Goal: Task Accomplishment & Management: Manage account settings

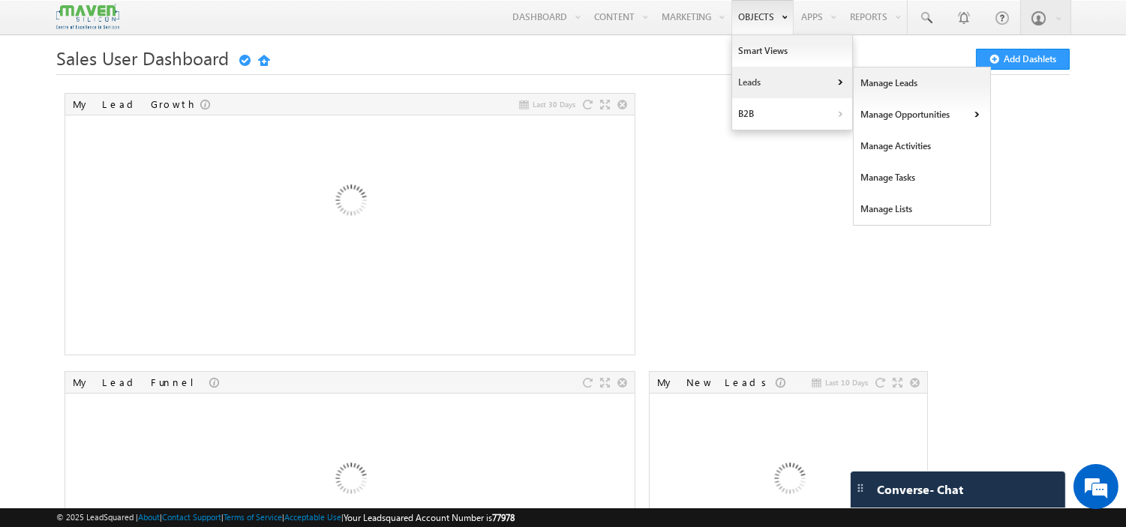
click at [743, 80] on link "Leads" at bounding box center [792, 82] width 120 height 31
click at [872, 77] on link "Manage Leads" at bounding box center [921, 82] width 137 height 31
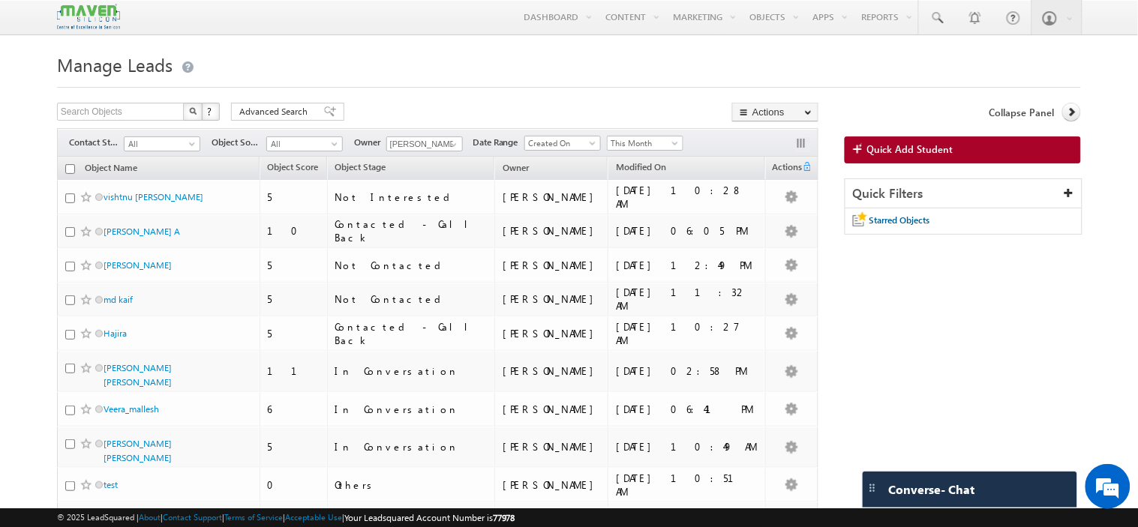
click at [505, 151] on div "Date Range Go 10:45 AM 30/09/2025 10:45 AM 01/09/2025 All Time Custom Yesterday…" at bounding box center [577, 143] width 211 height 15
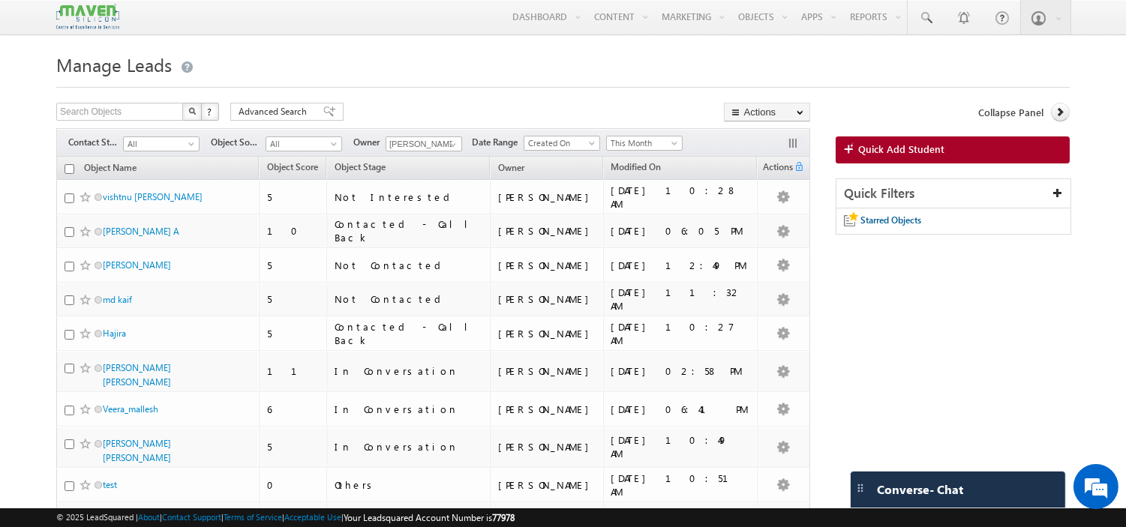
click at [505, 151] on div "Date Range Go 10:45 AM 30/09/2025 10:45 AM 01/09/2025 All Time Custom Yesterday…" at bounding box center [577, 143] width 211 height 15
click at [148, 107] on input "text" at bounding box center [120, 112] width 128 height 18
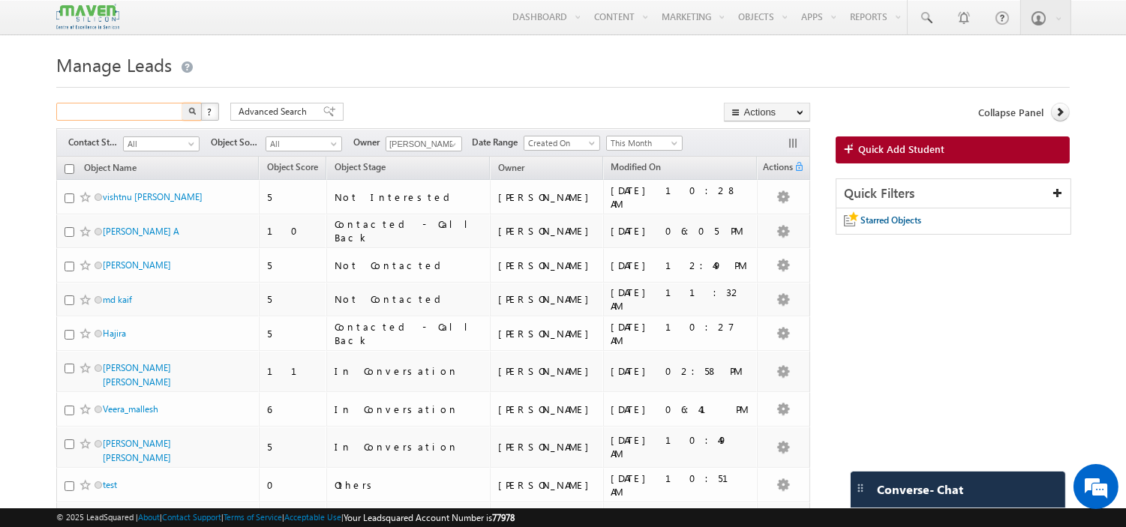
paste input "7975668176"
type input "7975668176"
click at [182, 103] on button "button" at bounding box center [191, 112] width 19 height 18
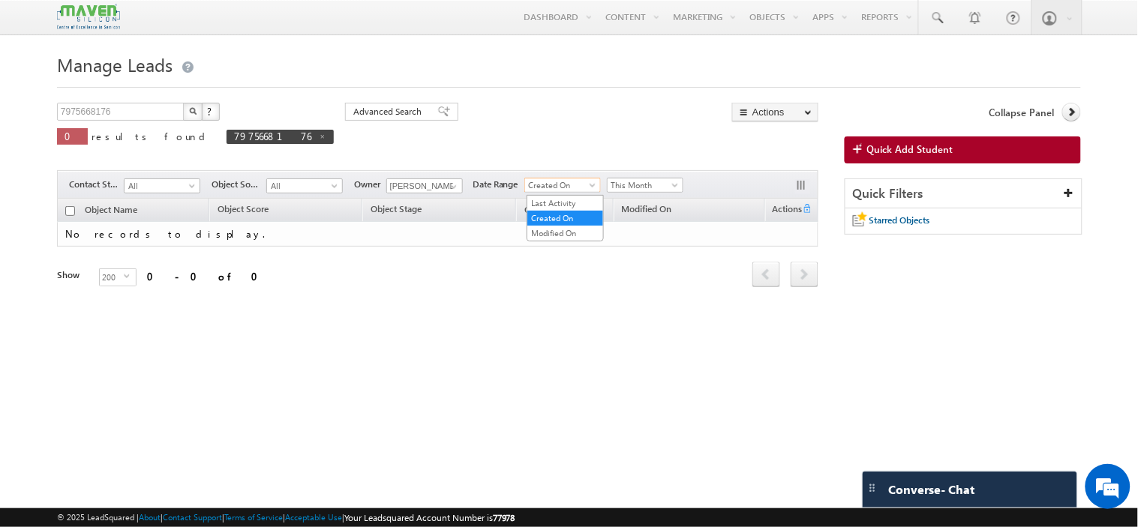
click at [563, 191] on span "Created On" at bounding box center [560, 184] width 71 height 13
drag, startPoint x: 563, startPoint y: 191, endPoint x: 616, endPoint y: 184, distance: 52.9
click at [616, 184] on div "Date Range Go 10:45 AM 30/09/2025 10:45 AM 01/09/2025 All Time Custom Yesterday…" at bounding box center [577, 185] width 211 height 15
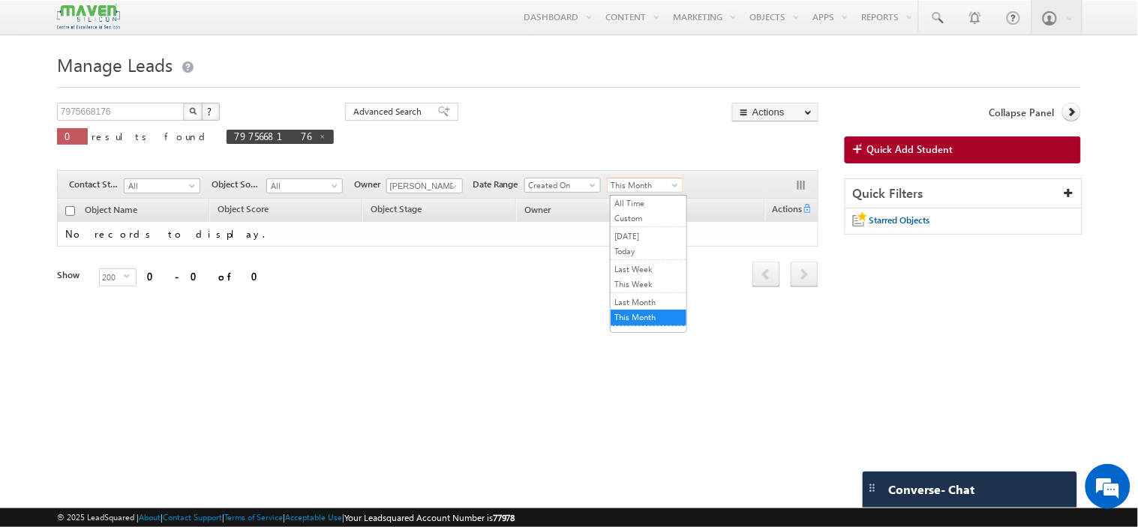
click at [616, 184] on span "This Month" at bounding box center [642, 184] width 71 height 13
click at [628, 205] on link "All Time" at bounding box center [648, 202] width 76 height 13
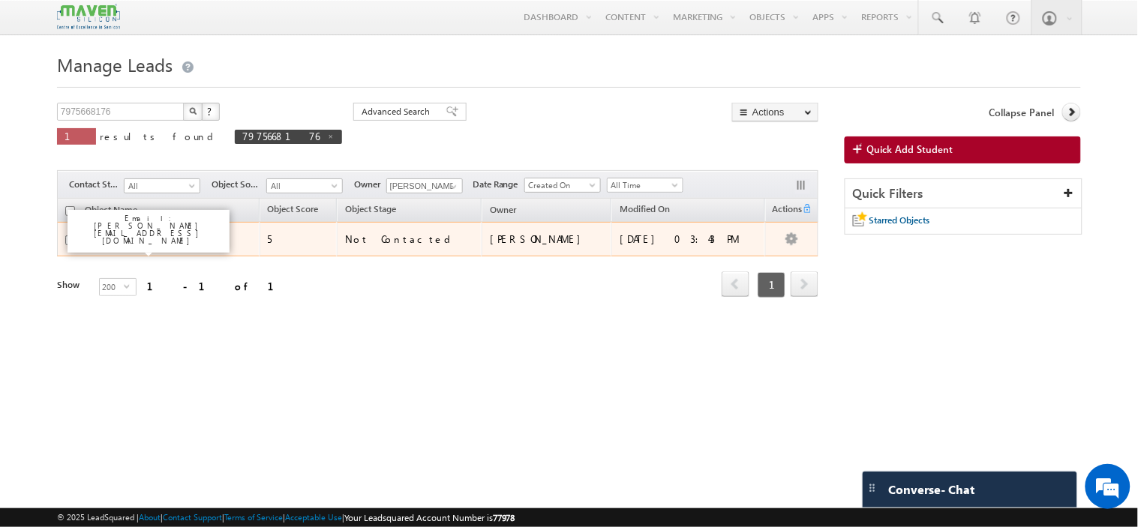
click at [113, 241] on link "Yatish" at bounding box center [137, 238] width 68 height 11
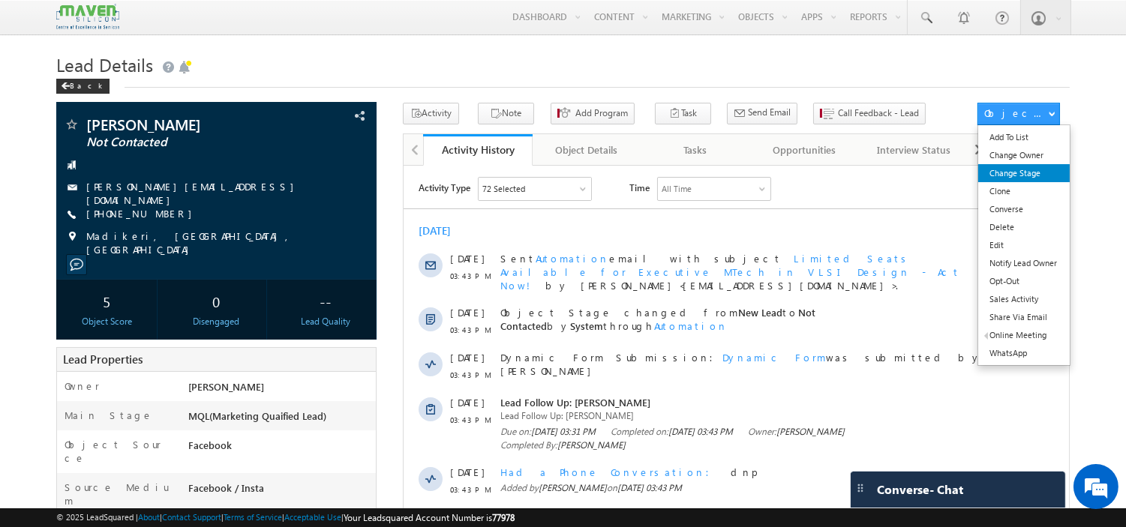
click at [1024, 171] on link "Change Stage" at bounding box center [1023, 173] width 91 height 18
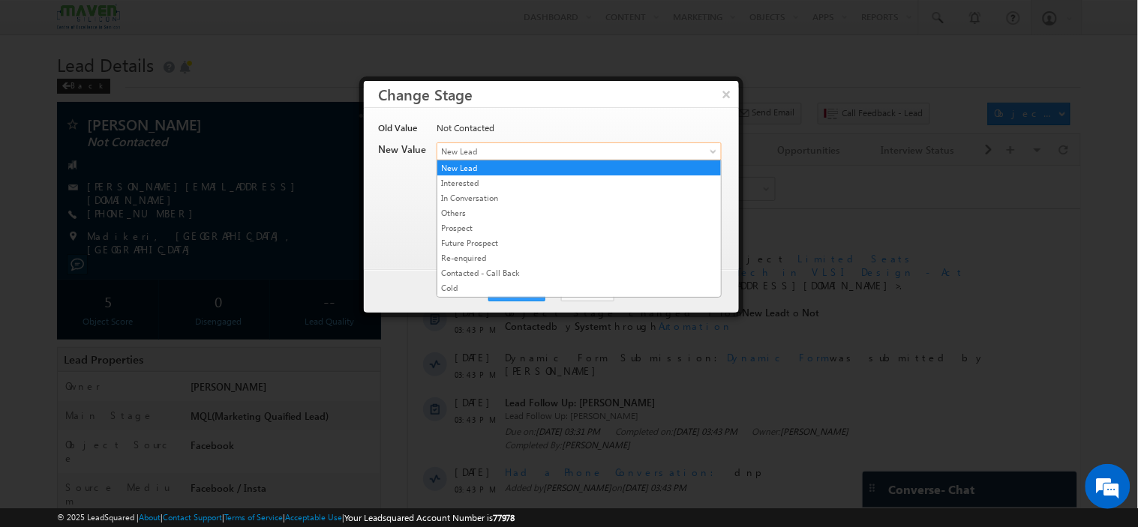
click at [490, 145] on span "New Lead" at bounding box center [554, 151] width 234 height 13
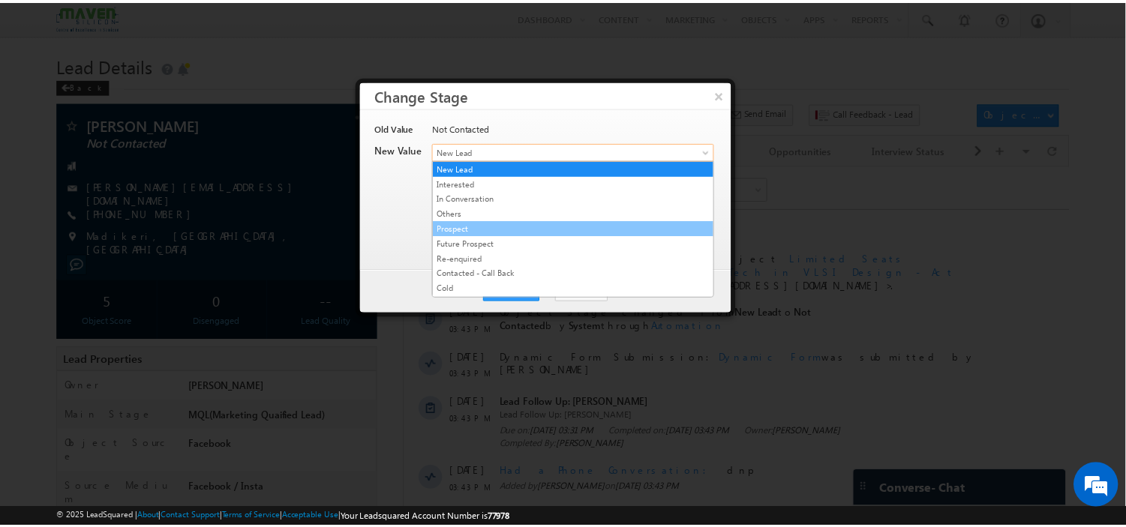
scroll to position [288, 0]
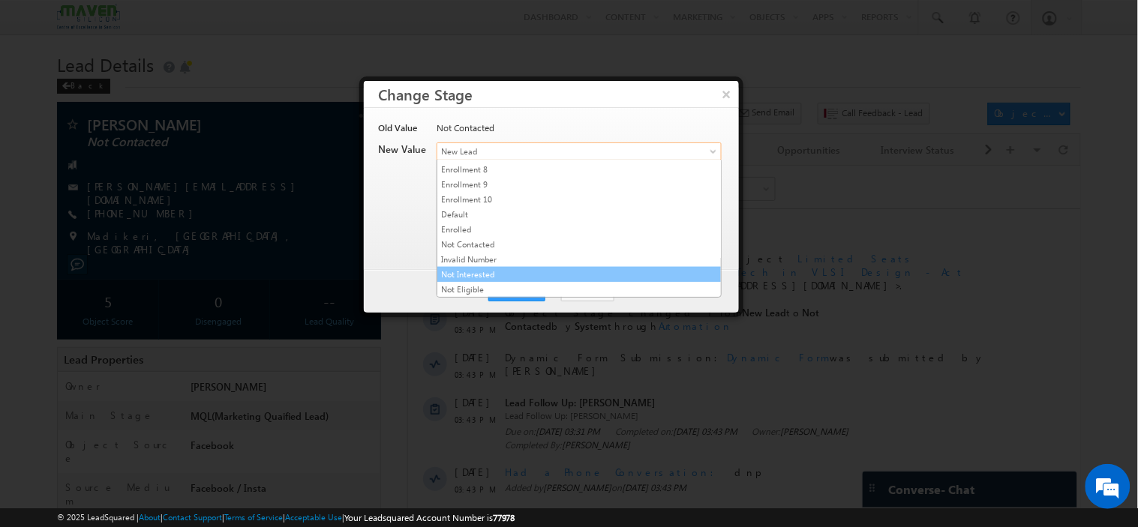
click at [488, 278] on link "Not Interested" at bounding box center [578, 274] width 283 height 13
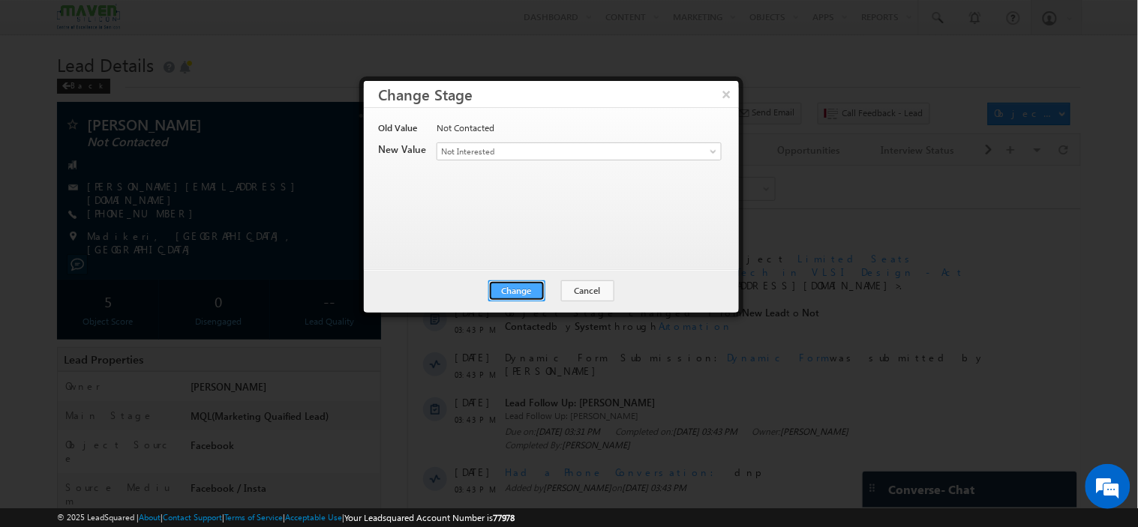
click at [520, 289] on button "Change" at bounding box center [516, 290] width 57 height 21
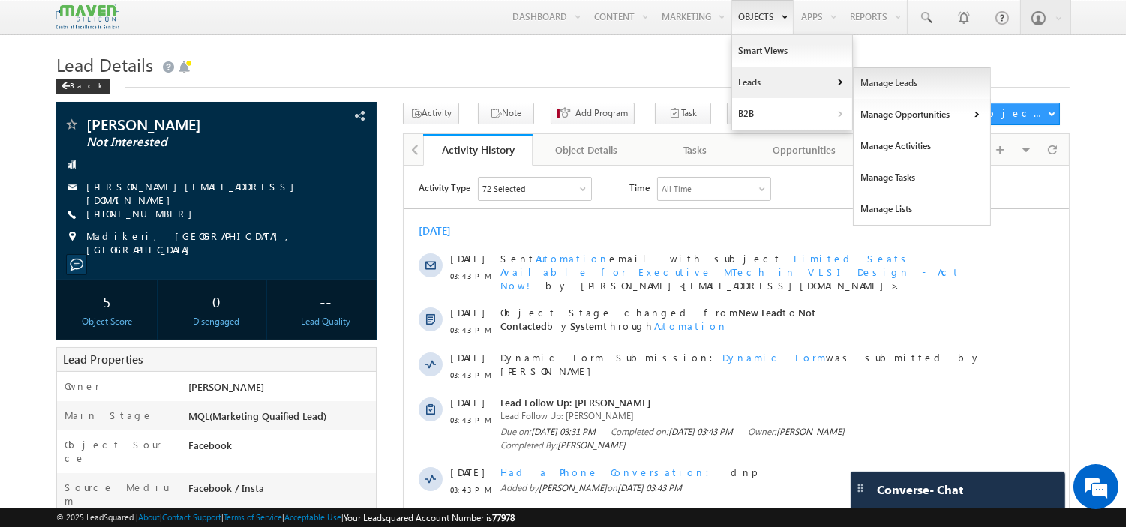
click at [864, 79] on link "Manage Leads" at bounding box center [921, 82] width 137 height 31
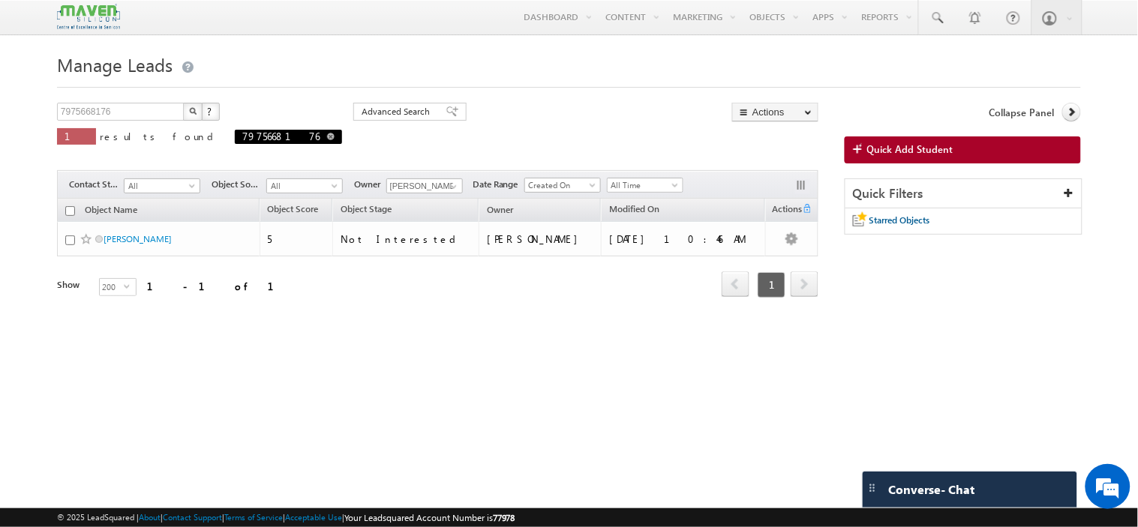
click at [327, 139] on span at bounding box center [330, 136] width 7 height 7
type input "Search Objects"
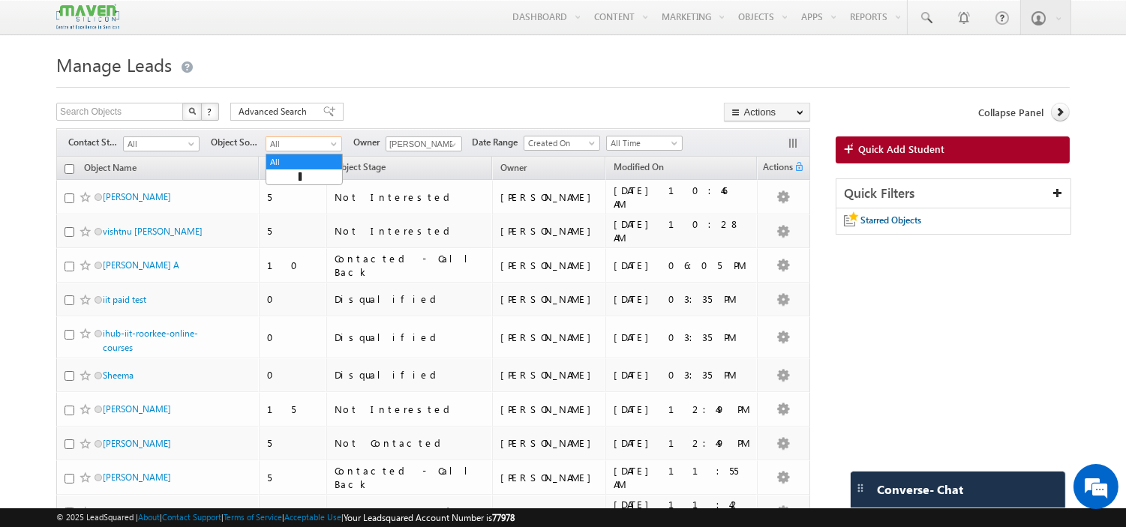
click at [329, 147] on span at bounding box center [335, 147] width 12 height 12
click at [184, 146] on span "All" at bounding box center [159, 143] width 71 height 13
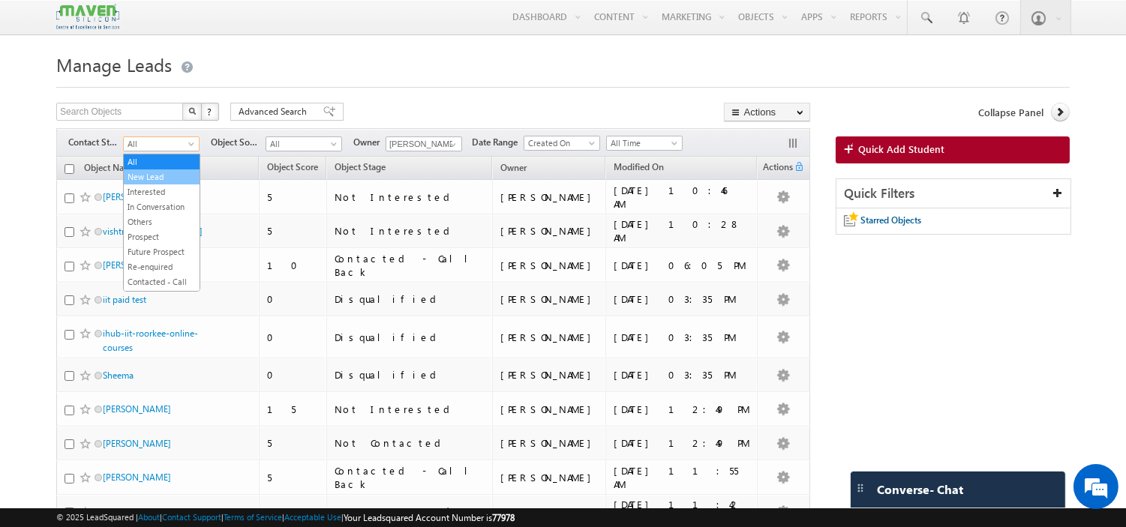
click at [177, 171] on link "New Lead" at bounding box center [162, 176] width 76 height 13
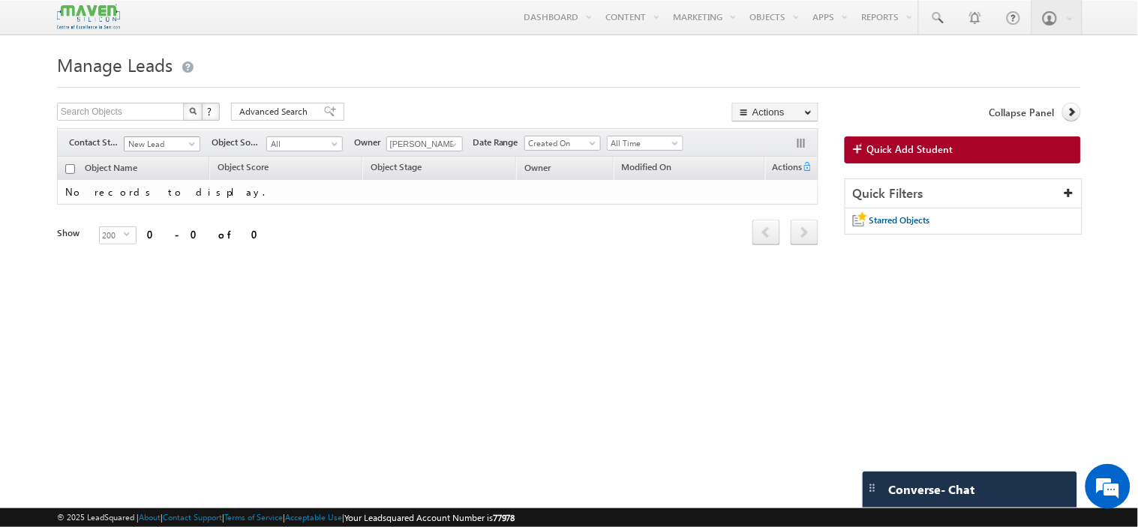
click at [158, 151] on span "New Lead" at bounding box center [159, 143] width 71 height 13
click at [163, 162] on link "All" at bounding box center [162, 161] width 76 height 13
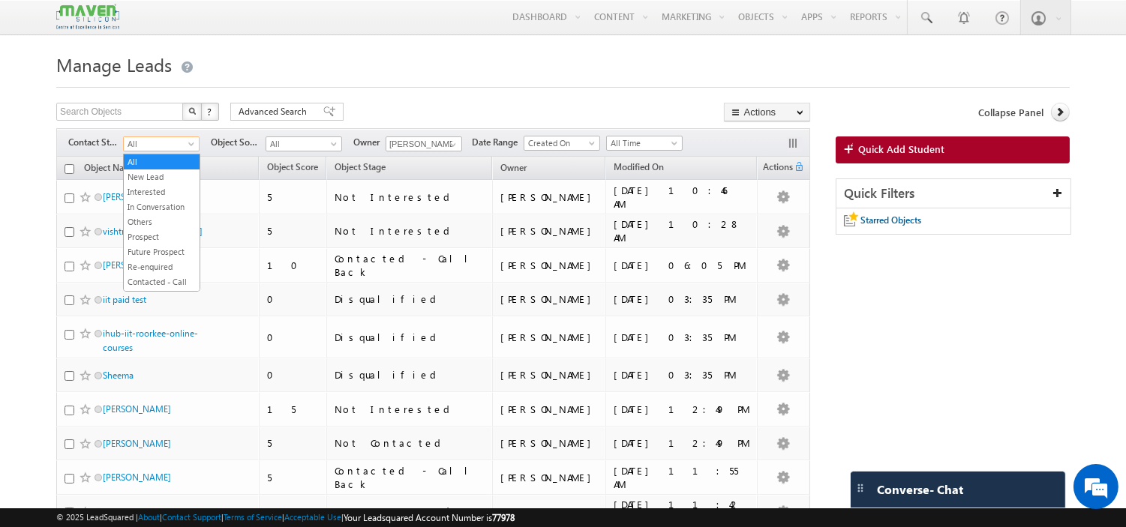
click at [166, 142] on span "All" at bounding box center [159, 143] width 71 height 13
click at [163, 244] on link "Contacted - Call Back" at bounding box center [162, 230] width 76 height 27
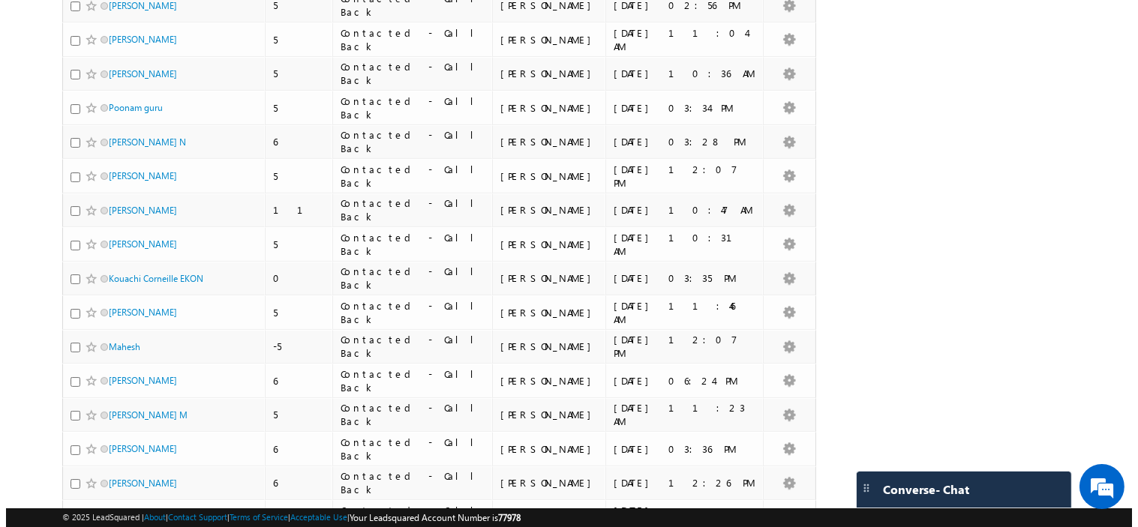
scroll to position [0, 0]
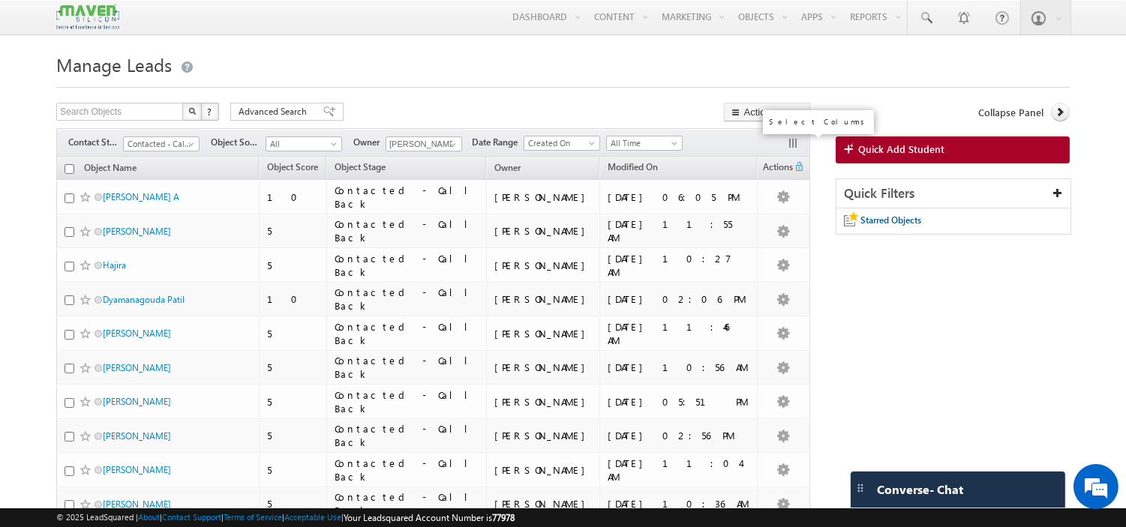
click at [788, 146] on button "button" at bounding box center [794, 144] width 15 height 15
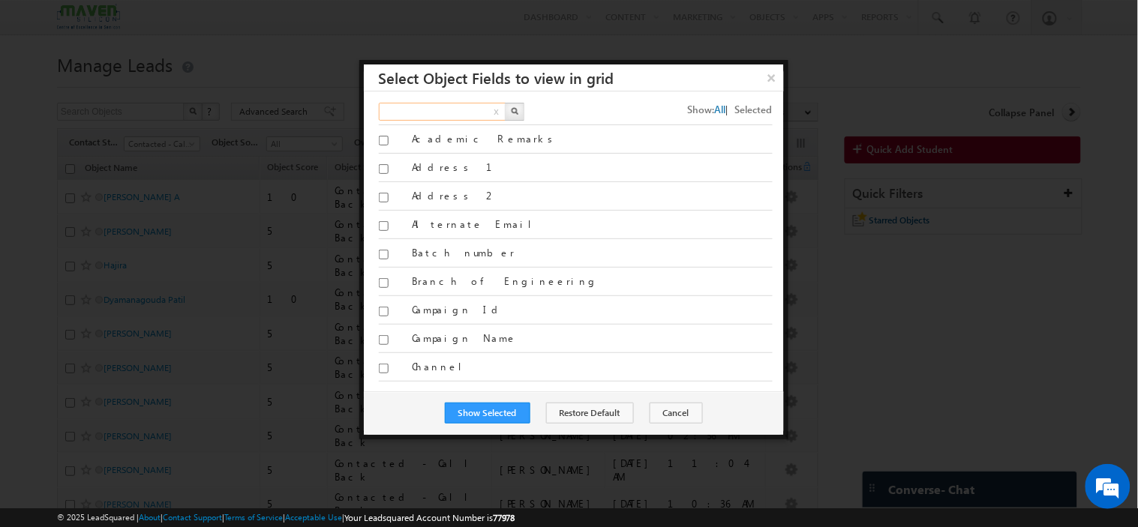
click at [430, 111] on input "text" at bounding box center [443, 112] width 128 height 18
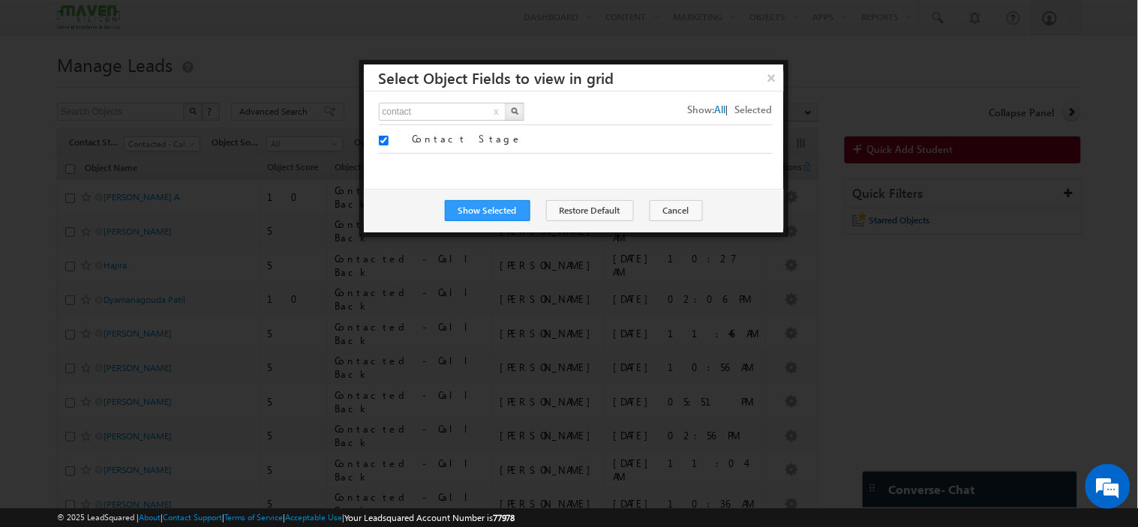
click at [499, 115] on button "x" at bounding box center [497, 112] width 10 height 18
type input "Search Fields"
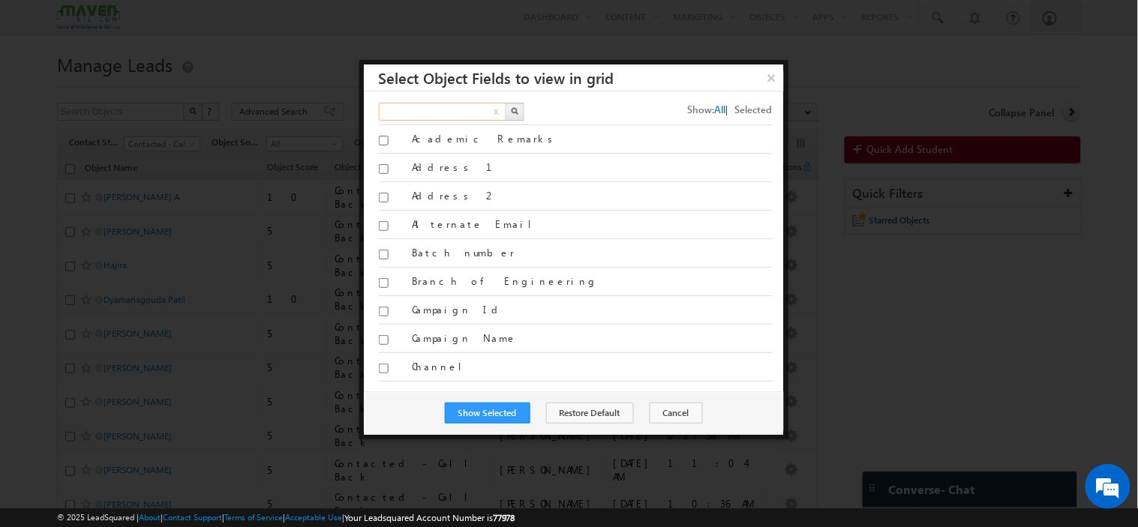
click at [470, 112] on input "text" at bounding box center [443, 112] width 128 height 18
type input "phone"
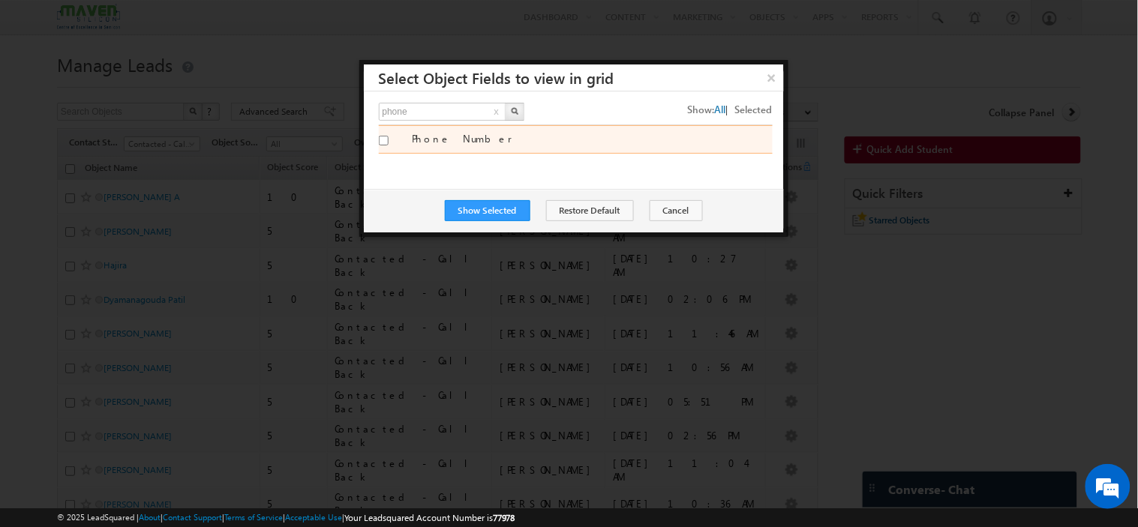
click at [387, 139] on input "Phone Number" at bounding box center [384, 141] width 10 height 10
checkbox input "true"
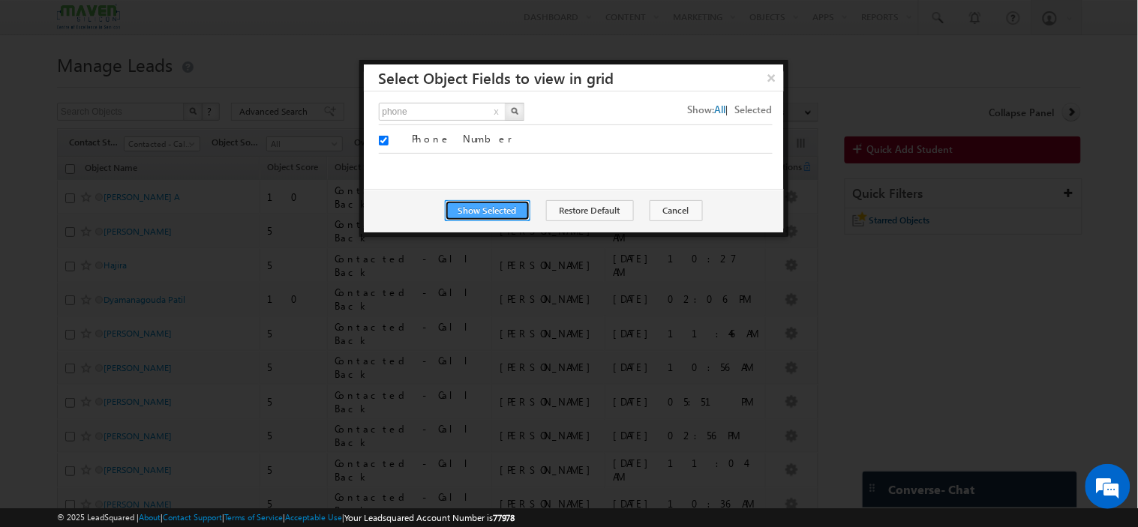
click at [481, 205] on button "Show Selected" at bounding box center [487, 210] width 85 height 21
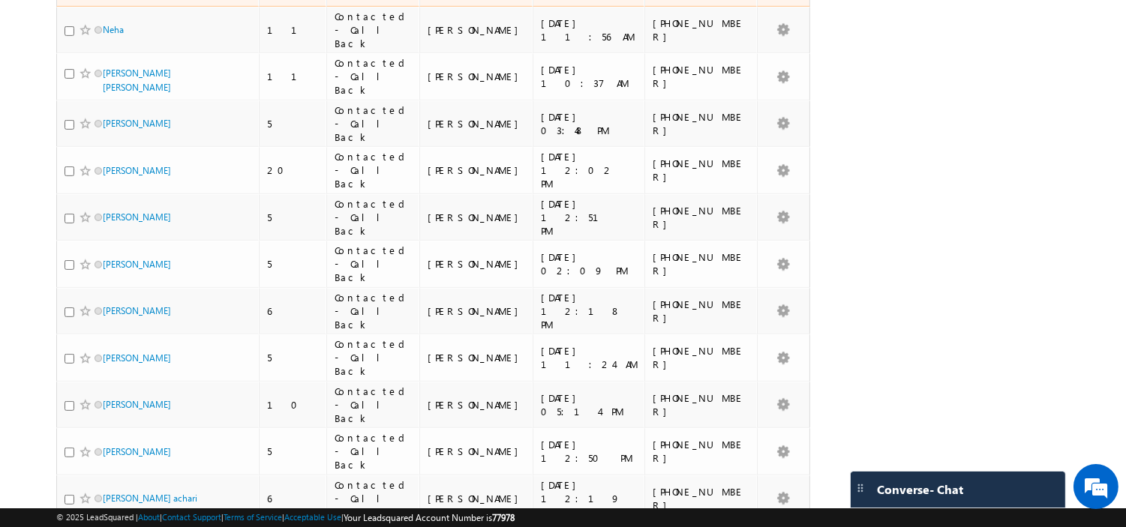
scroll to position [1306, 0]
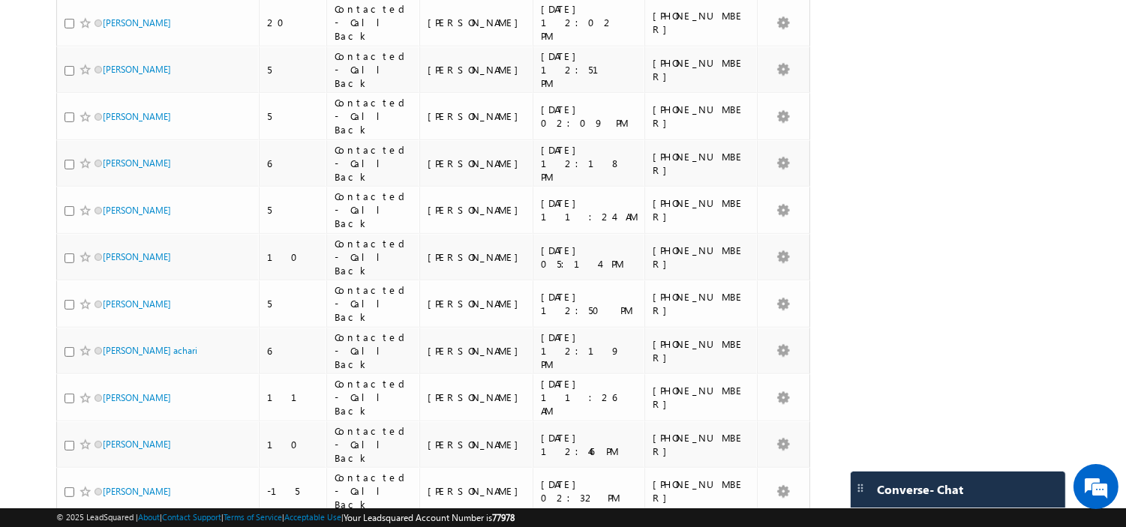
drag, startPoint x: 712, startPoint y: 386, endPoint x: 658, endPoint y: 402, distance: 56.2
copy div "9871464099"
drag, startPoint x: 724, startPoint y: 358, endPoint x: 654, endPoint y: 362, distance: 70.6
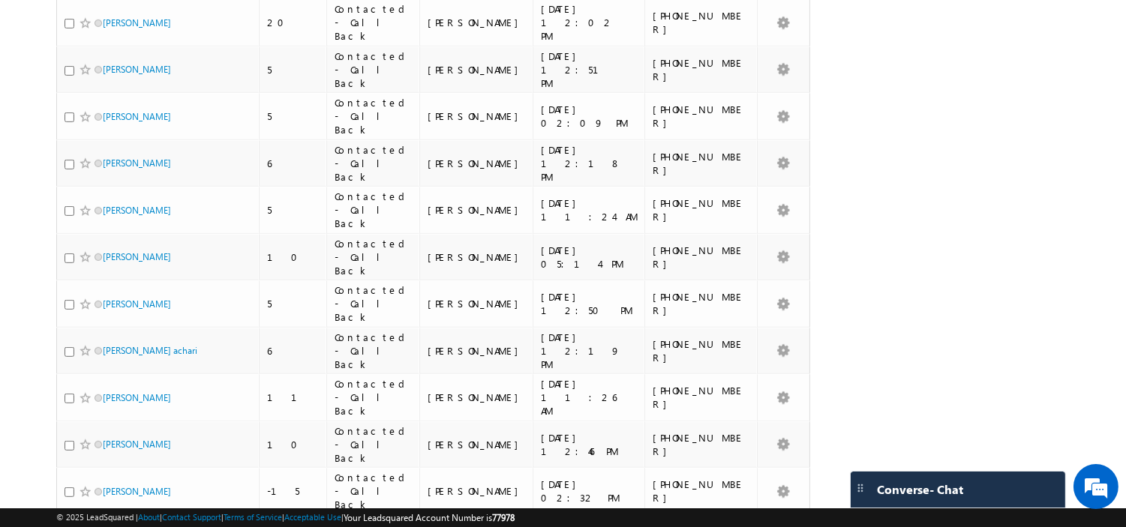
copy div "-9791144316"
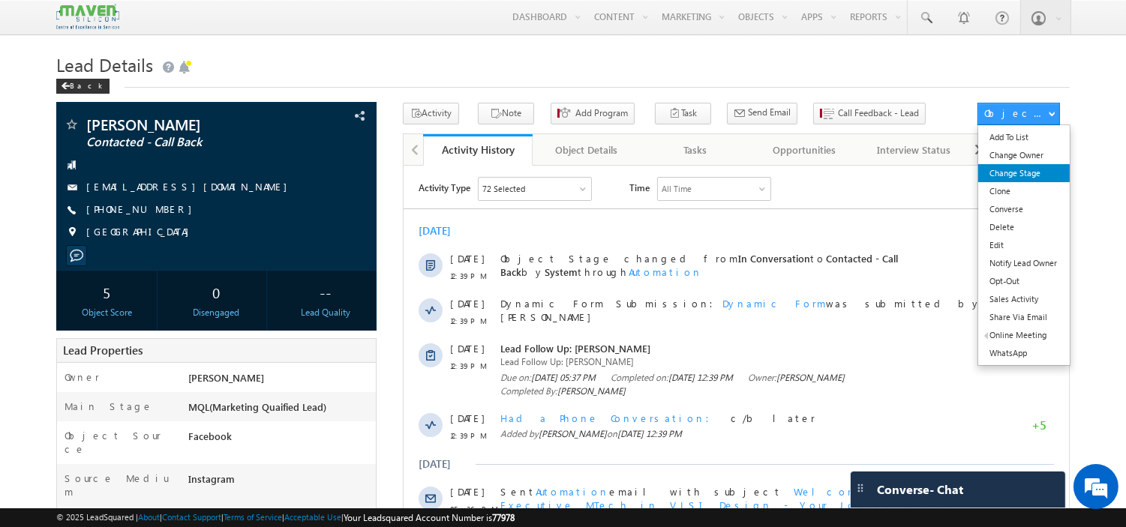
click at [1012, 177] on link "Change Stage" at bounding box center [1023, 173] width 91 height 18
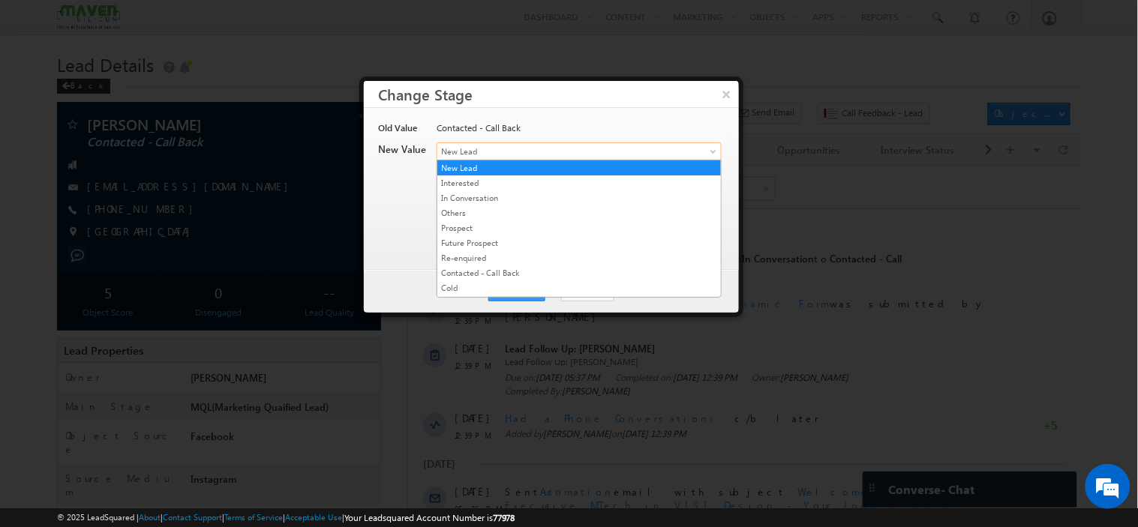
click at [576, 150] on span "New Lead" at bounding box center [554, 151] width 234 height 13
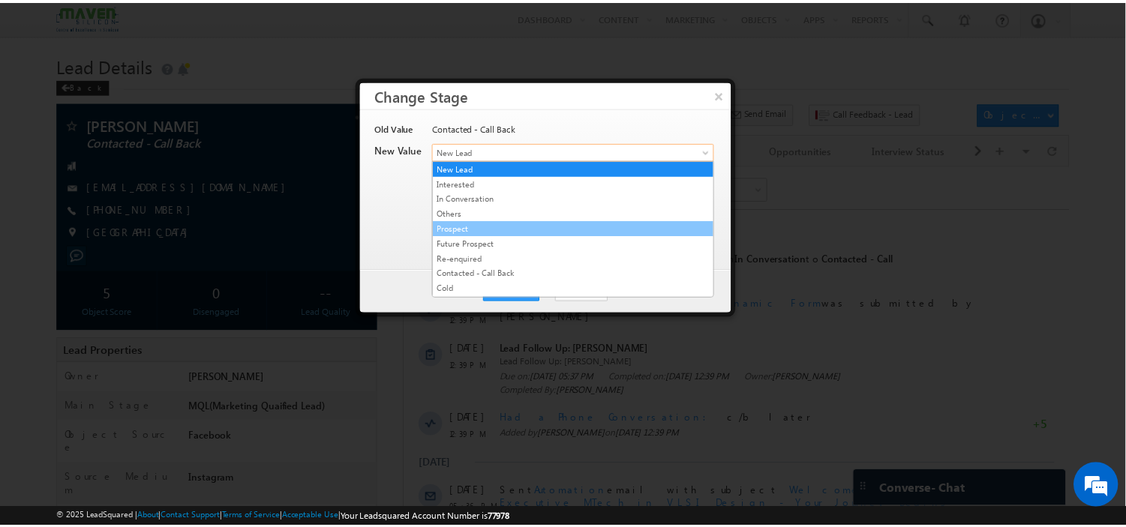
scroll to position [288, 0]
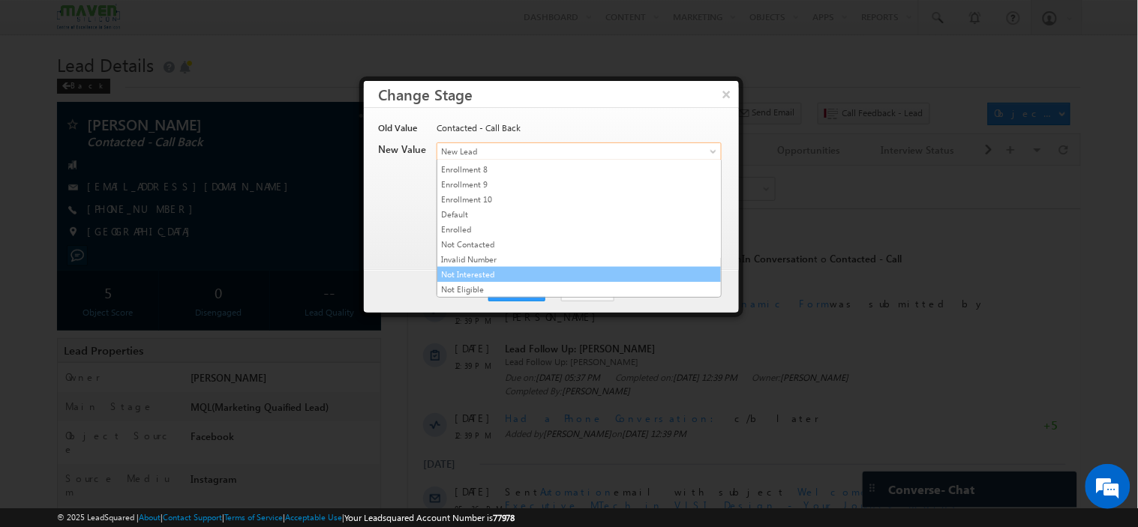
click at [518, 272] on link "Not Interested" at bounding box center [578, 274] width 283 height 13
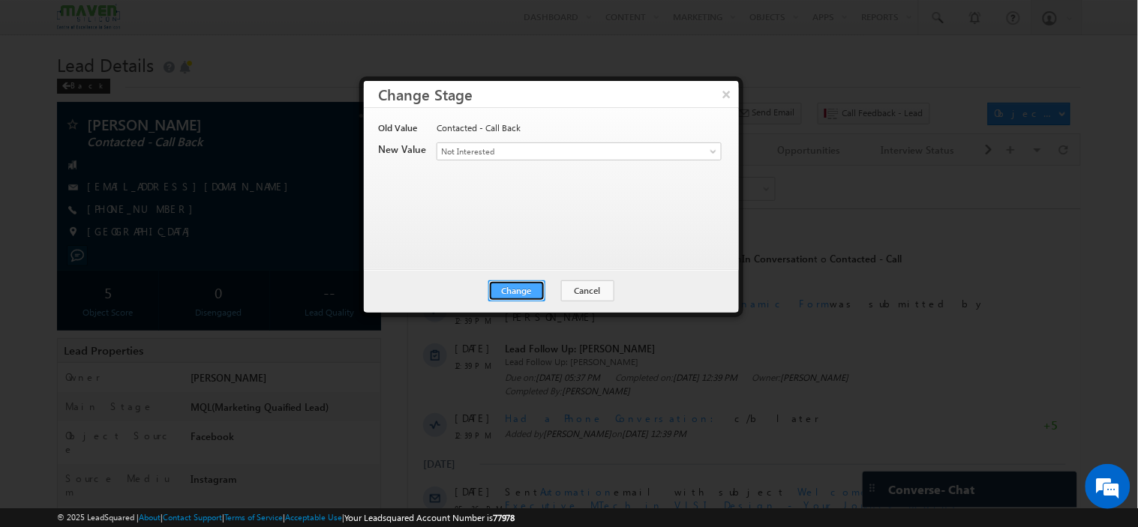
click at [523, 290] on button "Change" at bounding box center [516, 290] width 57 height 21
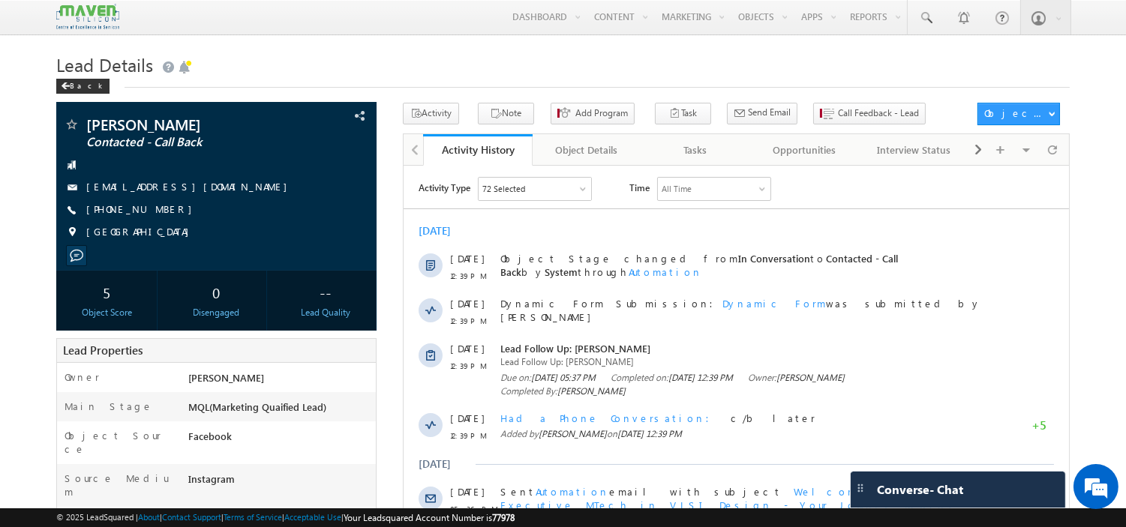
click at [623, 52] on h1 "Lead Details" at bounding box center [562, 63] width 1013 height 29
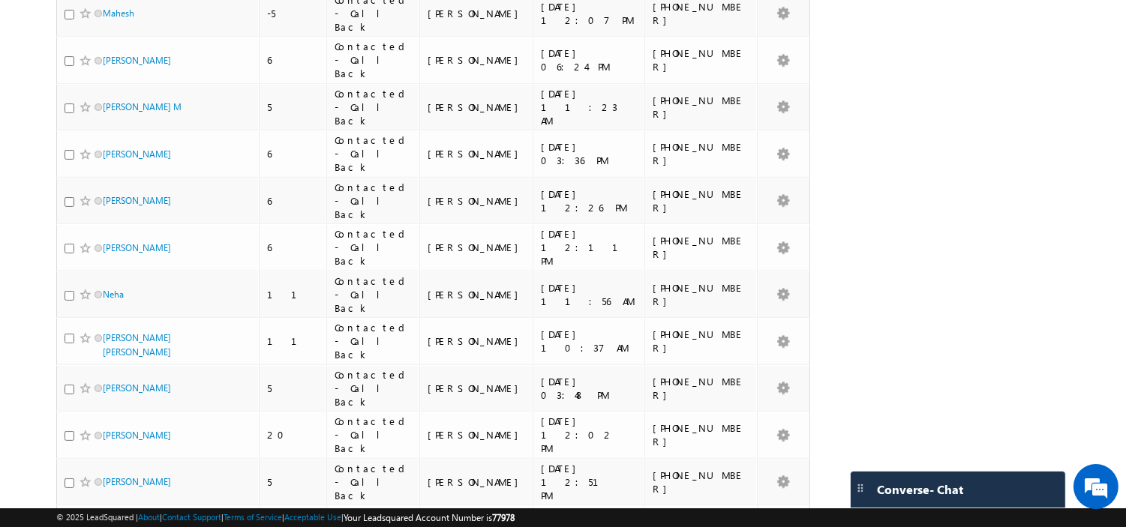
scroll to position [1271, 0]
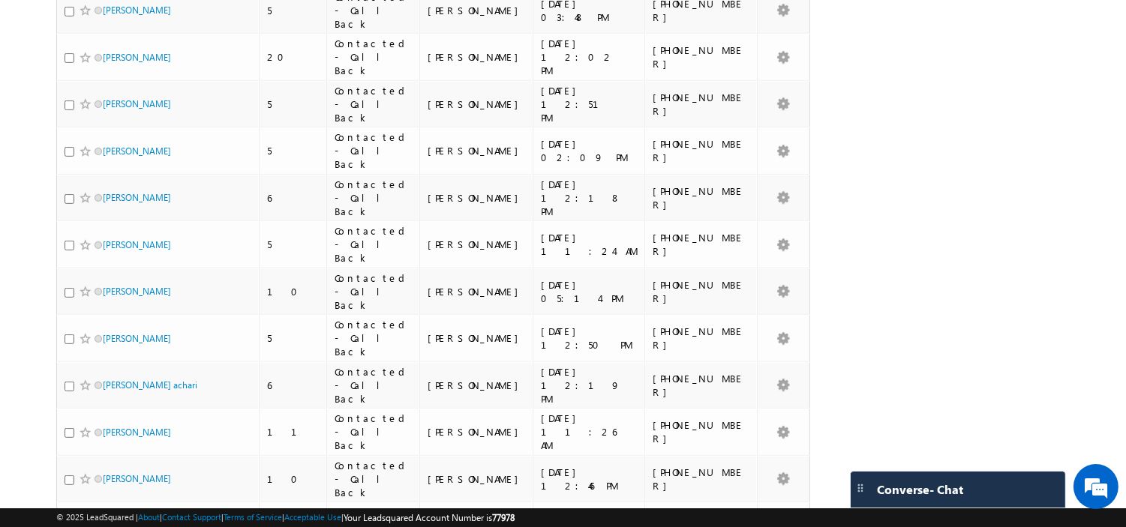
drag, startPoint x: 724, startPoint y: 361, endPoint x: 657, endPoint y: 360, distance: 67.5
copy div "9353876189"
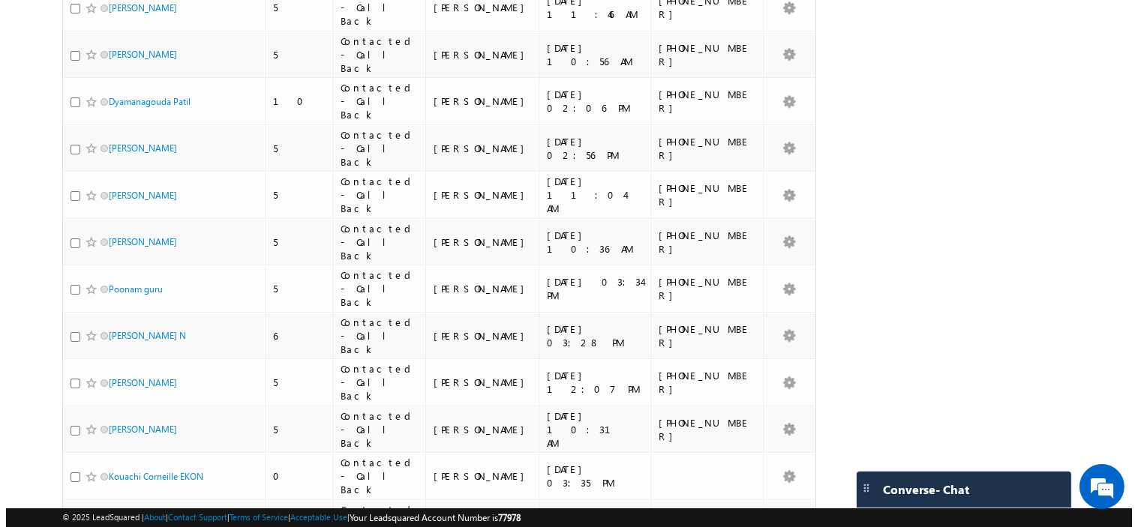
scroll to position [0, 0]
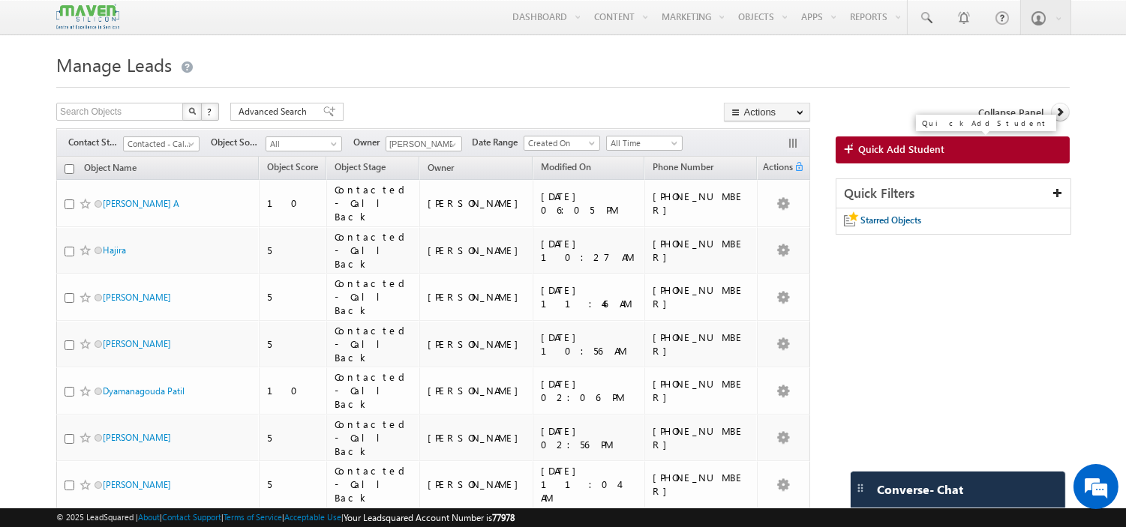
click at [885, 145] on span "Quick Add Student" at bounding box center [901, 148] width 86 height 13
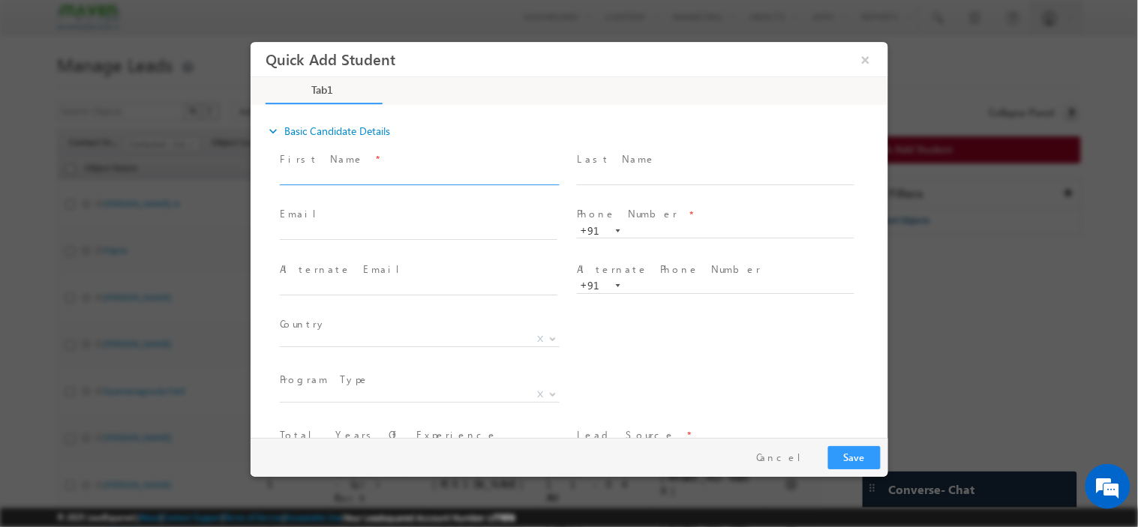
click at [312, 172] on input "text" at bounding box center [417, 176] width 277 height 15
paste input "Ranjit bahadur ranjitbahadur23@gmail.com 9681138824"
drag, startPoint x: 471, startPoint y: 172, endPoint x: 532, endPoint y: 171, distance: 60.8
click at [532, 171] on input "Ranjit bahadur ranjitbahadur23@gmail.com 9681138824" at bounding box center [417, 176] width 277 height 15
type input "Ranjit bahadur ranjitbahadur23@gmail.com"
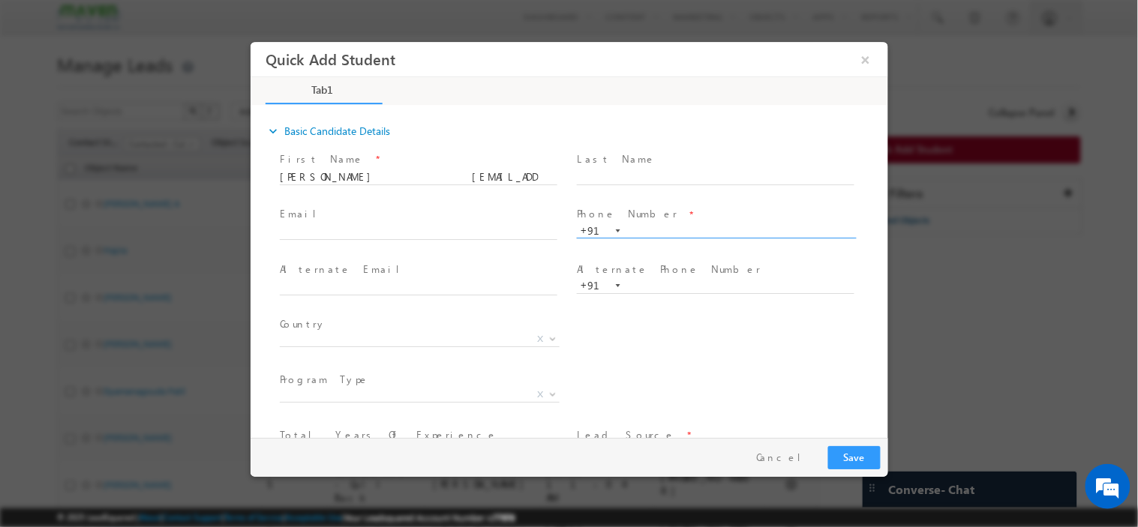
click at [649, 223] on input "text" at bounding box center [714, 230] width 277 height 15
paste input "9681138824"
type input "9681138824"
drag, startPoint x: 472, startPoint y: 170, endPoint x: 342, endPoint y: 178, distance: 130.0
click at [342, 178] on input "Ranjit bahadur ranjitbahadur23@gmail.com" at bounding box center [417, 176] width 277 height 15
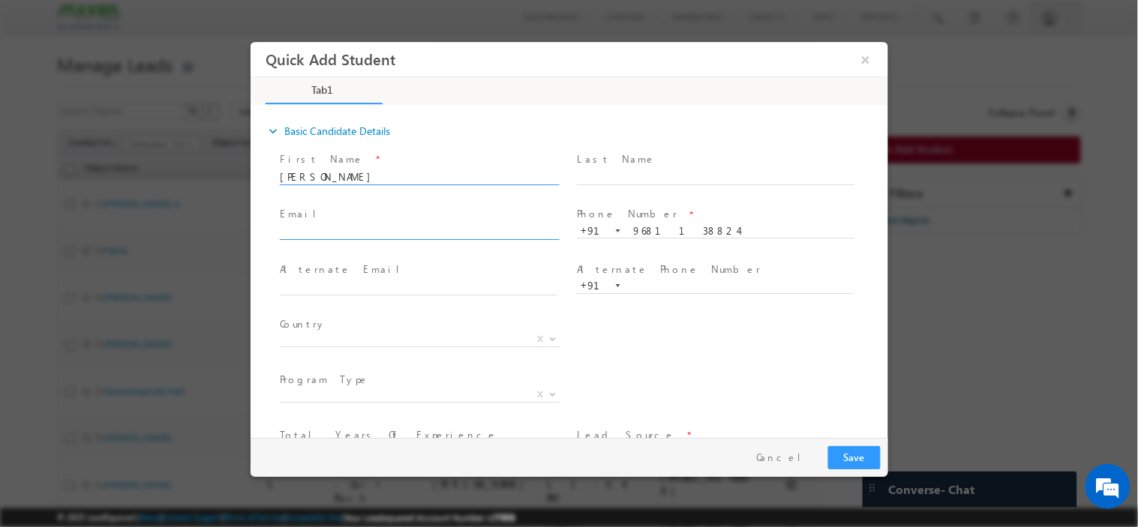
type input "[PERSON_NAME]"
click at [379, 233] on input "text" at bounding box center [417, 232] width 277 height 15
paste input "[EMAIL_ADDRESS][DOMAIN_NAME]"
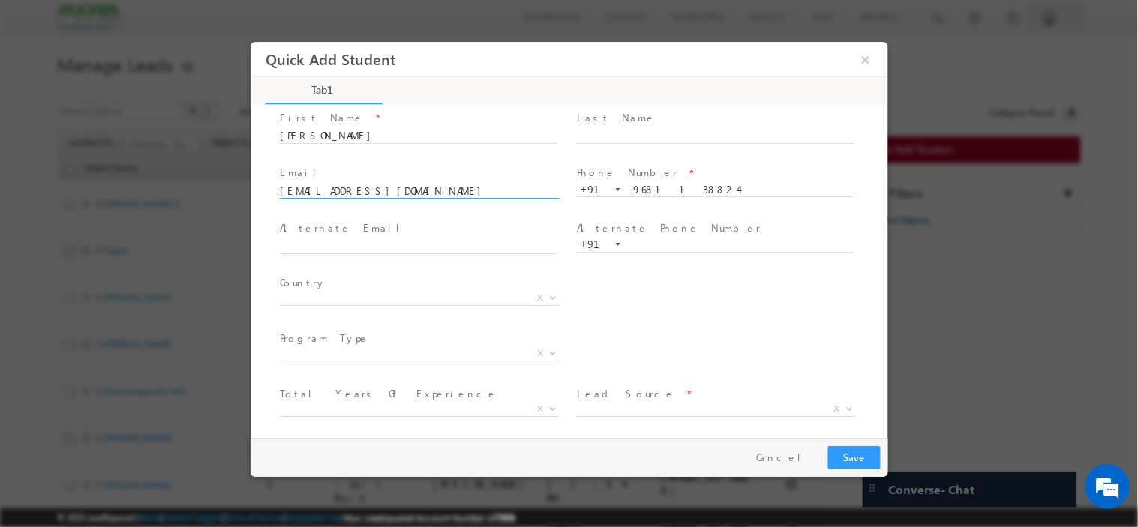
scroll to position [52, 0]
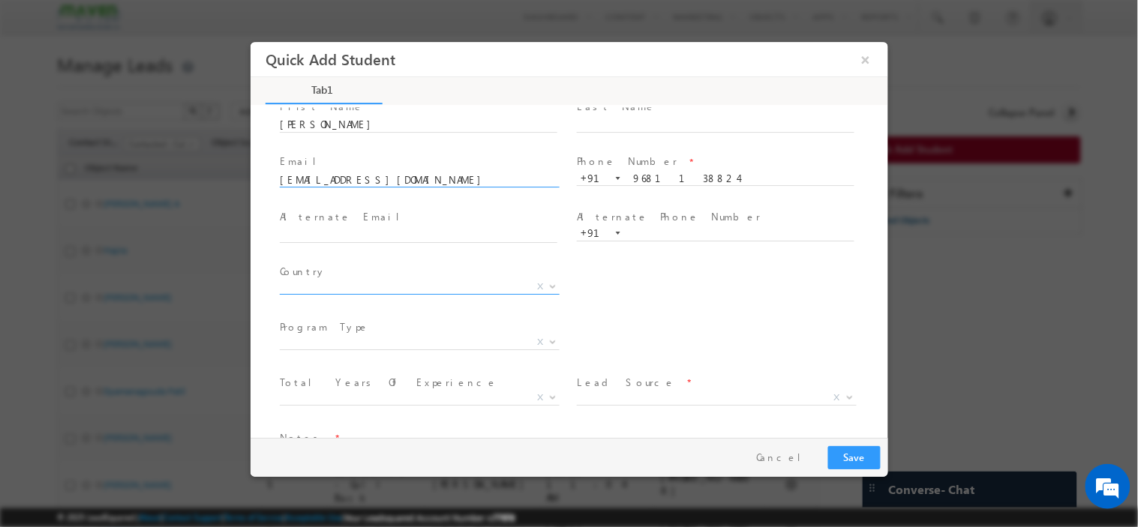
type input "[EMAIL_ADDRESS][DOMAIN_NAME]"
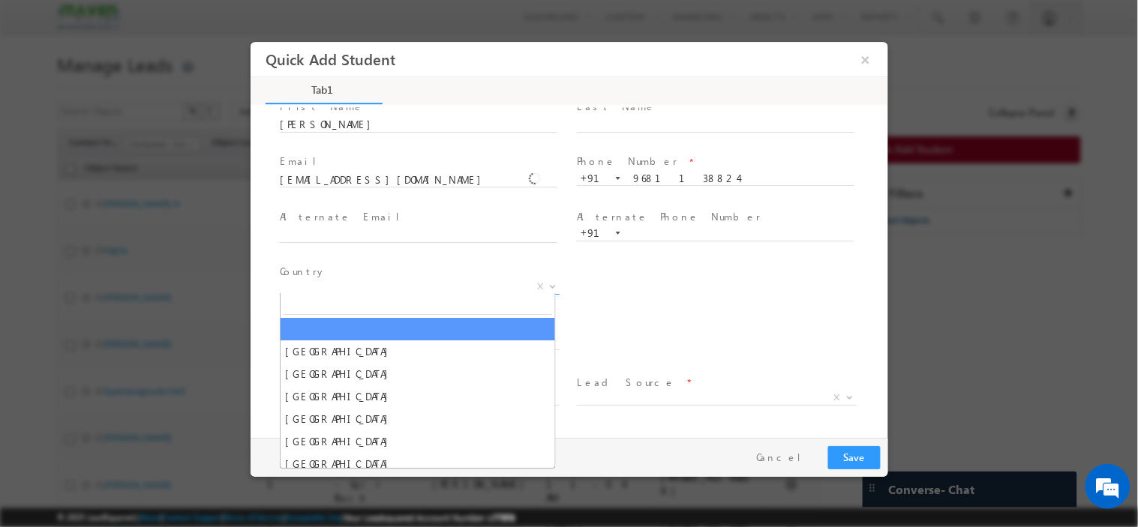
click at [405, 279] on span "X" at bounding box center [419, 286] width 280 height 15
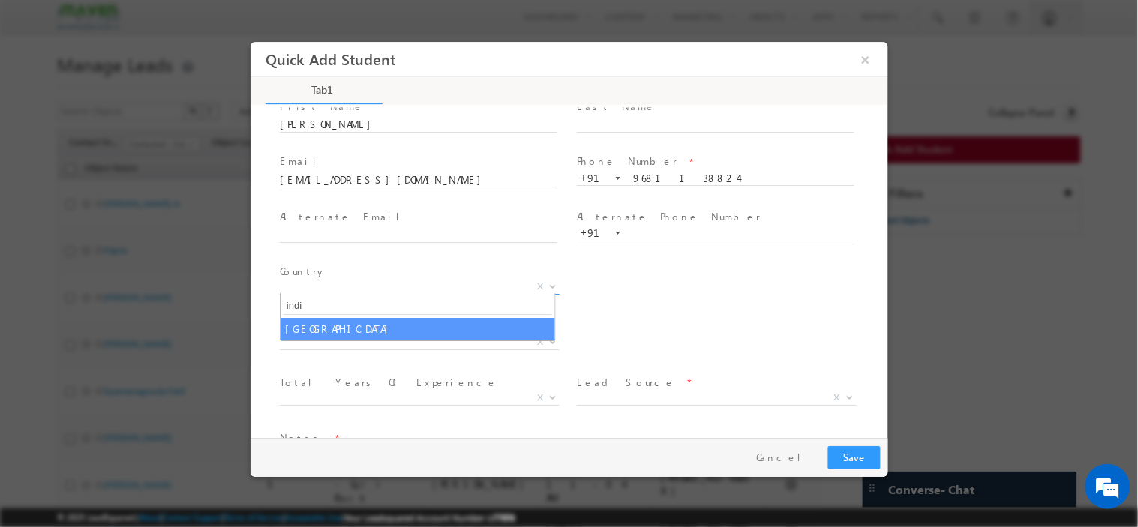
type input "indi"
select select "[GEOGRAPHIC_DATA]"
select select
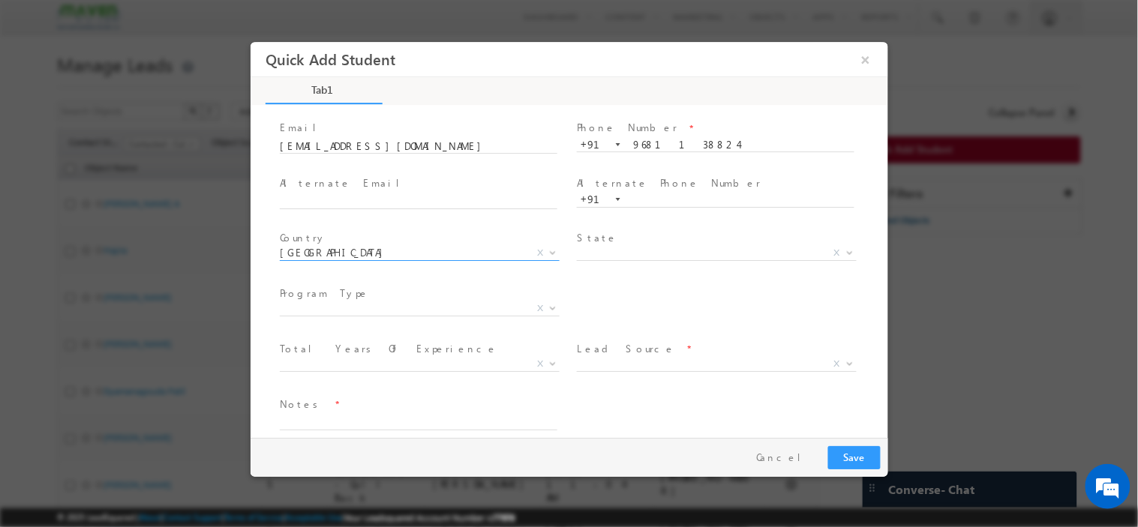
scroll to position [100, 0]
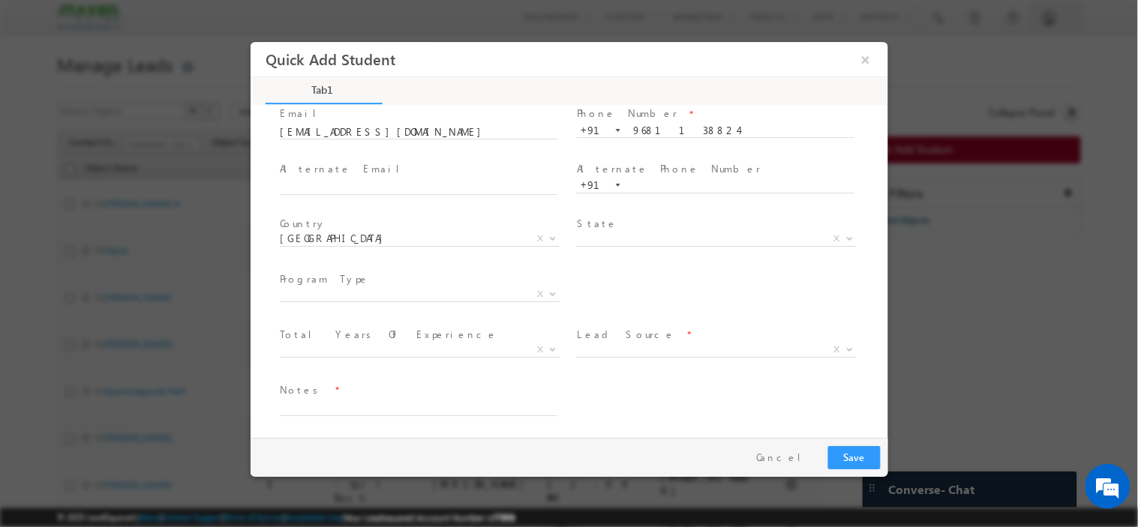
click at [651, 227] on span "State *" at bounding box center [714, 224] width 277 height 16
click at [645, 235] on span "X" at bounding box center [716, 238] width 280 height 15
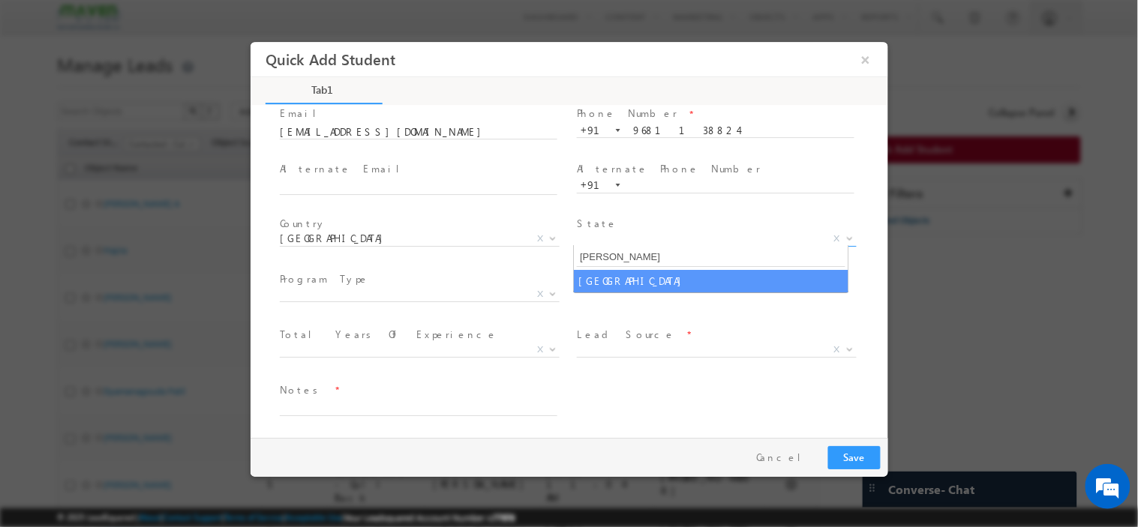
type input "wes"
select select "West Bengal"
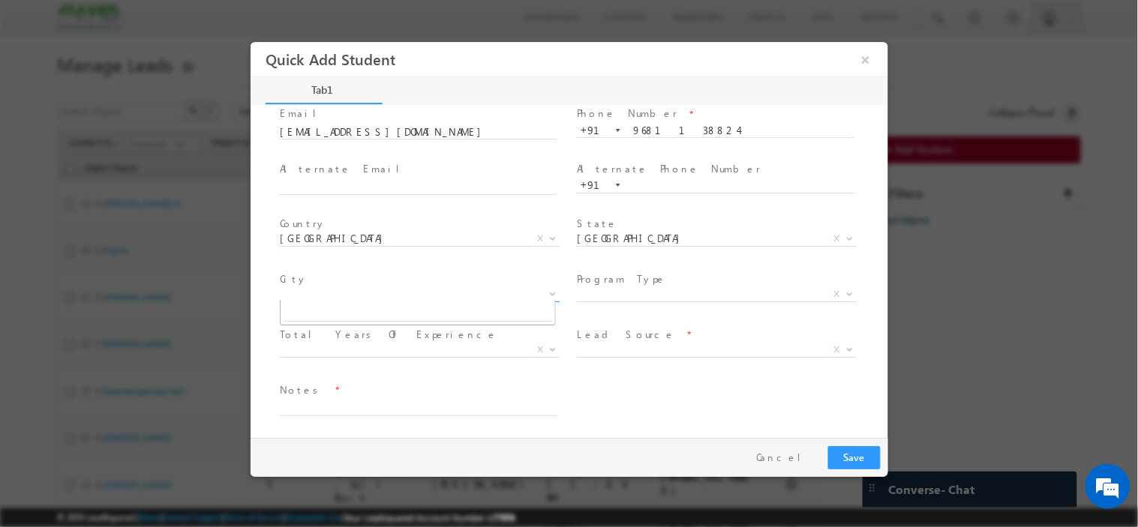
click at [441, 295] on span "X" at bounding box center [419, 293] width 280 height 15
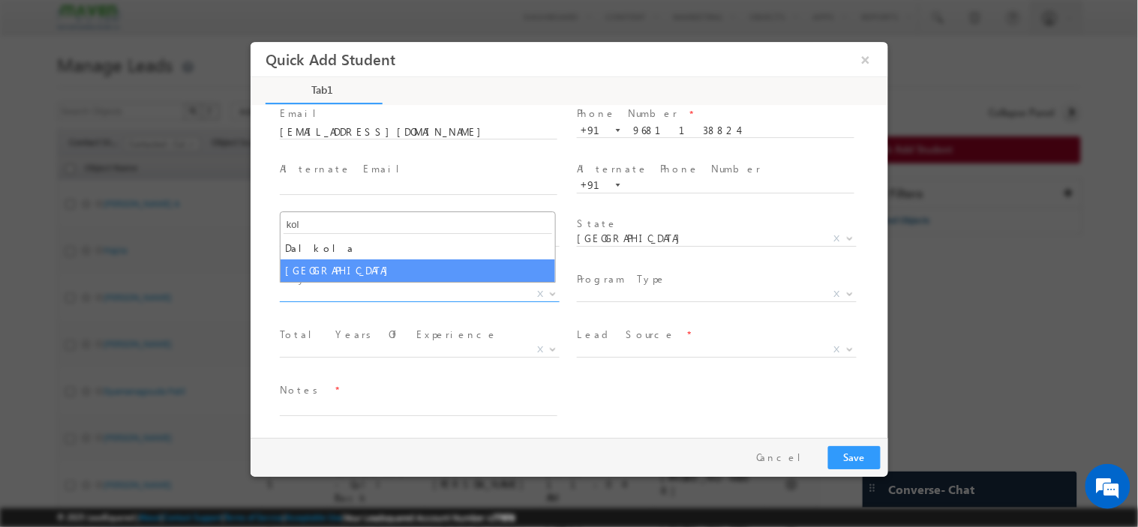
type input "kol"
select select "Kolkata"
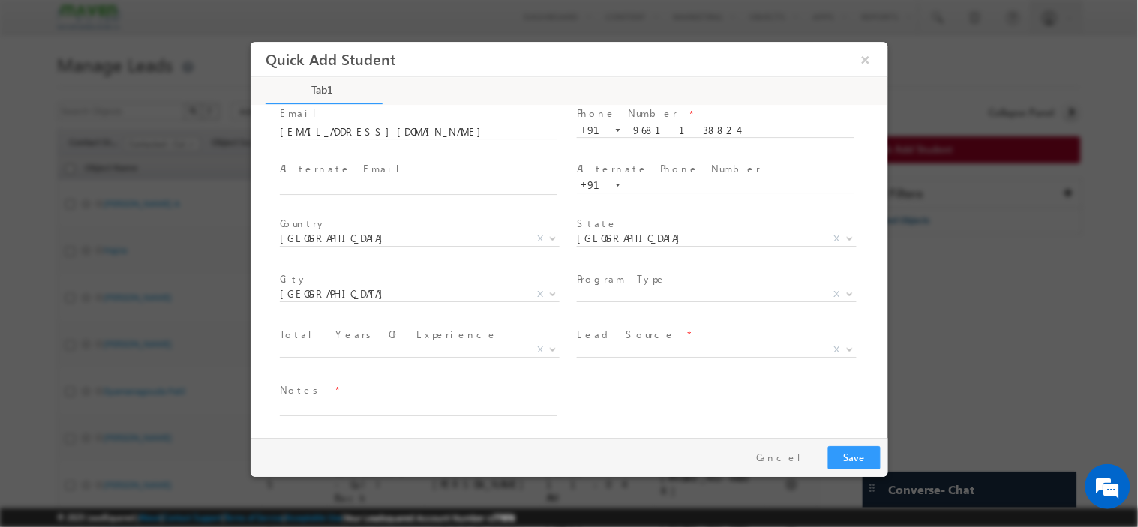
click at [394, 335] on span "Total Years Of Experience *" at bounding box center [417, 334] width 277 height 16
click at [391, 345] on span "X" at bounding box center [419, 349] width 280 height 15
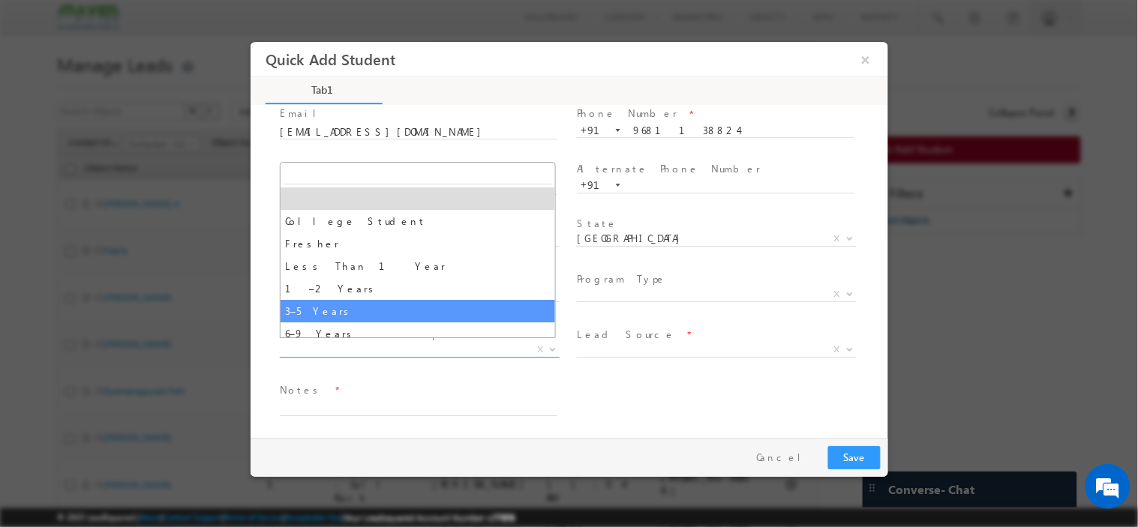
select select "3–5 Years"
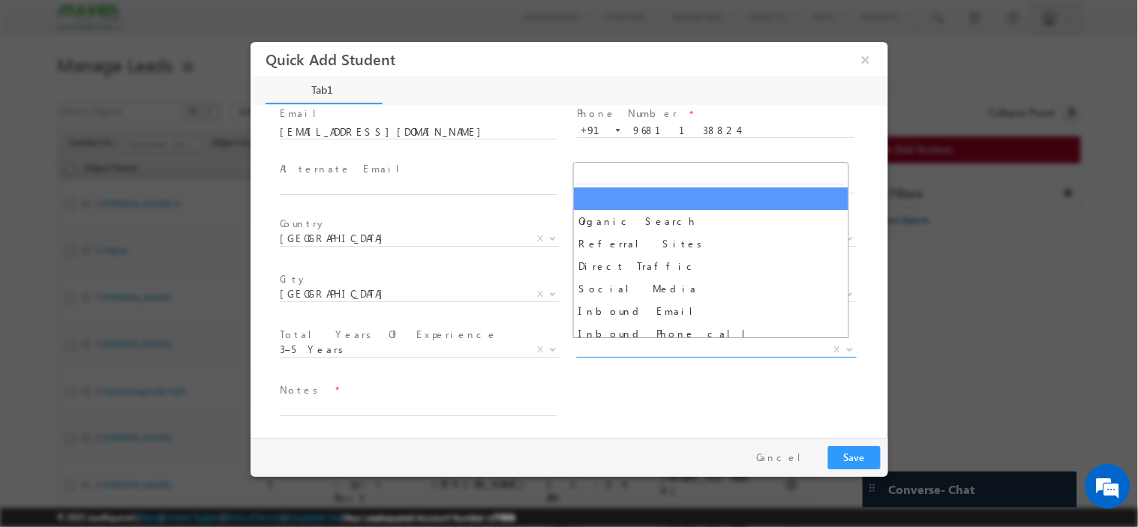
drag, startPoint x: 613, startPoint y: 345, endPoint x: 902, endPoint y: 60, distance: 405.7
click at [613, 345] on span "X" at bounding box center [716, 349] width 280 height 15
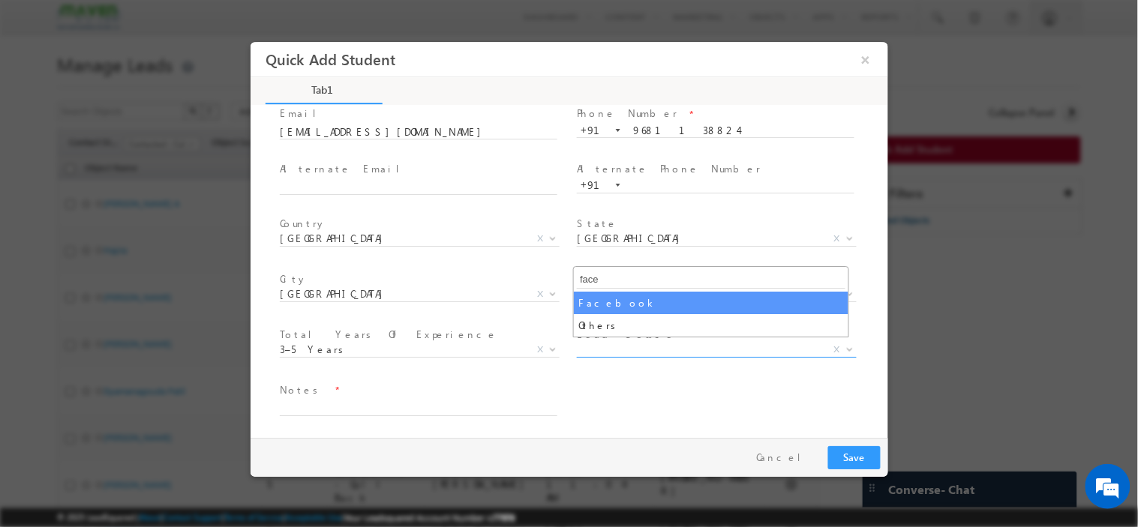
type input "face"
select select "Facebook"
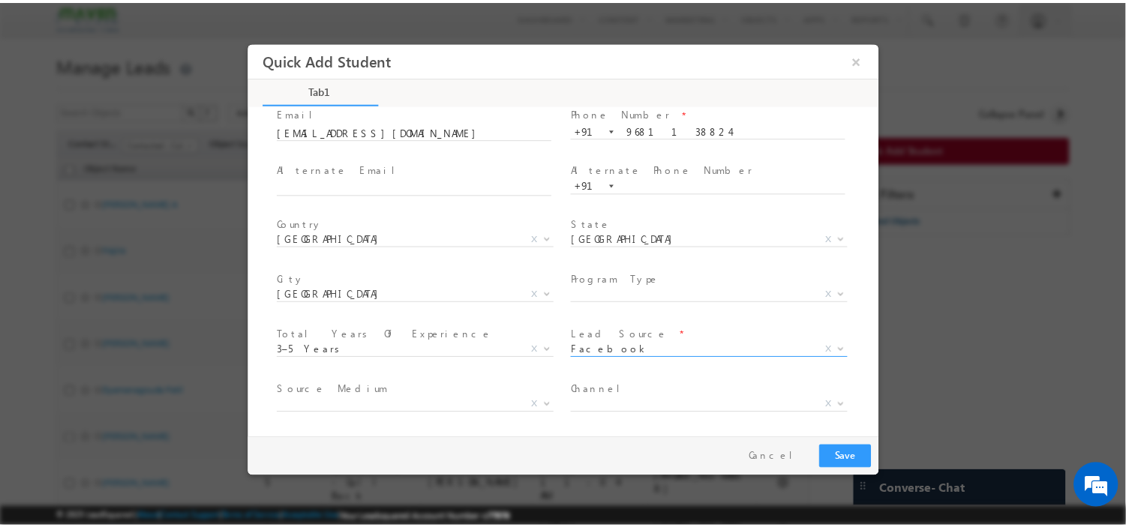
scroll to position [155, 0]
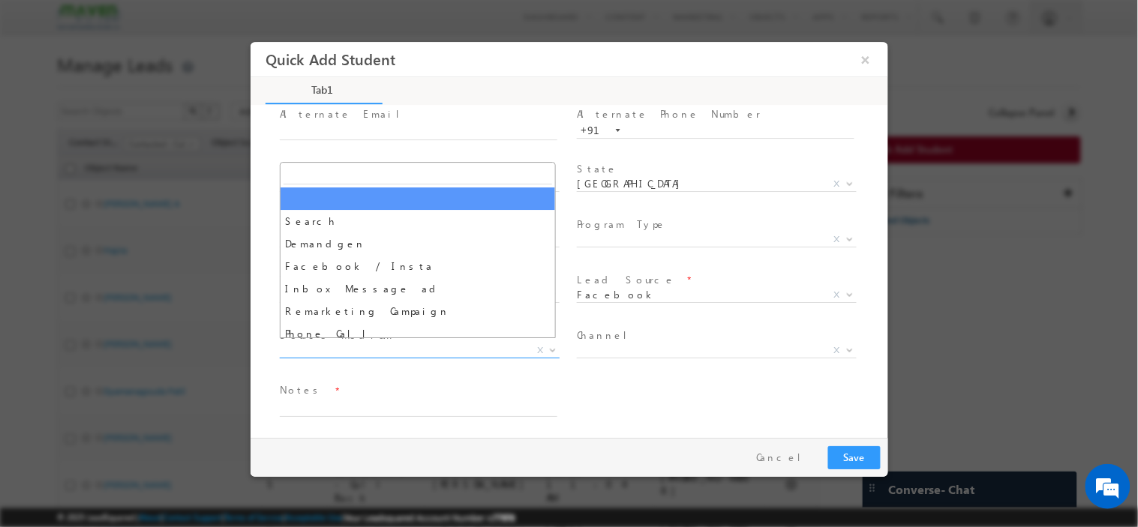
click at [442, 349] on span "X" at bounding box center [419, 350] width 280 height 15
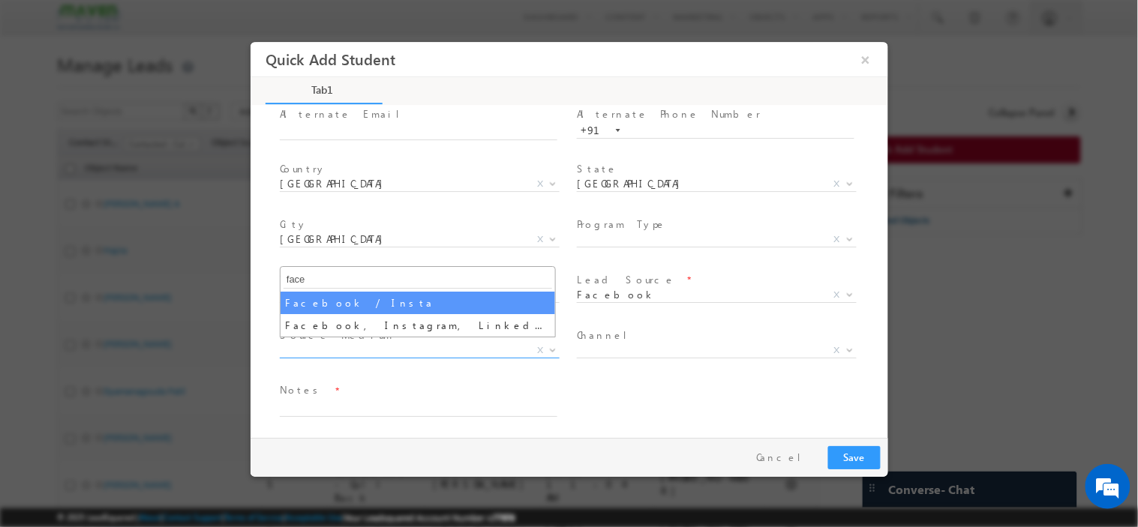
type input "face"
select select "Facebook / Insta"
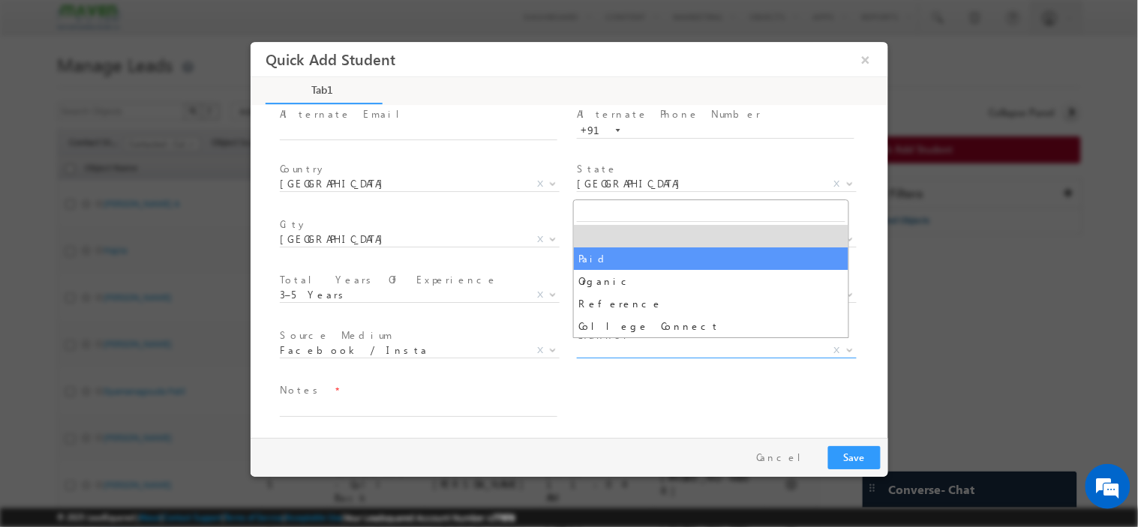
drag, startPoint x: 610, startPoint y: 343, endPoint x: 607, endPoint y: 256, distance: 87.8
select select "Paid"
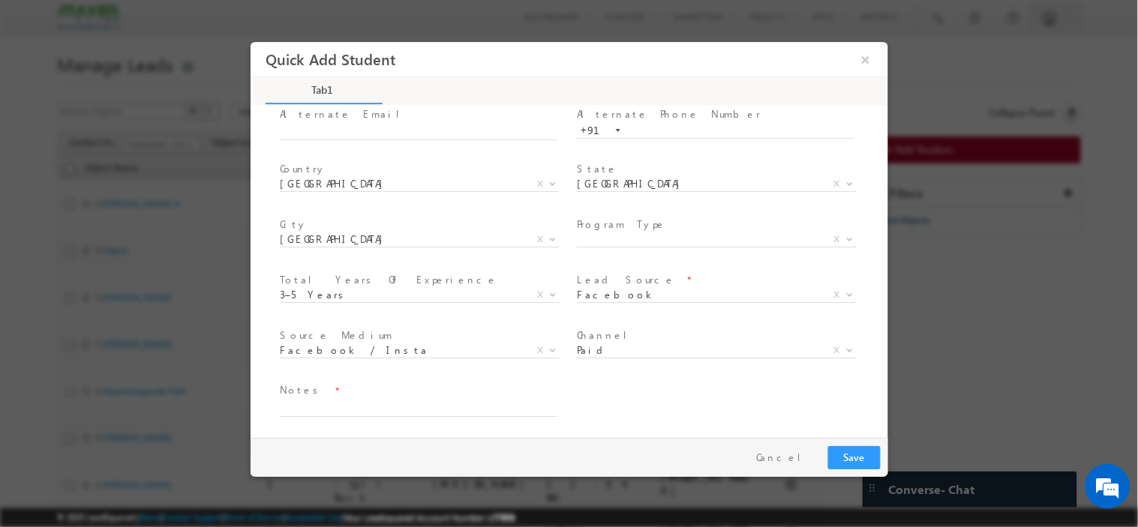
click at [607, 256] on span at bounding box center [714, 257] width 277 height 16
click at [388, 405] on textarea at bounding box center [417, 407] width 277 height 17
paste textarea "be_-_electronics_and_communication_engineering"
type textarea "be_-_electronics_and_communication_engineering"
click at [847, 463] on button "Save" at bounding box center [853, 456] width 52 height 23
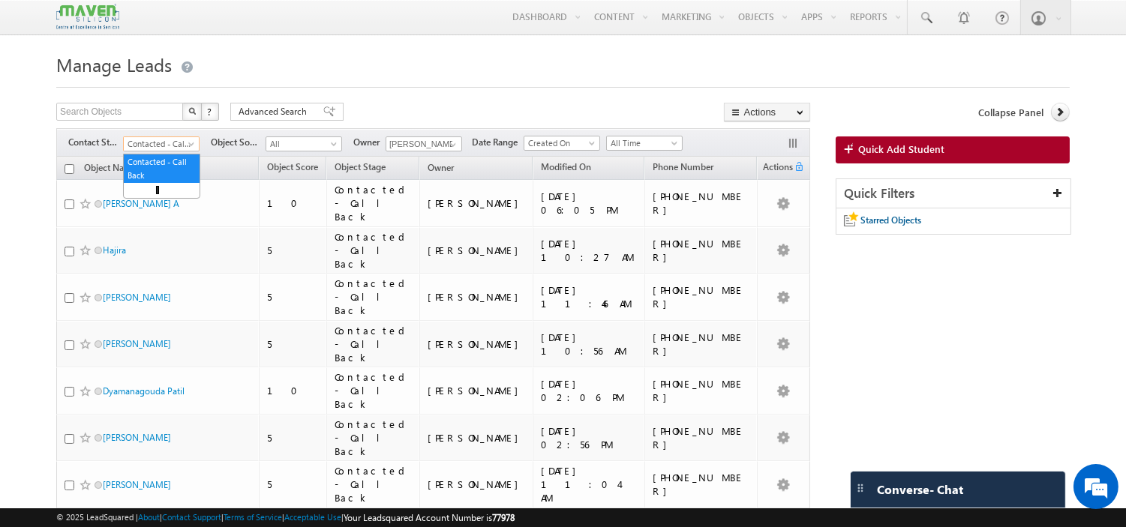
click at [162, 139] on span "Contacted - Call Back" at bounding box center [159, 143] width 71 height 13
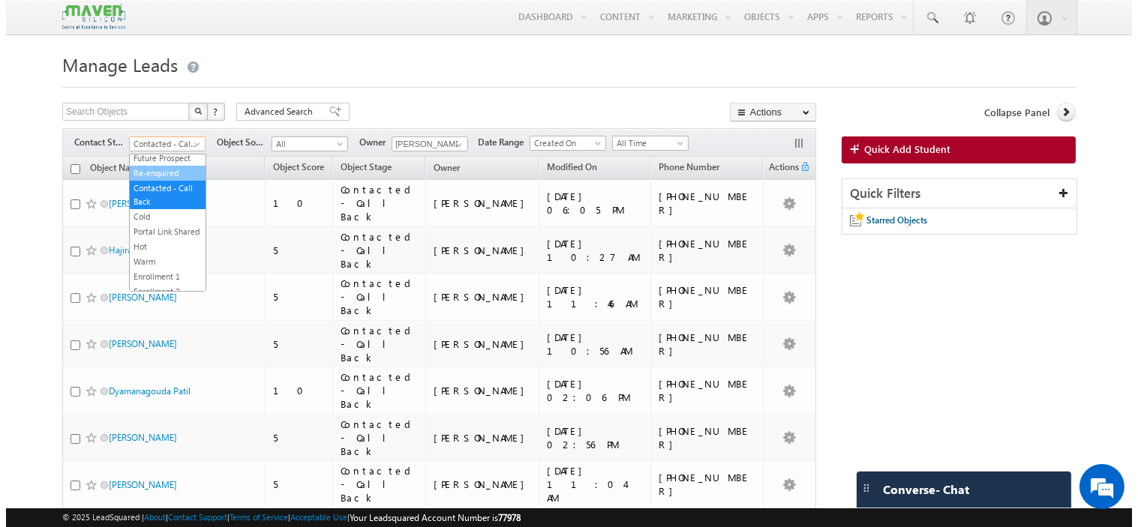
scroll to position [0, 0]
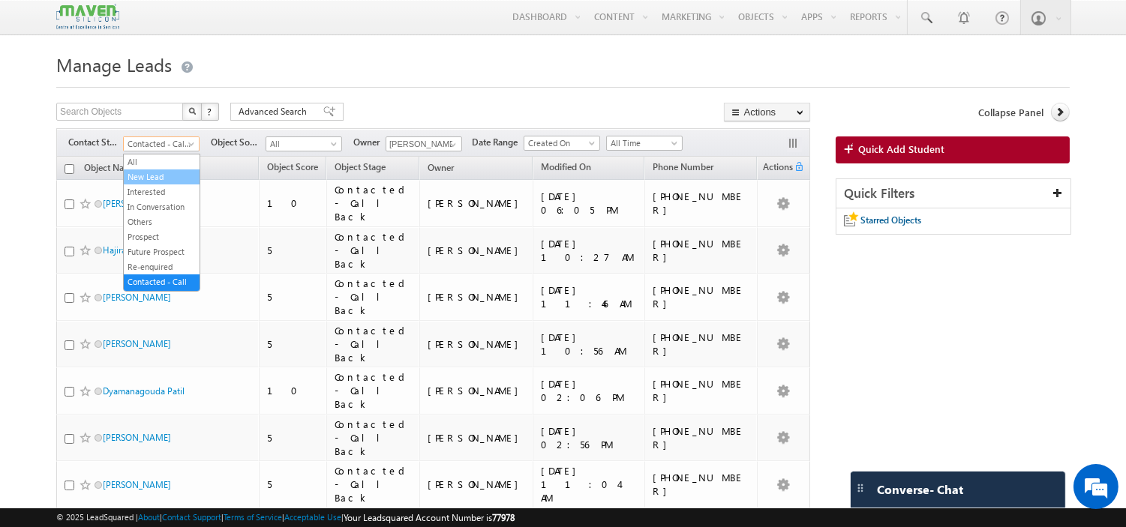
click at [150, 169] on li "New Lead" at bounding box center [162, 176] width 76 height 15
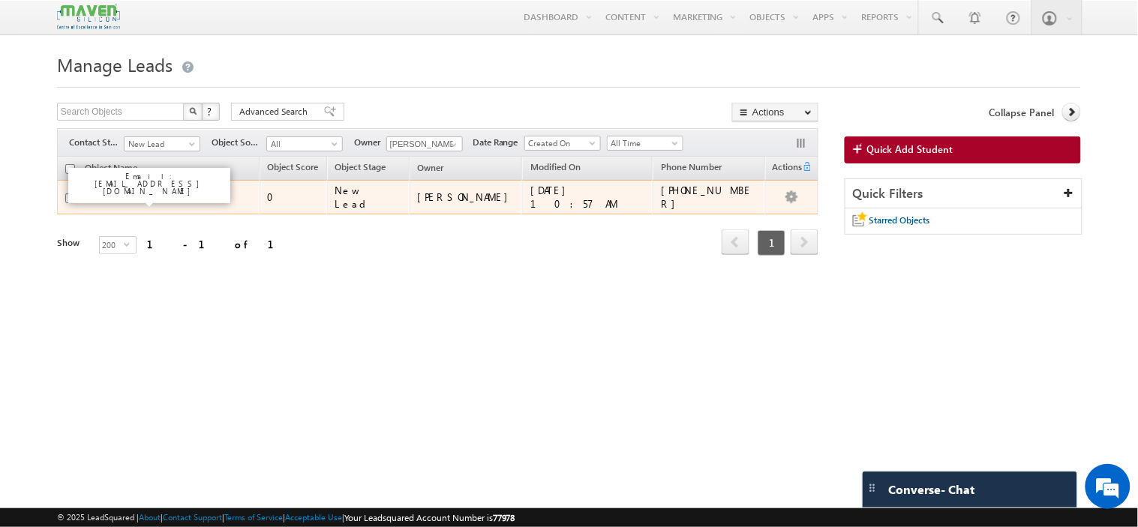
click at [129, 193] on link "[PERSON_NAME]" at bounding box center [137, 196] width 68 height 11
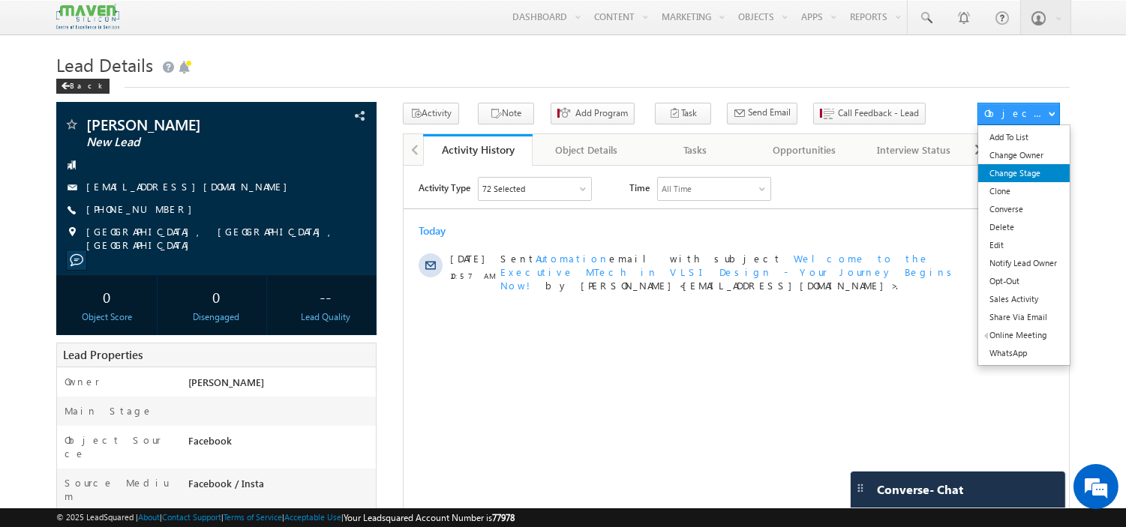
click at [1018, 173] on link "Change Stage" at bounding box center [1023, 173] width 91 height 18
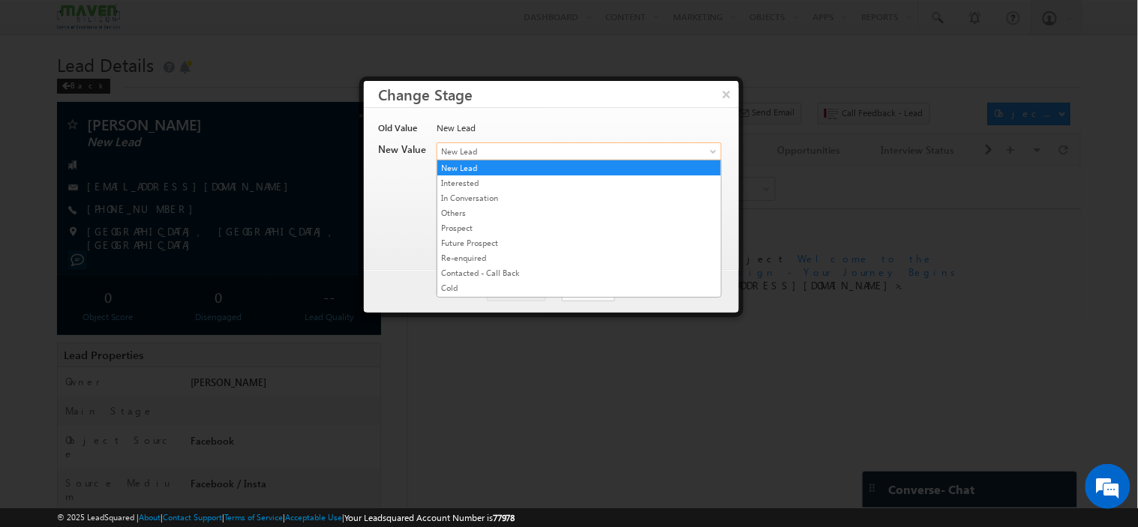
click at [517, 152] on span "New Lead" at bounding box center [554, 151] width 234 height 13
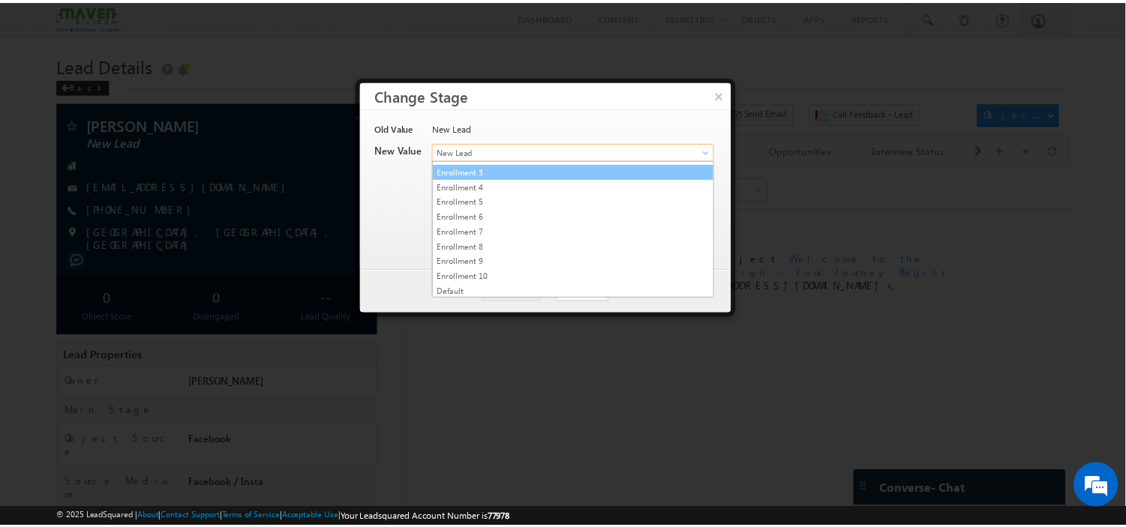
scroll to position [288, 0]
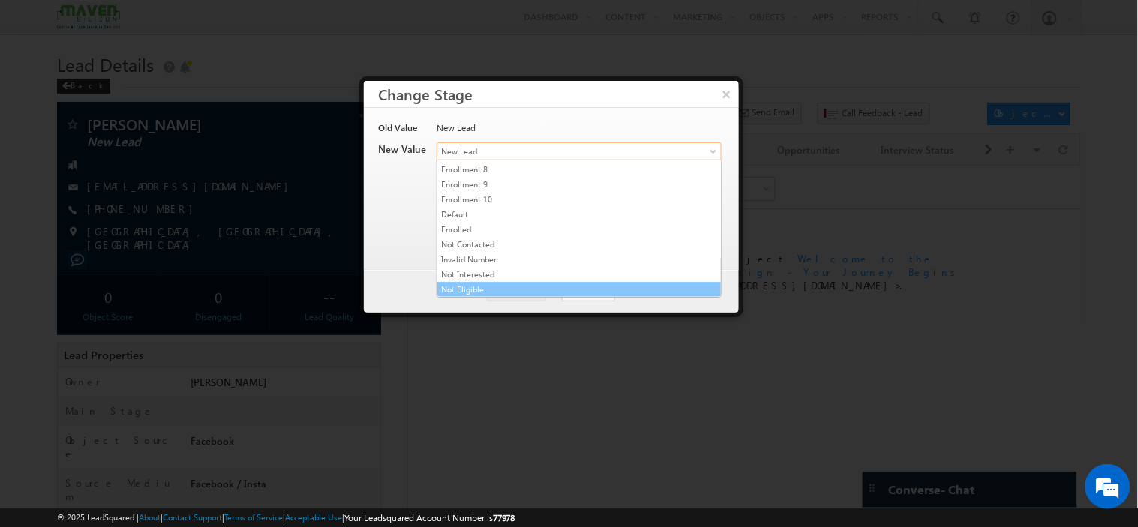
click at [482, 290] on link "Not Eligible" at bounding box center [578, 289] width 283 height 13
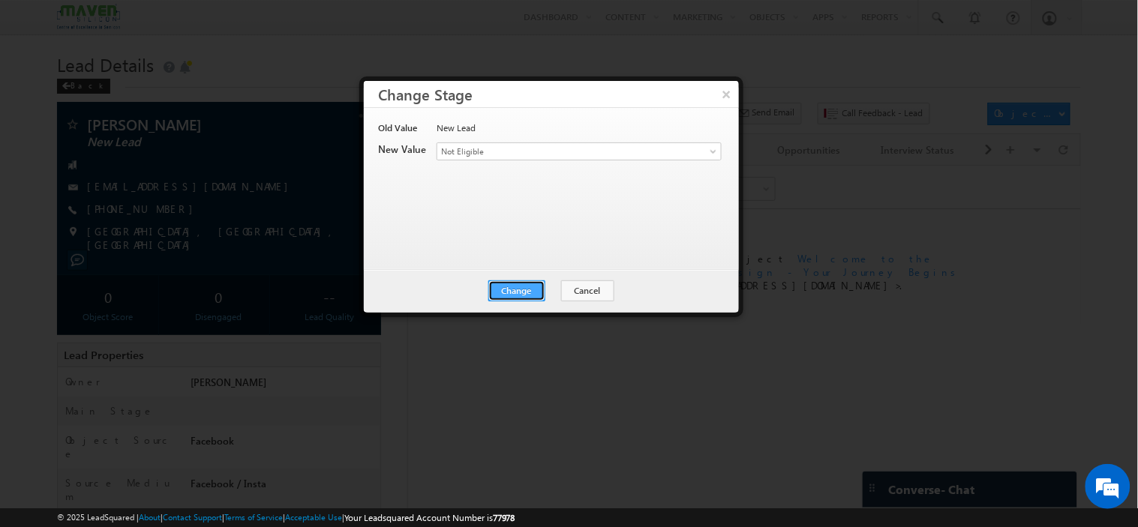
click at [521, 293] on button "Change" at bounding box center [516, 290] width 57 height 21
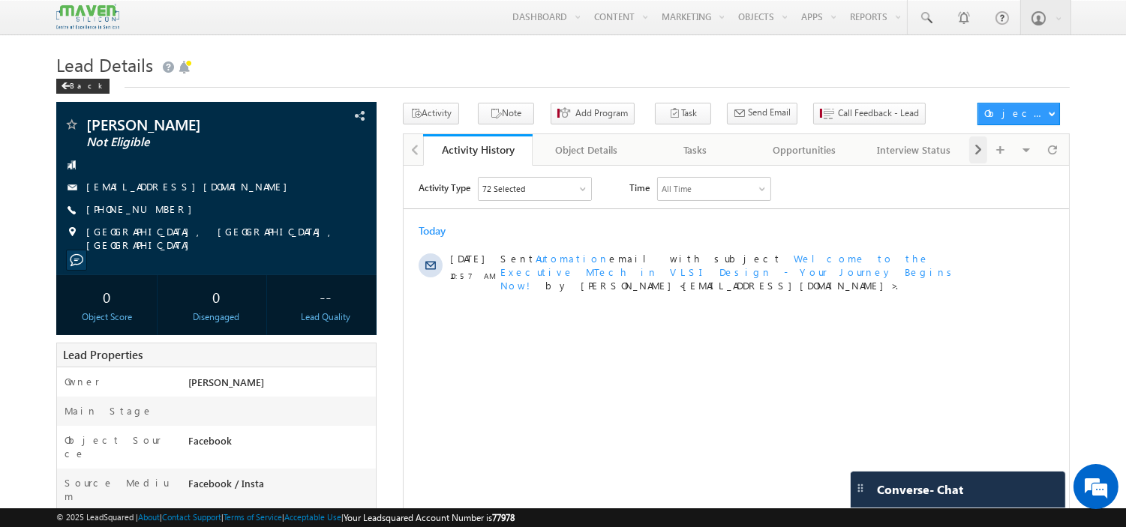
click at [973, 154] on span at bounding box center [977, 149] width 9 height 27
click at [903, 151] on div "Notes" at bounding box center [912, 150] width 83 height 18
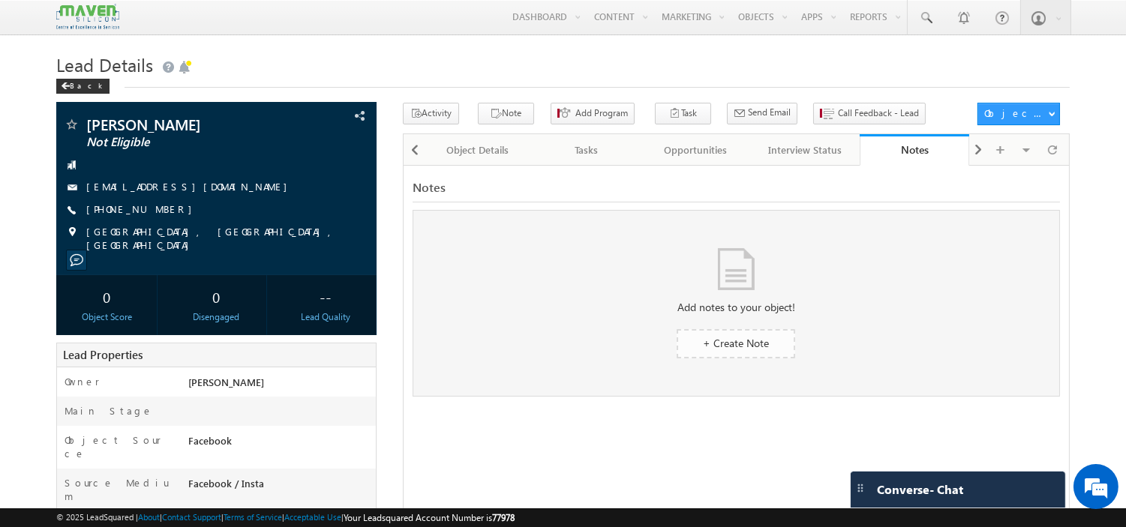
click at [710, 342] on span "+ Create Note" at bounding box center [736, 343] width 66 height 14
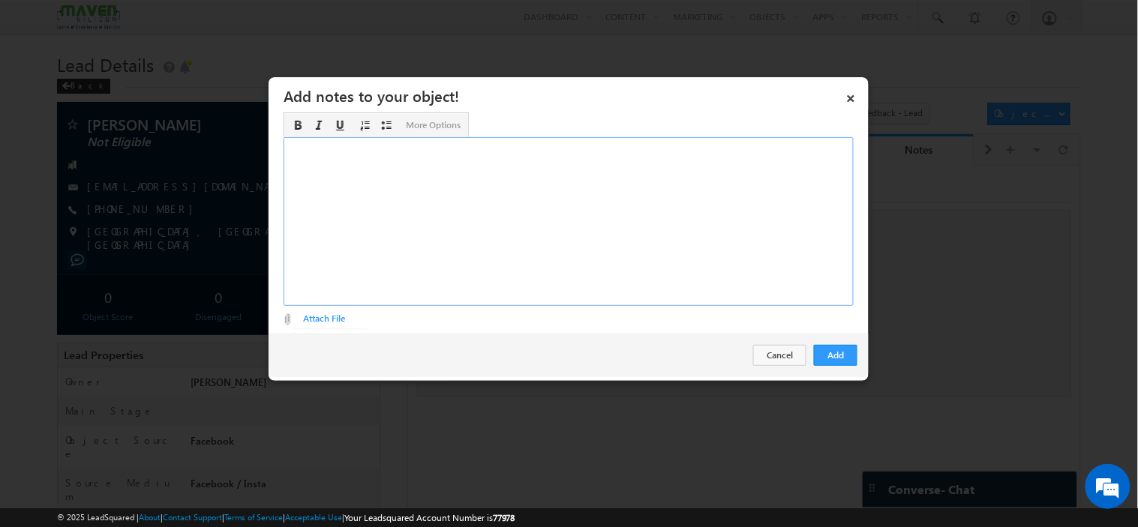
click at [493, 231] on div "Rich Text Editor, Description-inline-editor-div" at bounding box center [568, 221] width 570 height 169
click at [817, 353] on button "Add" at bounding box center [835, 355] width 43 height 21
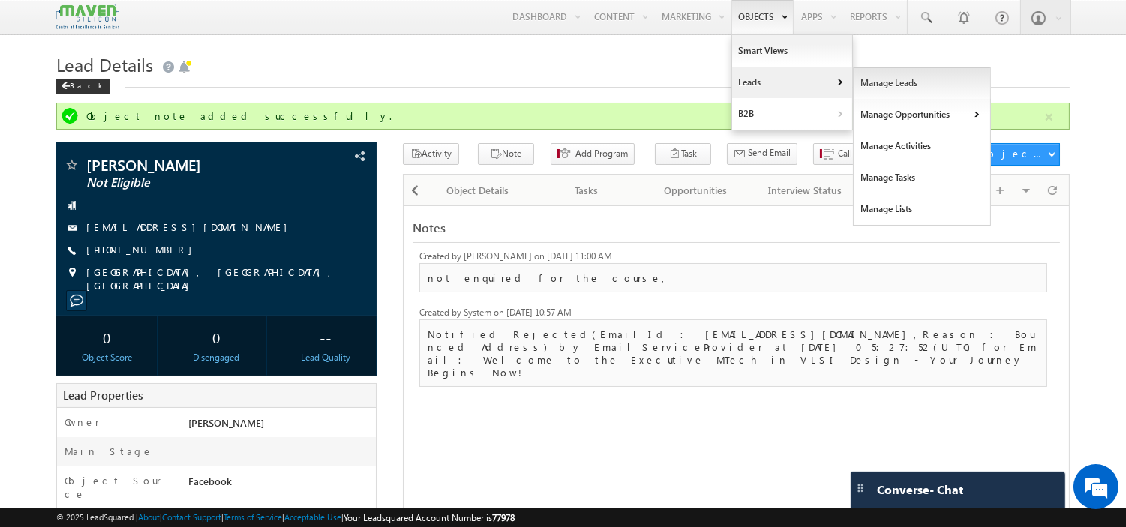
click at [888, 85] on link "Manage Leads" at bounding box center [921, 82] width 137 height 31
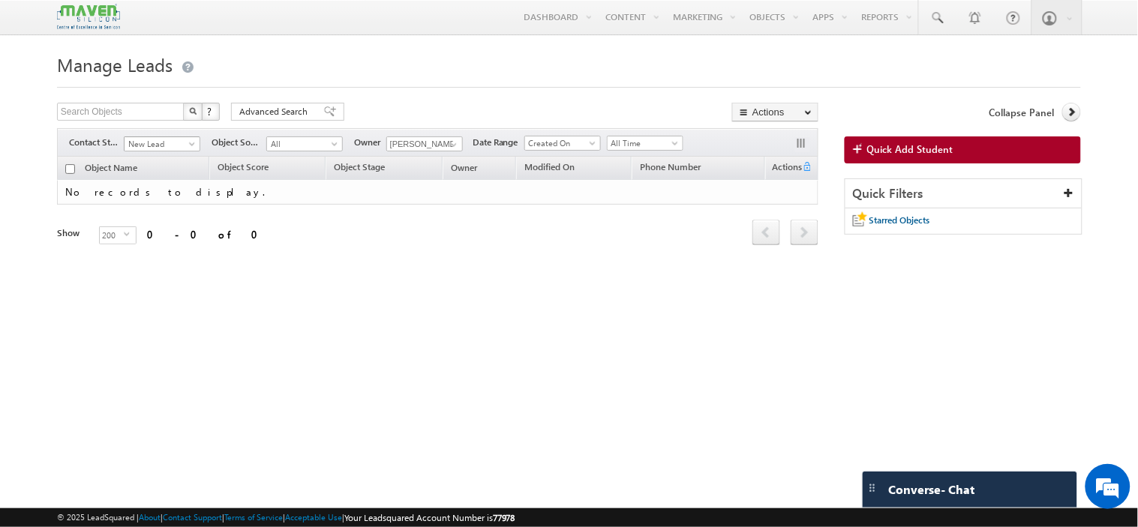
click at [181, 141] on span "New Lead" at bounding box center [159, 143] width 71 height 13
click at [173, 165] on link "All" at bounding box center [162, 161] width 76 height 13
click at [428, 77] on h1 "Manage Leads" at bounding box center [569, 63] width 1024 height 29
click at [70, 169] on input "checkbox" at bounding box center [70, 169] width 10 height 10
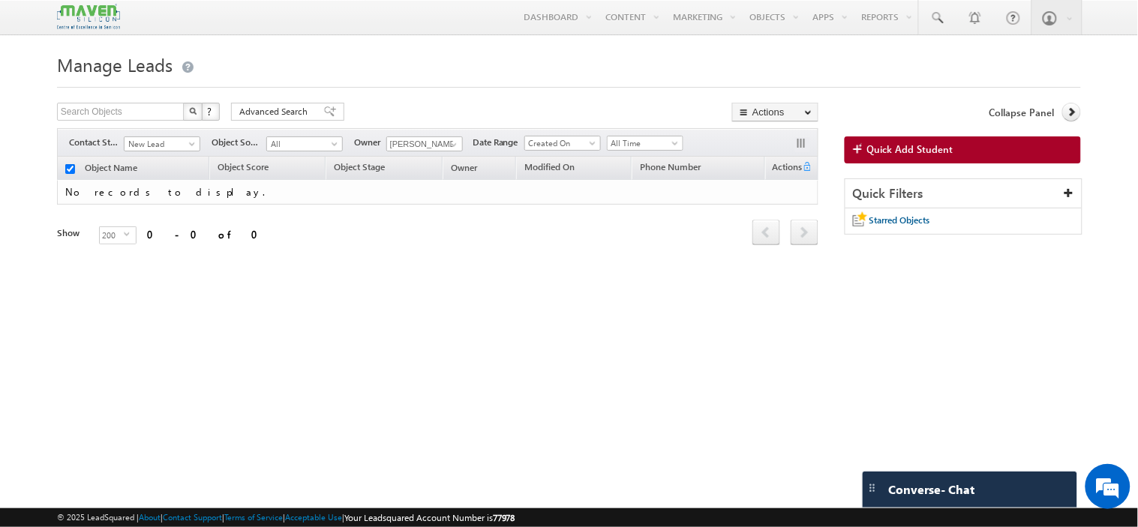
checkbox input "false"
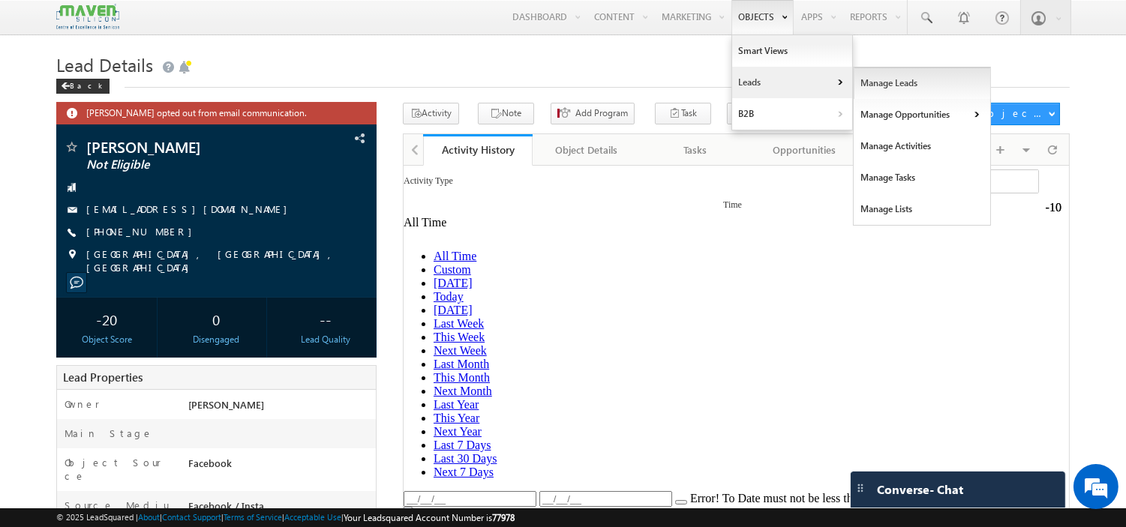
click at [856, 76] on link "Manage Leads" at bounding box center [921, 82] width 137 height 31
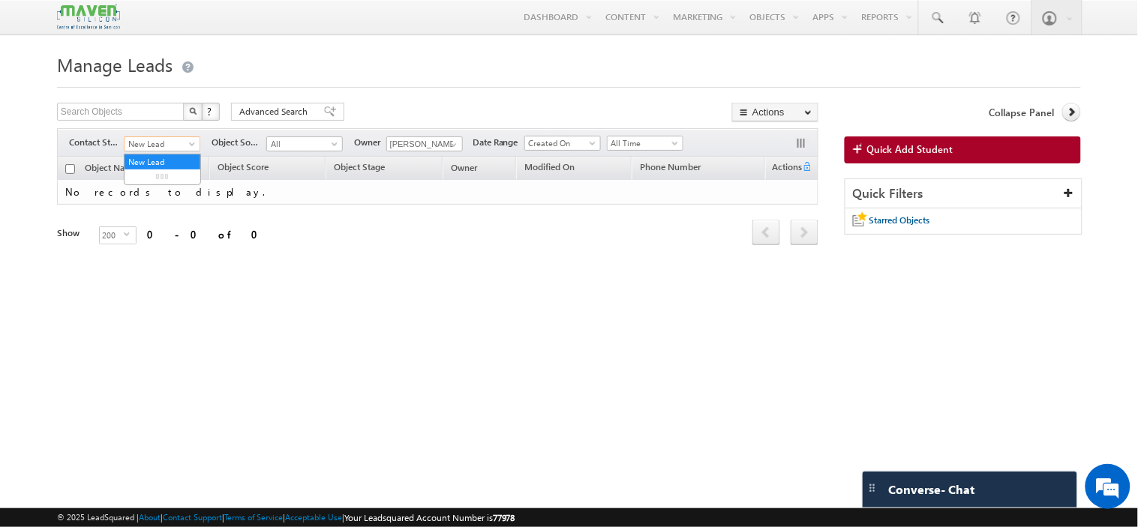
click at [171, 148] on span "New Lead" at bounding box center [159, 143] width 71 height 13
click at [166, 163] on link "All" at bounding box center [162, 161] width 76 height 13
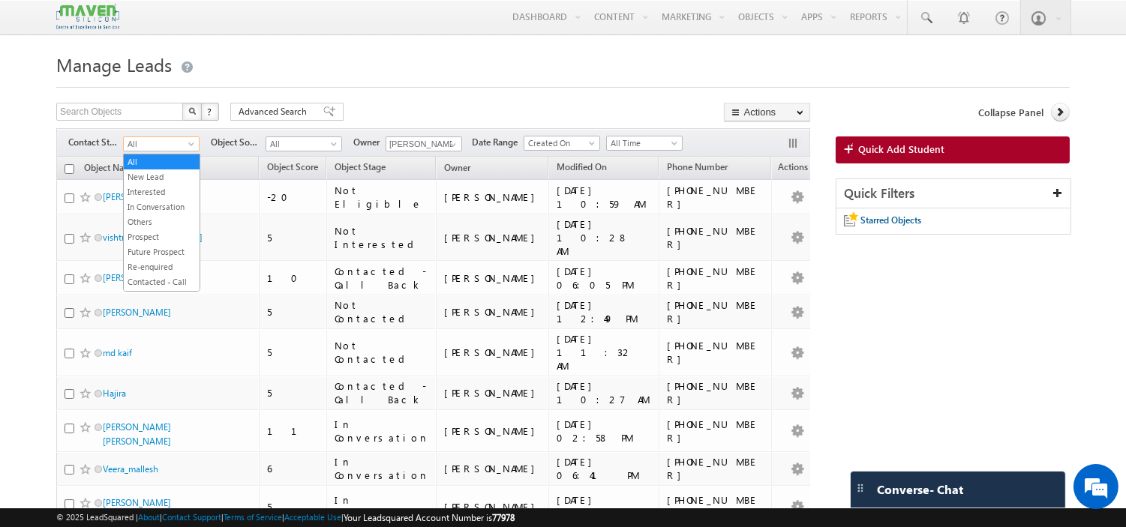
click at [166, 144] on span "All" at bounding box center [159, 143] width 71 height 13
click at [168, 140] on span "All" at bounding box center [159, 143] width 71 height 13
click at [163, 180] on link "Contacted - Call Back" at bounding box center [162, 166] width 76 height 27
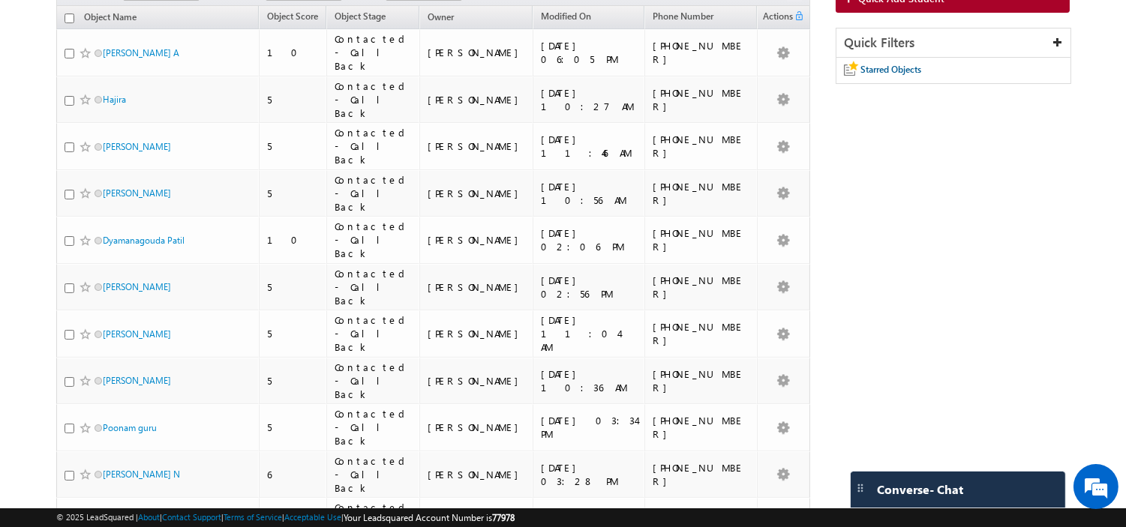
scroll to position [0, 0]
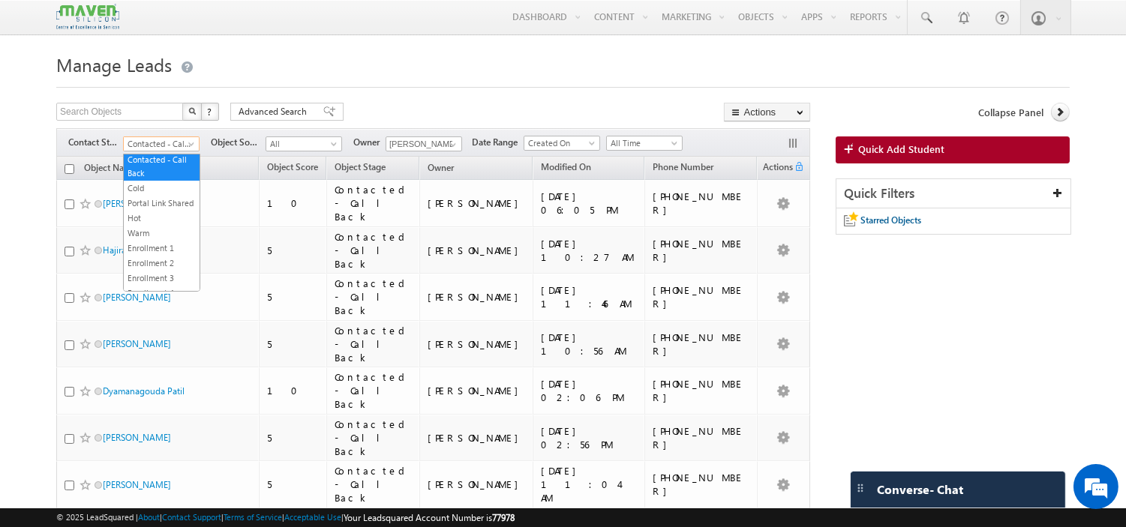
click at [168, 150] on span "Contacted - Call Back" at bounding box center [159, 143] width 71 height 13
click at [144, 158] on link "All" at bounding box center [162, 161] width 76 height 13
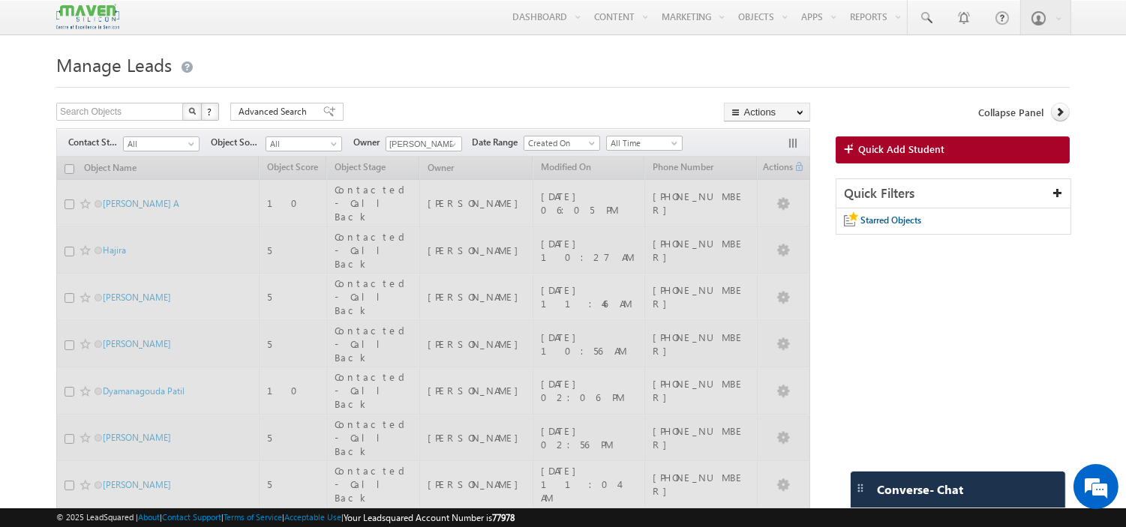
click at [127, 113] on input "text" at bounding box center [120, 112] width 128 height 18
paste input "9710783328"
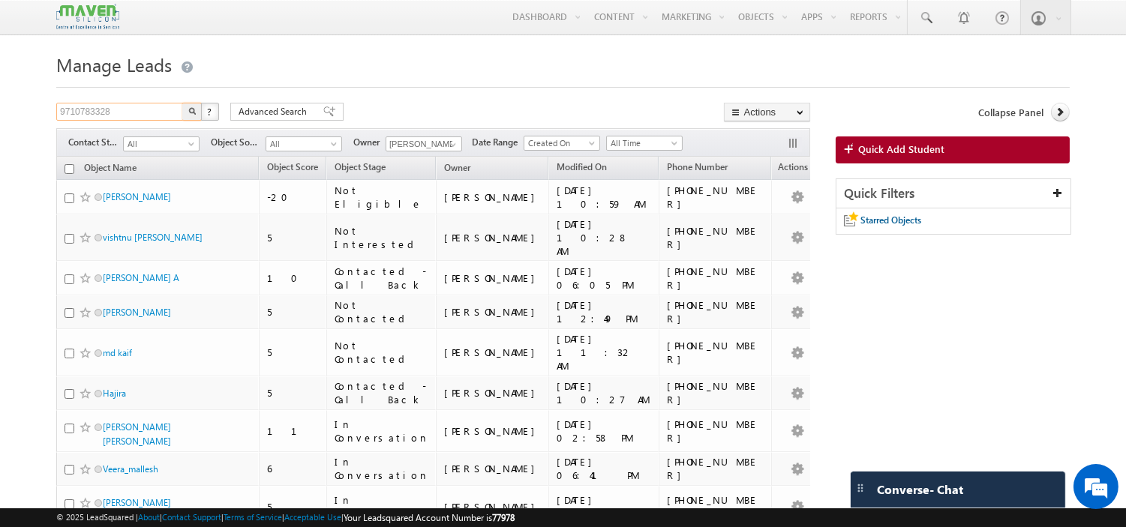
type input "9710783328"
click at [182, 103] on button "button" at bounding box center [191, 112] width 19 height 18
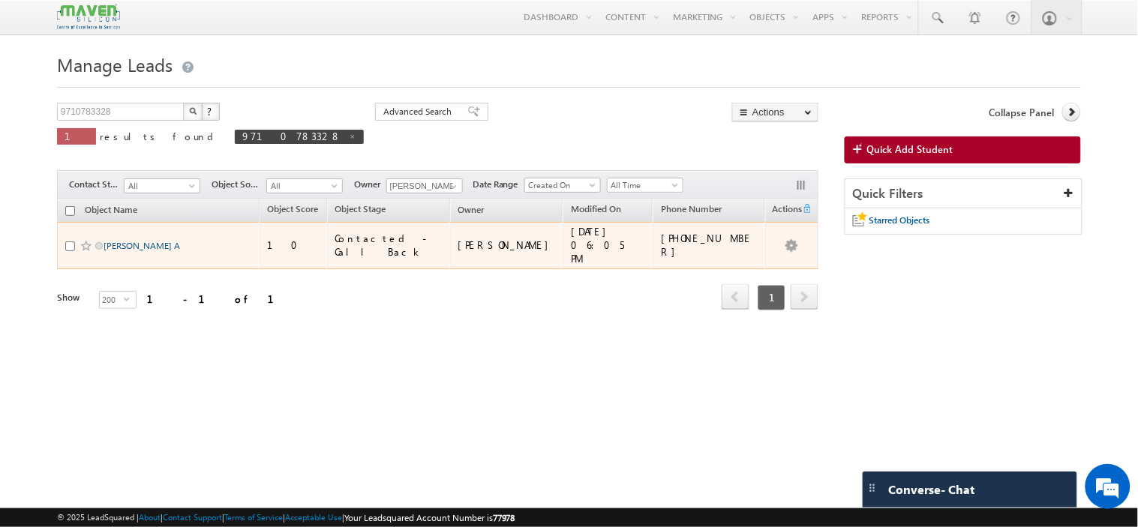
click at [126, 240] on link "Selvakumar A" at bounding box center [141, 245] width 76 height 11
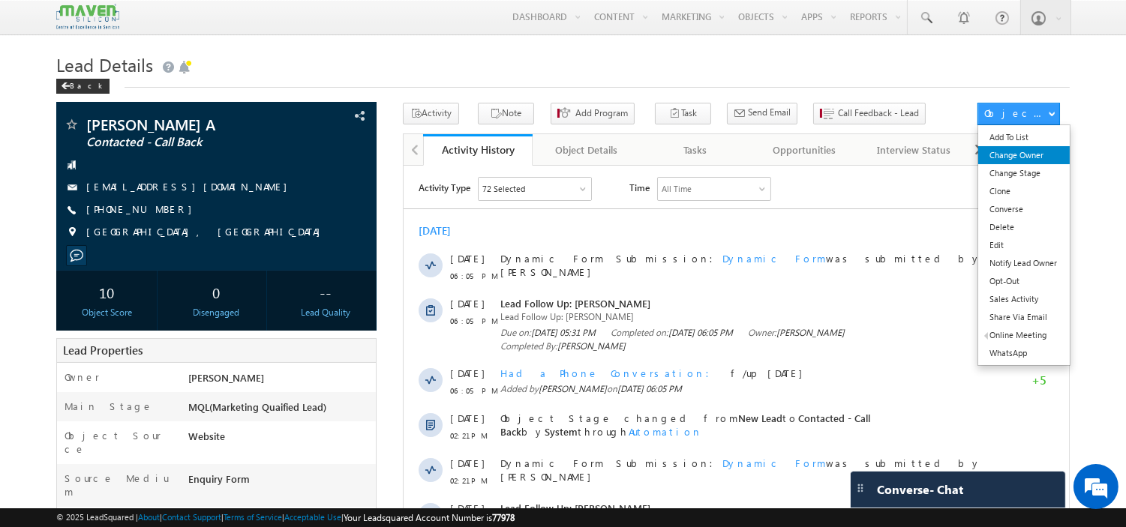
click at [1003, 158] on link "Change Owner" at bounding box center [1023, 155] width 91 height 18
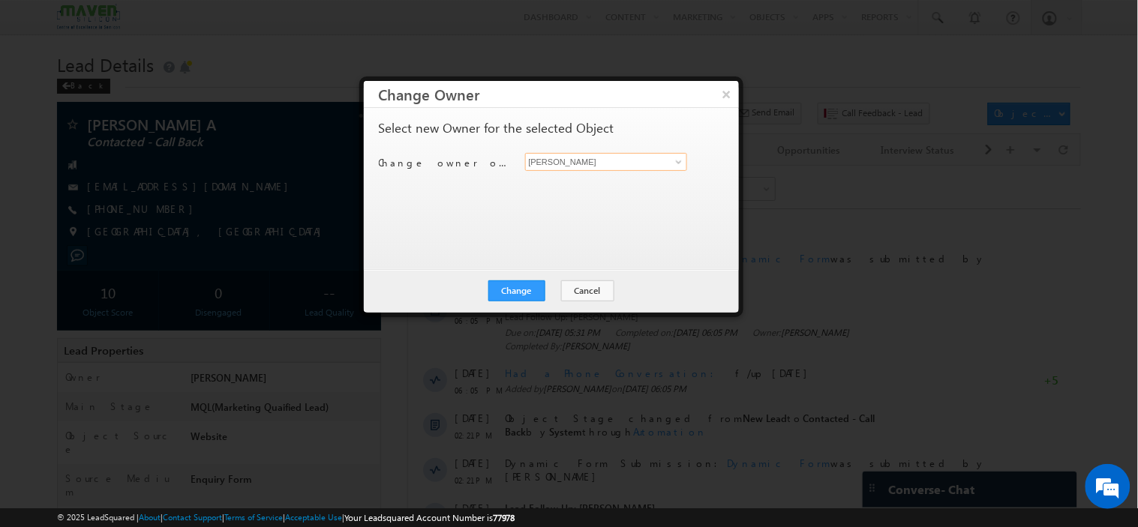
click at [581, 159] on input "[PERSON_NAME]" at bounding box center [606, 162] width 163 height 18
click at [668, 162] on link at bounding box center [676, 161] width 19 height 15
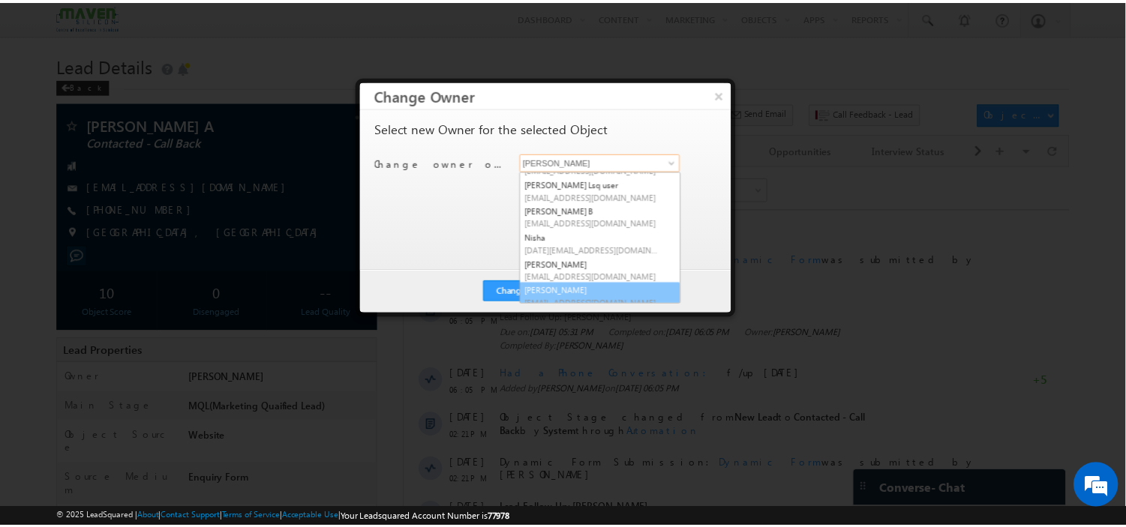
scroll to position [124, 0]
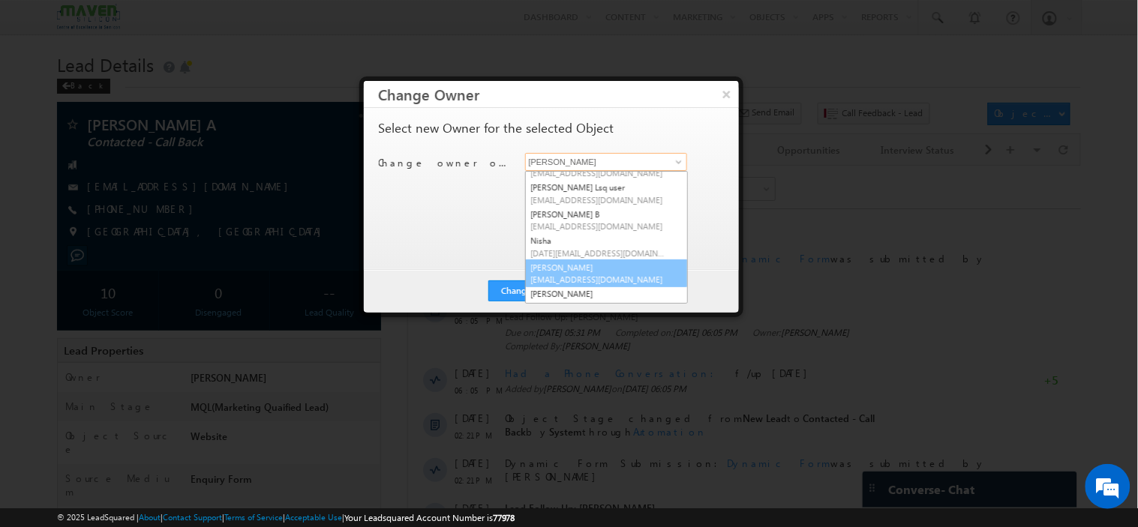
click at [587, 271] on link "Rohan lsq7@maven-silicon.com" at bounding box center [606, 273] width 163 height 28
type input "Rohan"
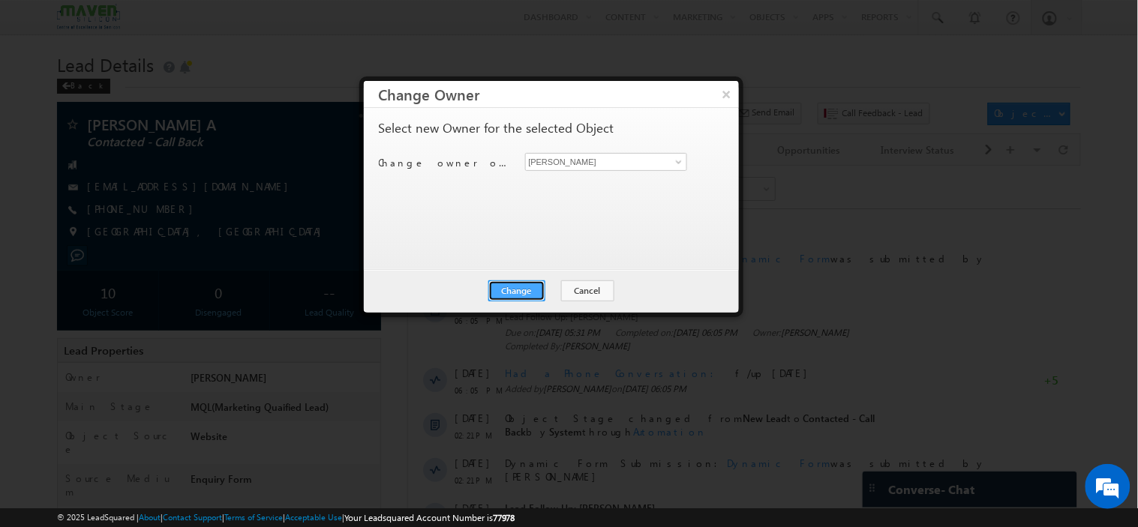
click at [514, 290] on button "Change" at bounding box center [516, 290] width 57 height 21
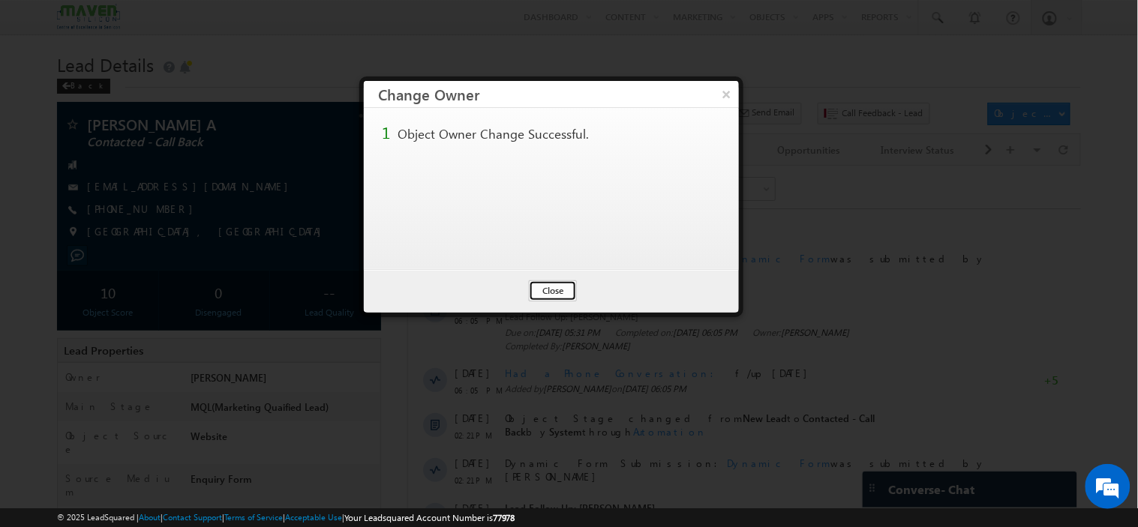
click at [551, 286] on button "Close" at bounding box center [553, 290] width 48 height 21
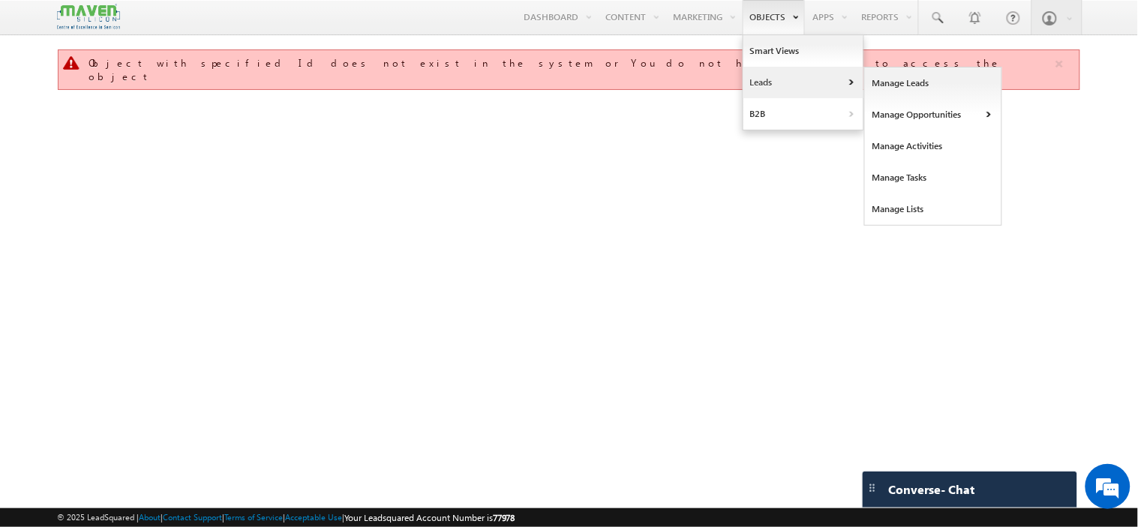
click at [776, 80] on link "Leads" at bounding box center [803, 82] width 120 height 31
click at [911, 79] on link "Manage Leads" at bounding box center [933, 82] width 137 height 31
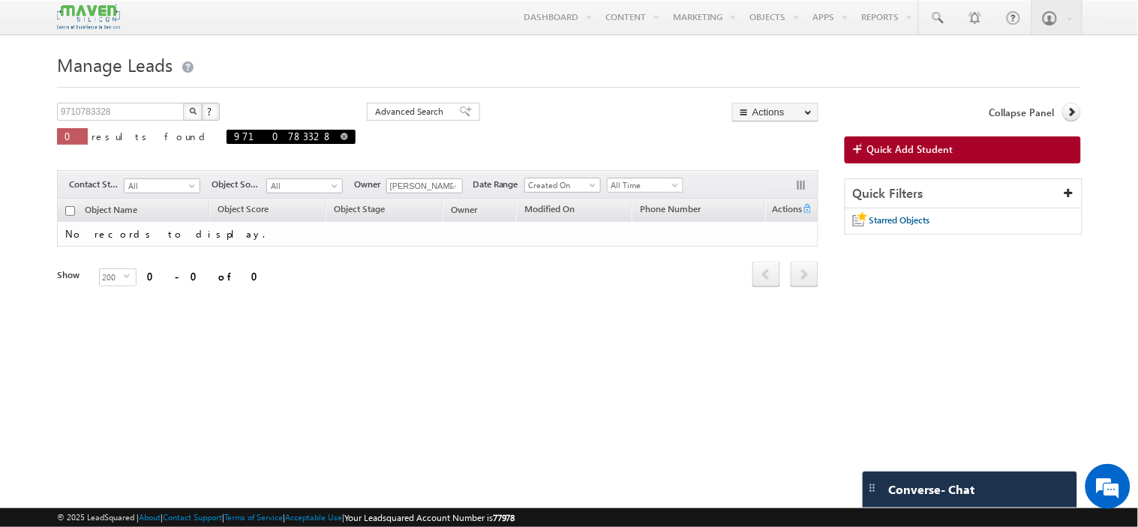
click at [340, 138] on span at bounding box center [343, 136] width 7 height 7
type input "Search Objects"
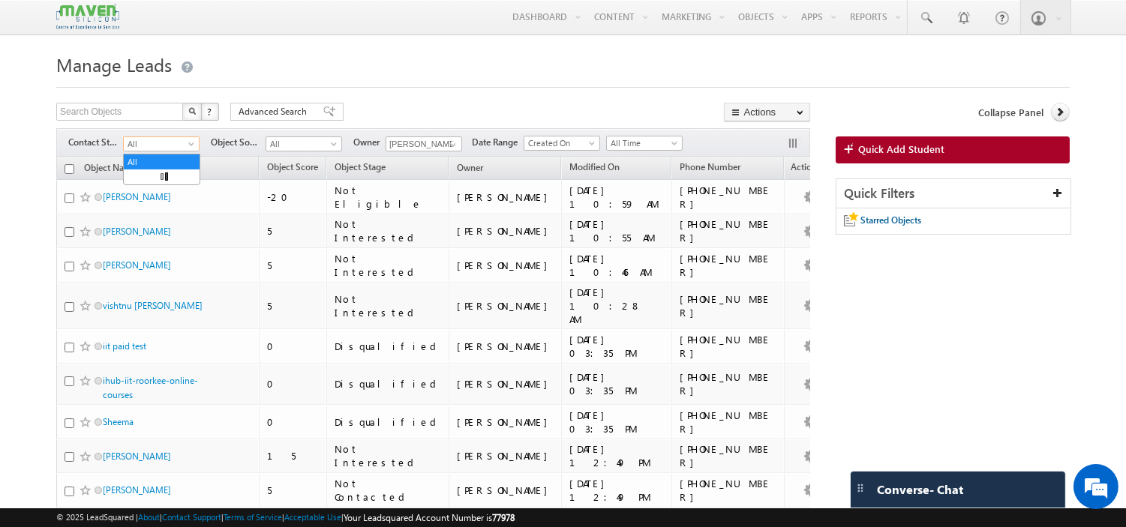
click at [178, 136] on div "Filters Contact Stage All All Object Source All All Owner Komal Komal Date Rang…" at bounding box center [433, 142] width 754 height 28
click at [174, 145] on span "All" at bounding box center [159, 143] width 71 height 13
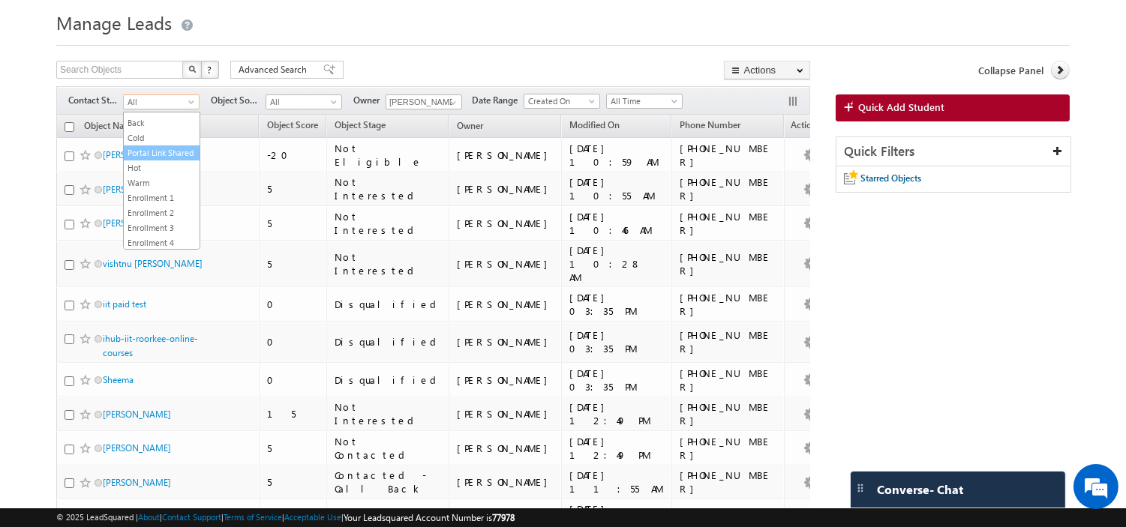
scroll to position [126, 0]
click at [155, 134] on link "Contacted - Call Back" at bounding box center [162, 120] width 76 height 27
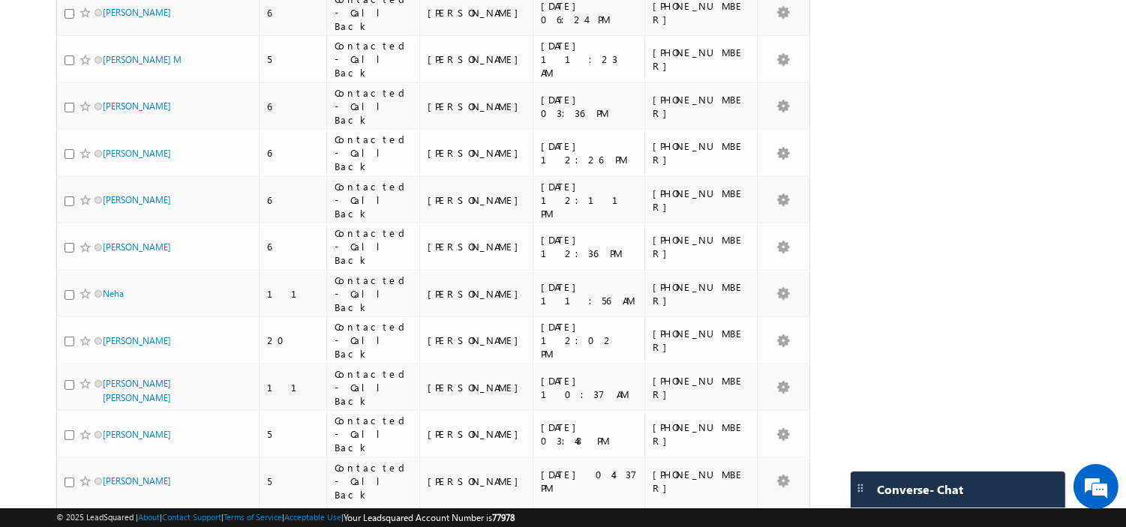
scroll to position [1237, 0]
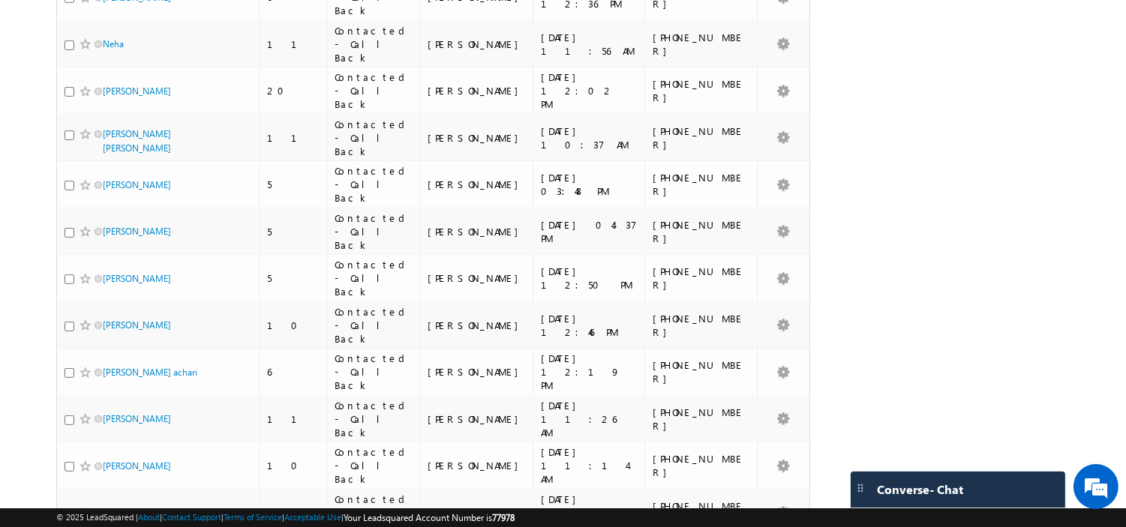
drag, startPoint x: 725, startPoint y: 391, endPoint x: 656, endPoint y: 394, distance: 69.1
copy div "9591240945"
drag, startPoint x: 718, startPoint y: 357, endPoint x: 654, endPoint y: 349, distance: 65.0
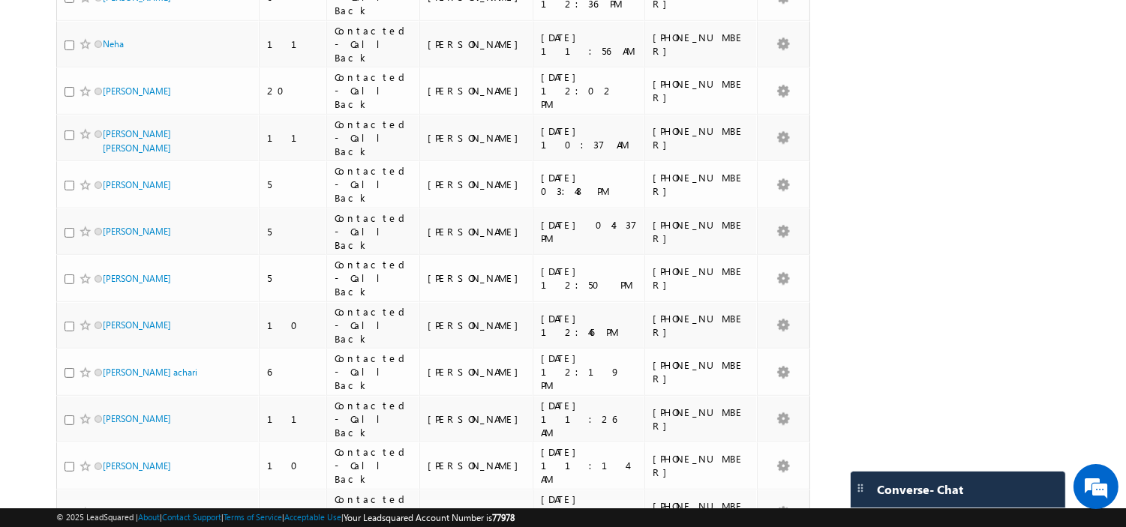
copy div "-9019541212"
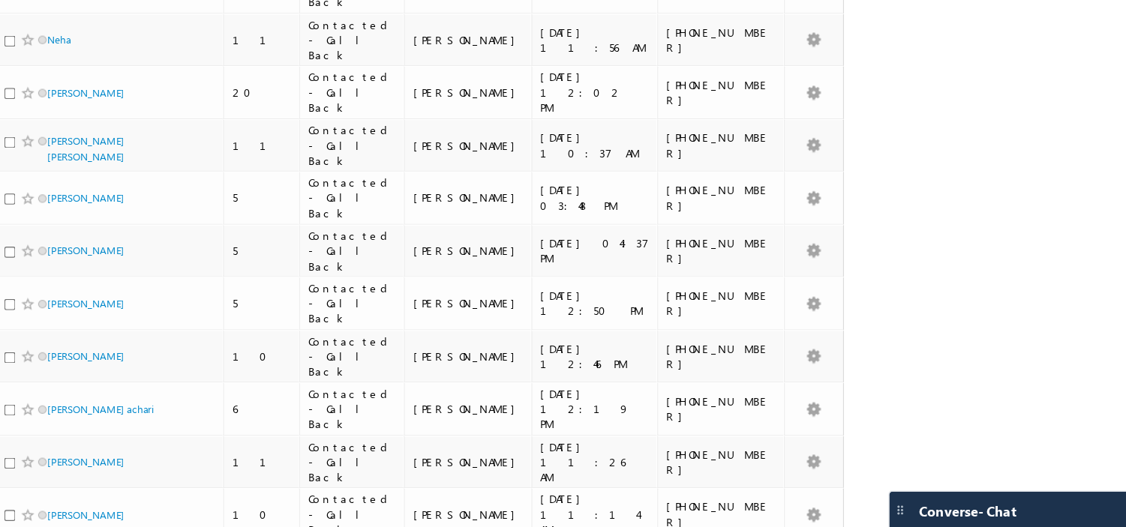
scroll to position [1211, 0]
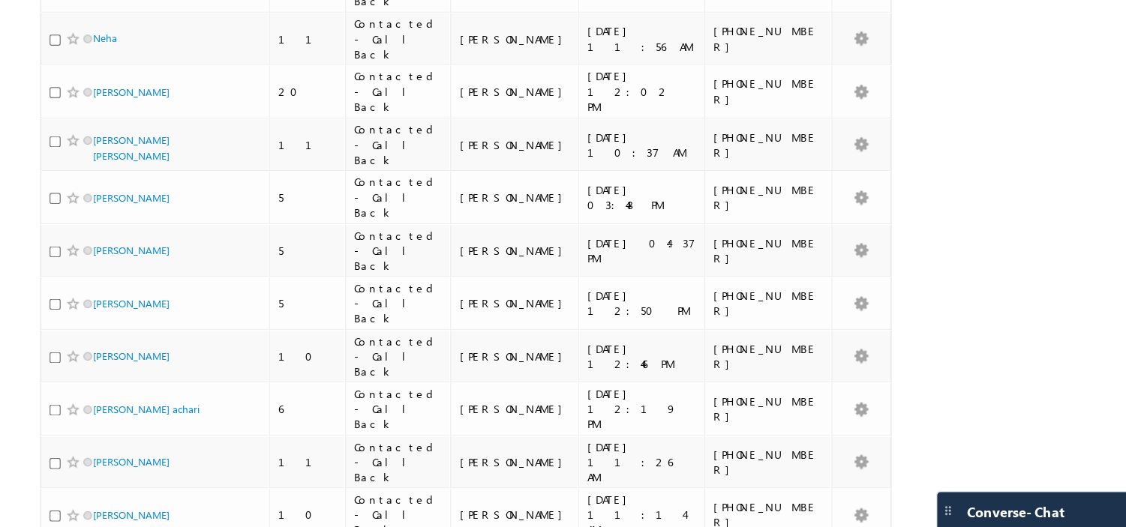
drag, startPoint x: 712, startPoint y: 308, endPoint x: 628, endPoint y: 322, distance: 85.2
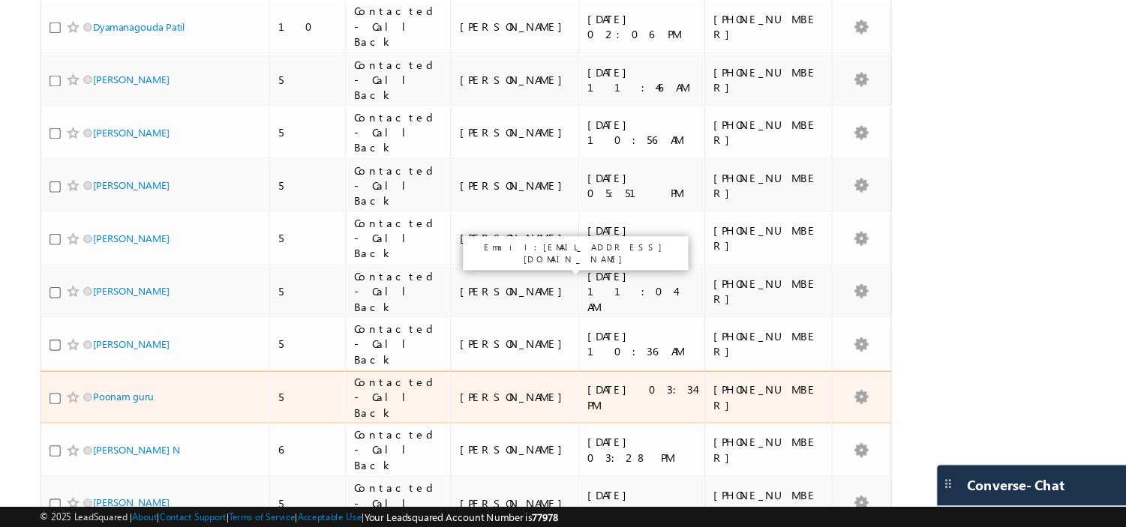
scroll to position [0, 0]
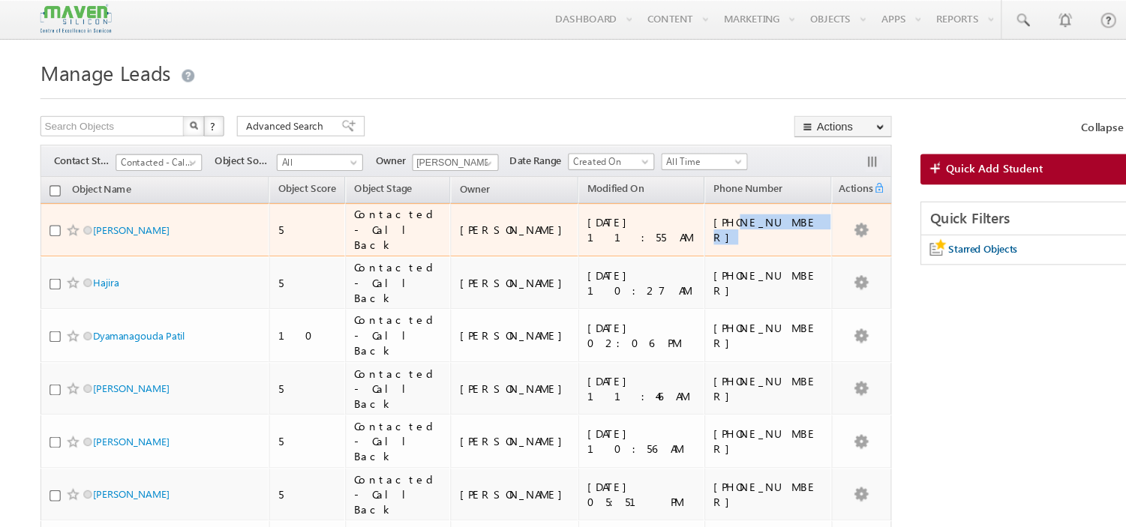
drag, startPoint x: 715, startPoint y: 202, endPoint x: 656, endPoint y: 205, distance: 58.6
click at [656, 205] on div "+91-9164026666" at bounding box center [700, 203] width 97 height 27
copy div "9164026666"
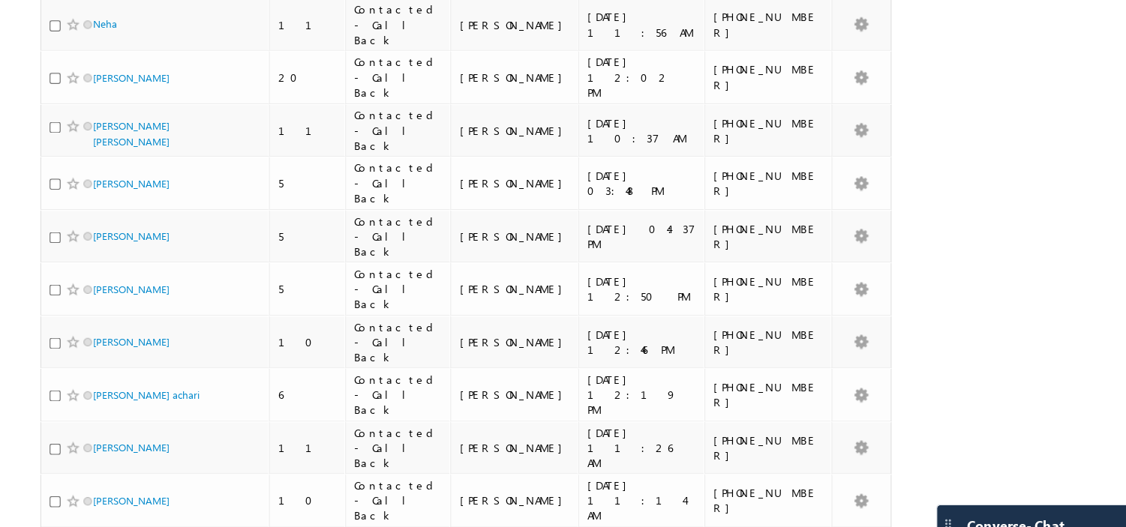
scroll to position [1236, 0]
drag, startPoint x: 719, startPoint y: 256, endPoint x: 636, endPoint y: 261, distance: 83.4
copy div "[PHONE_NUMBER]"
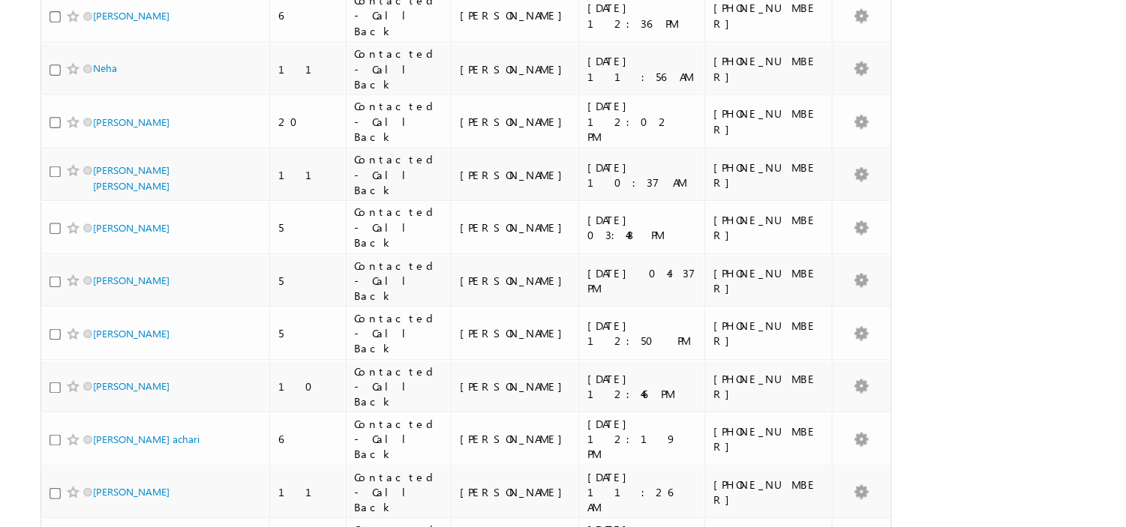
scroll to position [1220, 0]
drag, startPoint x: 719, startPoint y: 238, endPoint x: 631, endPoint y: 245, distance: 88.0
copy div "+91-9347299894"
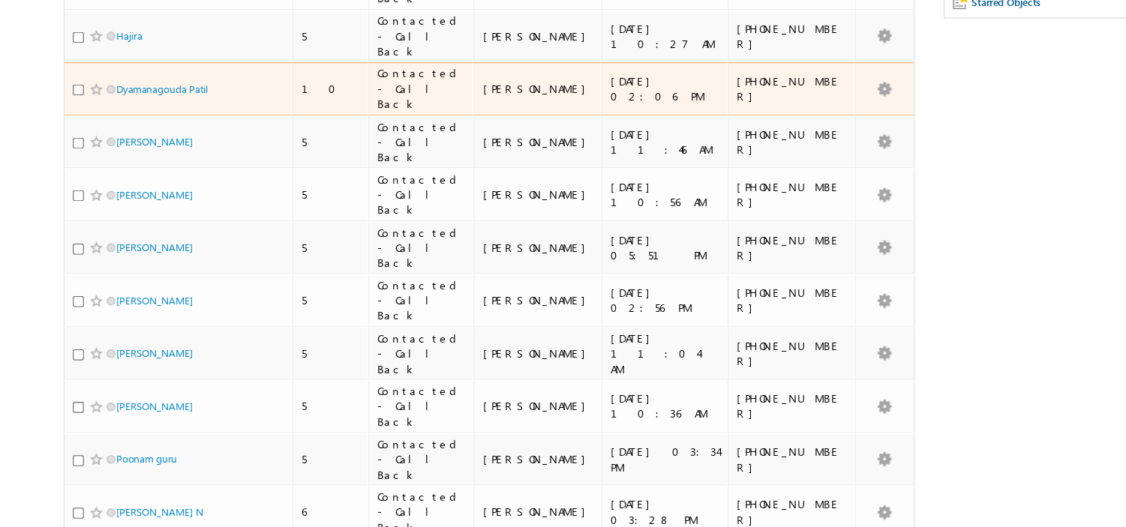
scroll to position [0, 0]
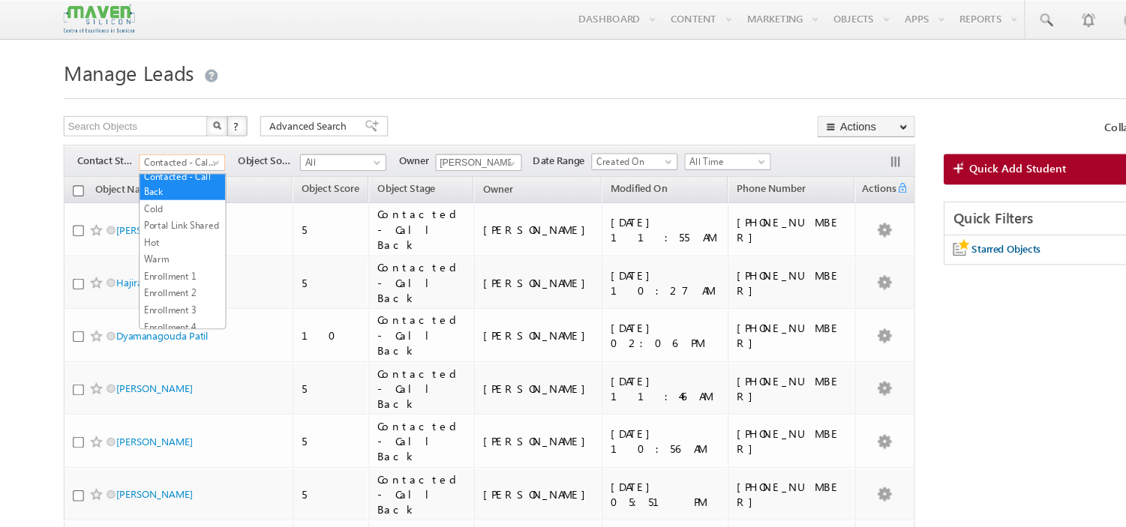
click at [181, 141] on span "Contacted - Call Back" at bounding box center [159, 143] width 71 height 13
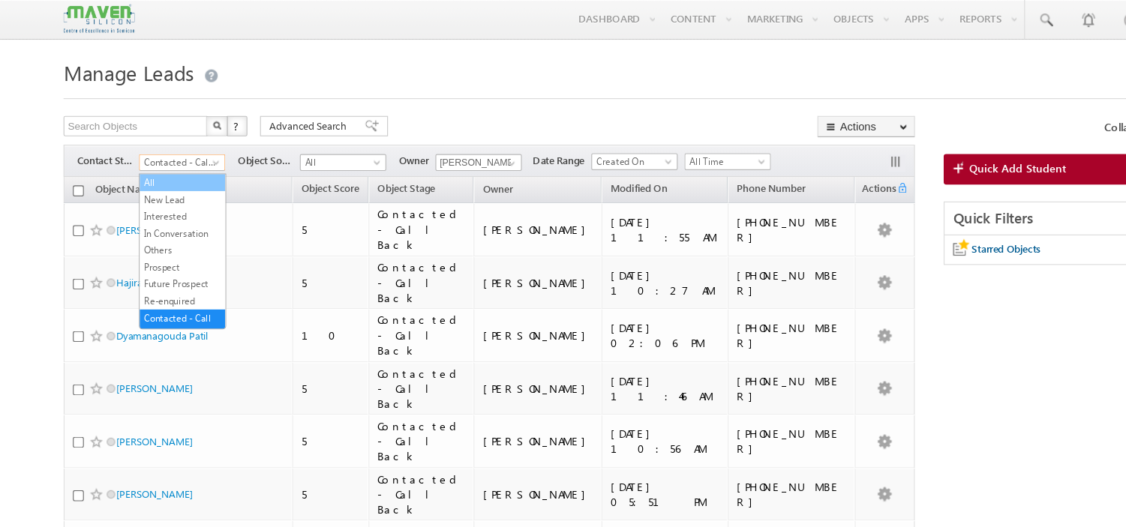
click at [148, 165] on link "All" at bounding box center [162, 161] width 76 height 13
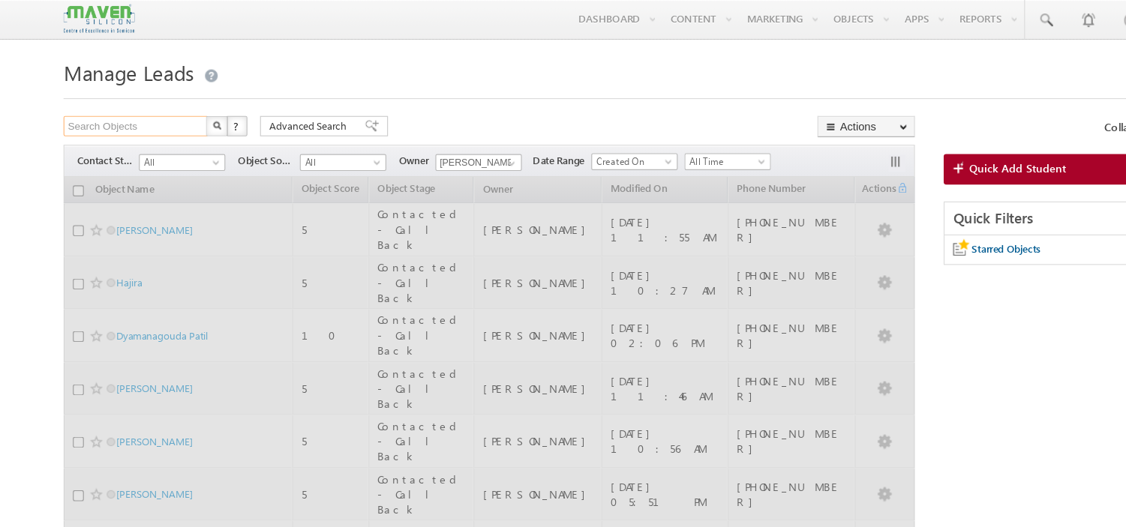
click at [141, 110] on input "Search Objects" at bounding box center [120, 112] width 128 height 18
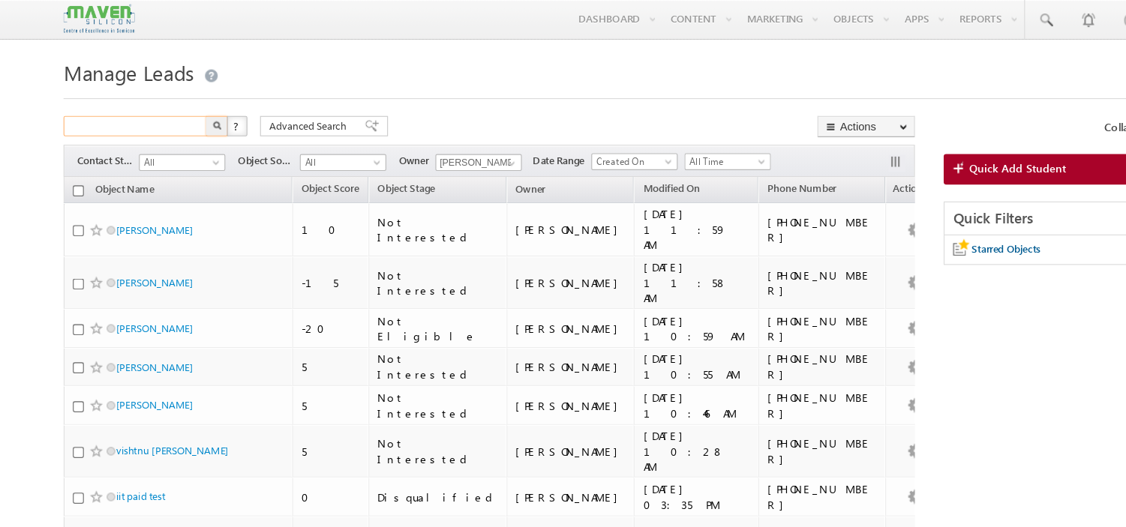
paste input "7790844829"
type input "7790844829"
click at [182, 103] on button "button" at bounding box center [191, 112] width 19 height 18
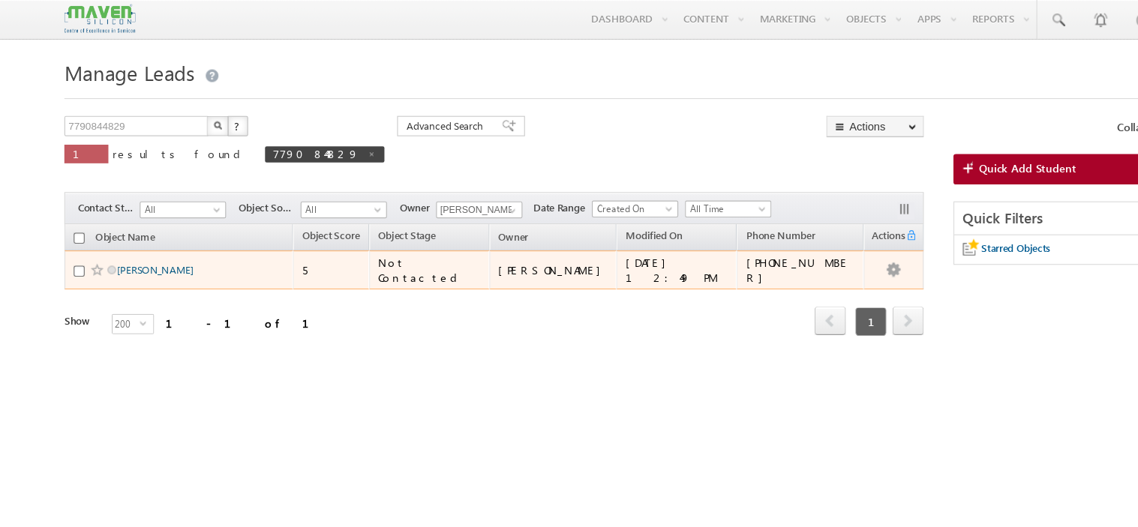
click at [139, 241] on link "[PERSON_NAME]" at bounding box center [137, 238] width 68 height 11
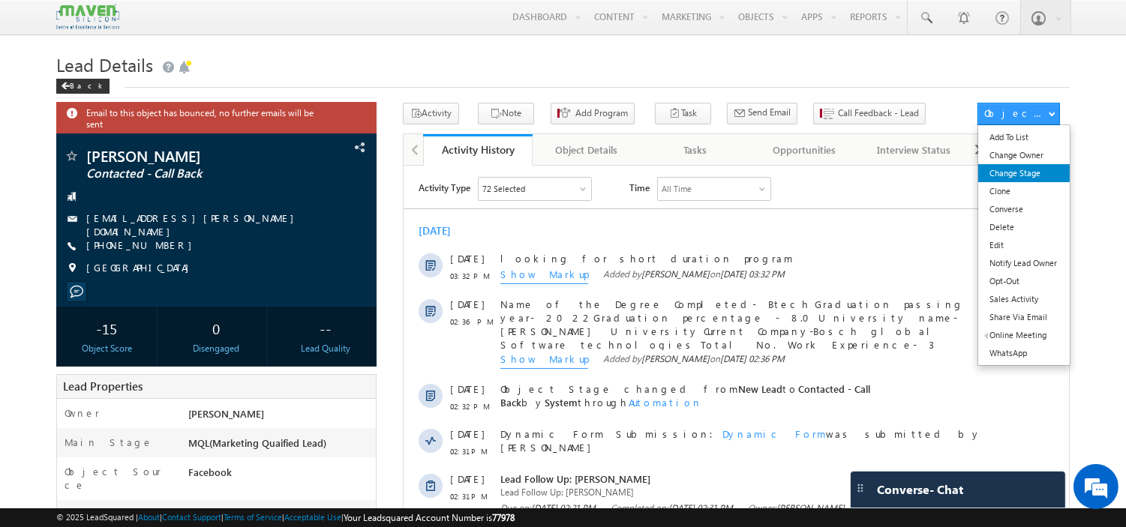
click at [1030, 175] on link "Change Stage" at bounding box center [1023, 173] width 91 height 18
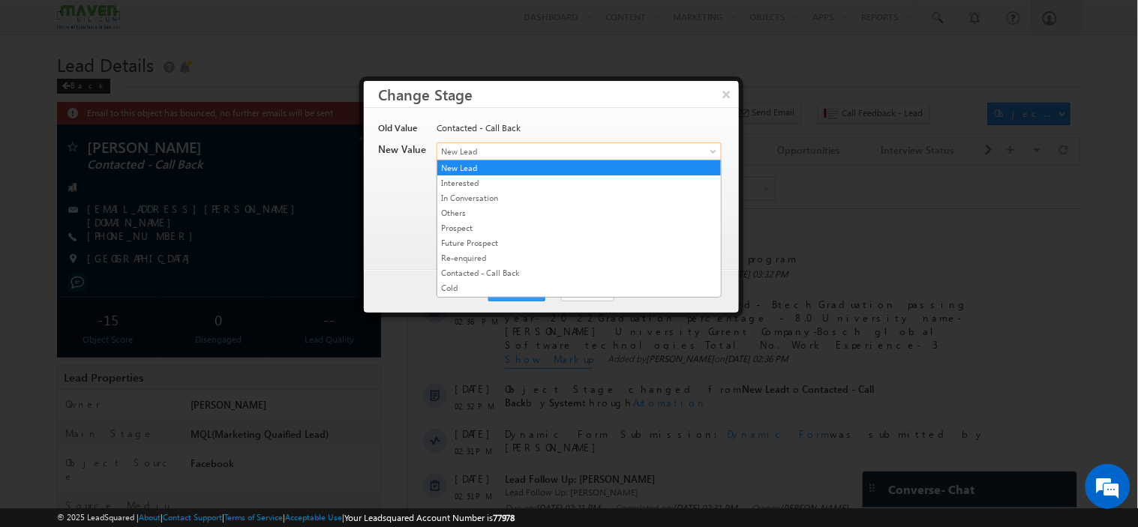
click at [489, 153] on span "New Lead" at bounding box center [554, 151] width 234 height 13
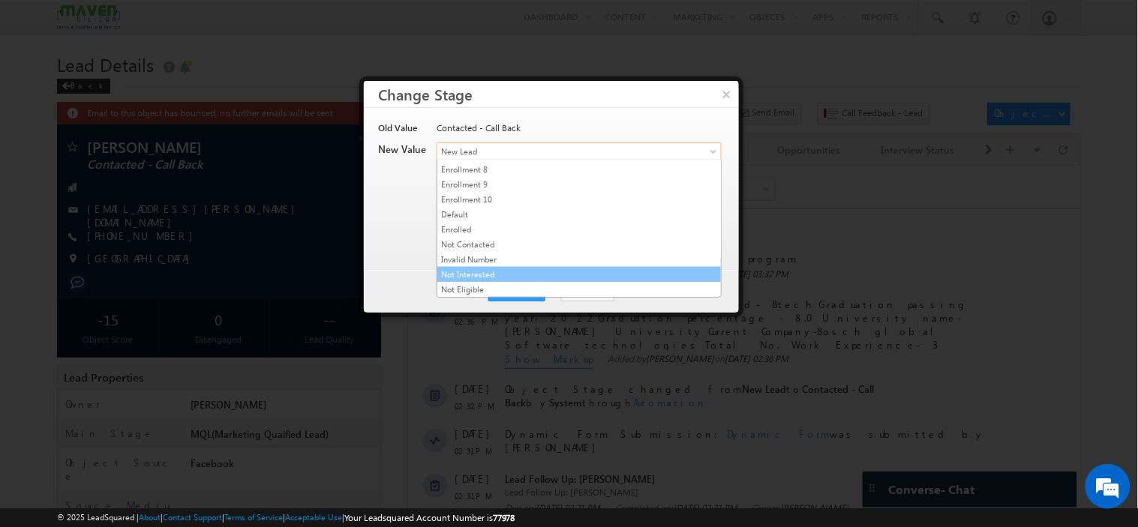
click at [497, 268] on link "Not Interested" at bounding box center [578, 274] width 283 height 13
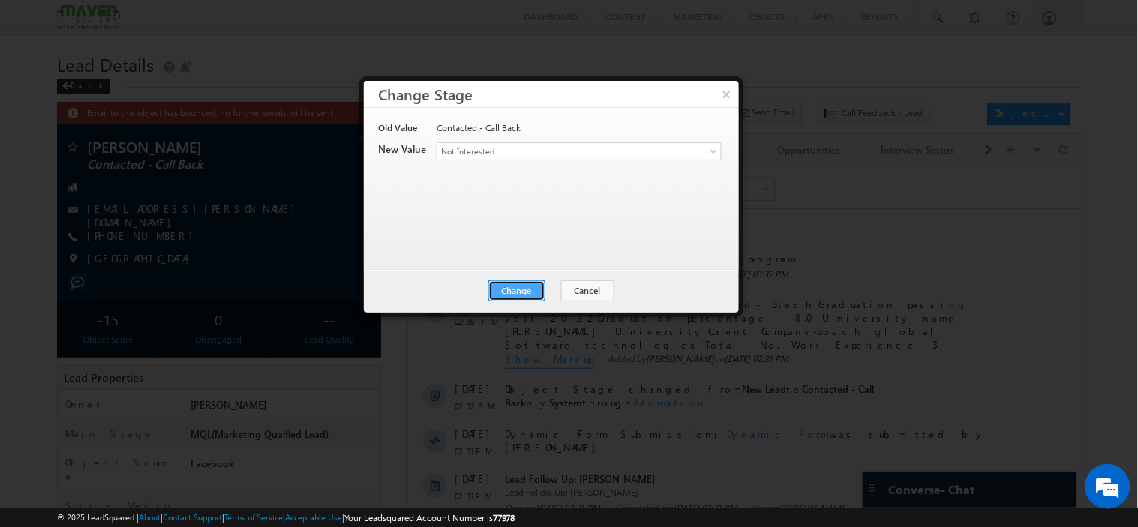
click at [507, 287] on button "Change" at bounding box center [516, 290] width 57 height 21
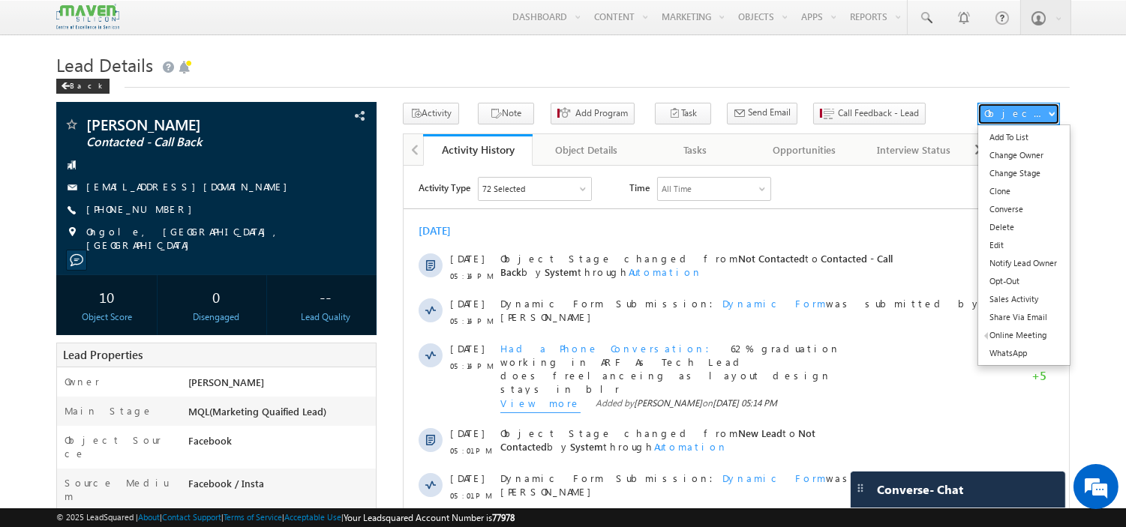
click at [1036, 112] on div "Object Actions" at bounding box center [1016, 112] width 64 height 13
click at [1010, 173] on link "Change Stage" at bounding box center [1023, 173] width 91 height 18
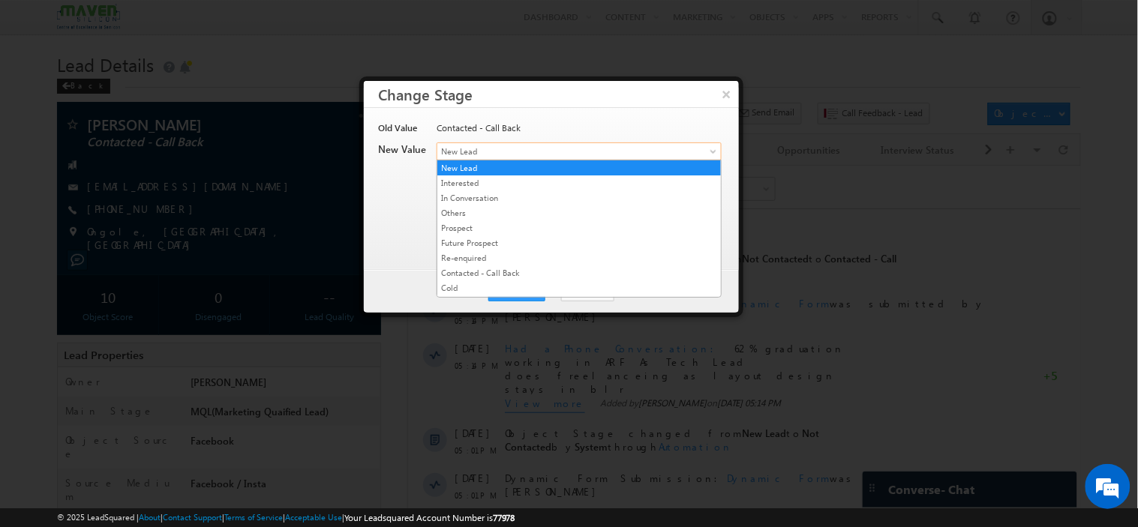
click at [577, 145] on span "New Lead" at bounding box center [554, 151] width 234 height 13
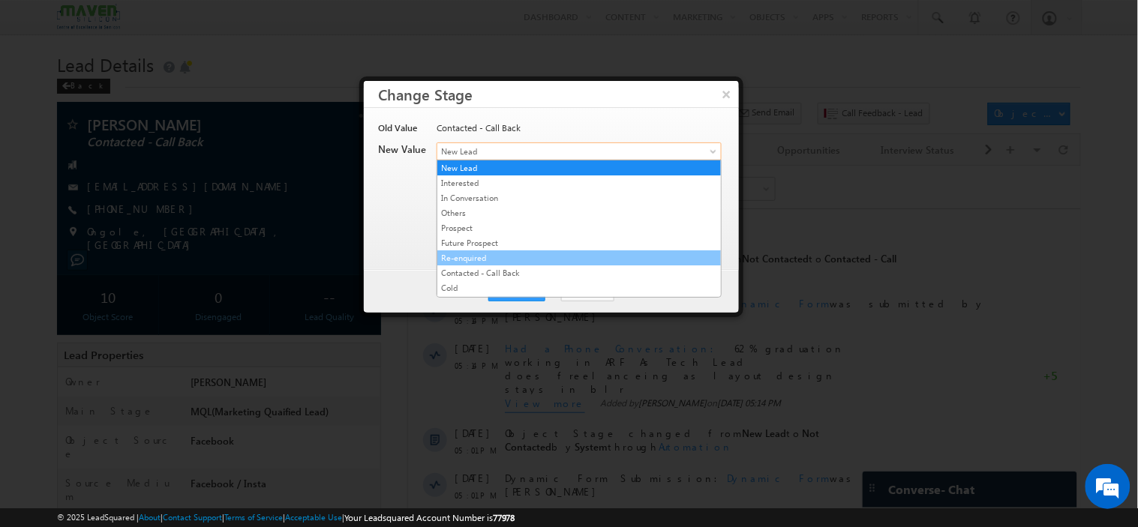
scroll to position [288, 0]
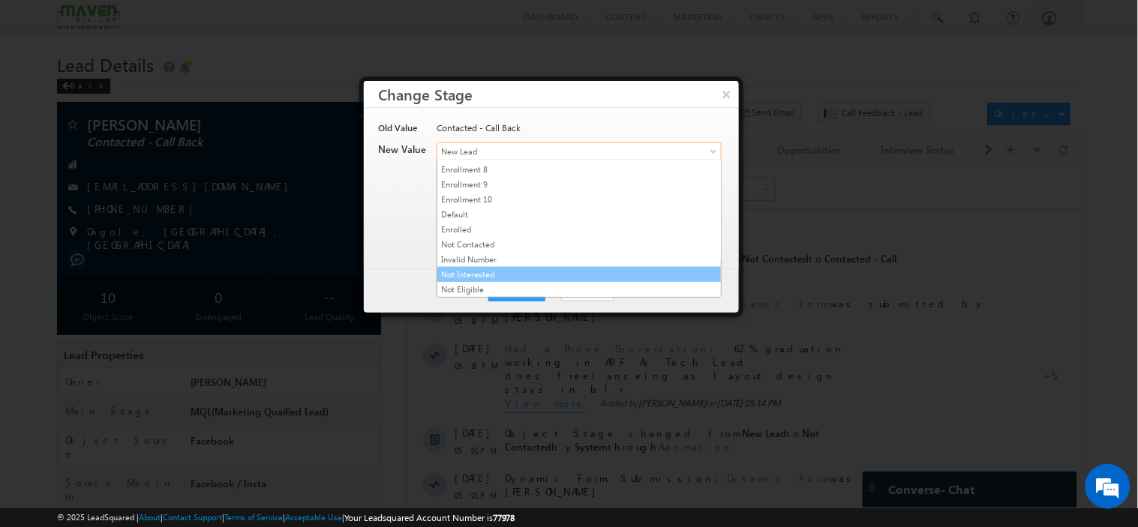
click at [499, 268] on link "Not Interested" at bounding box center [578, 274] width 283 height 13
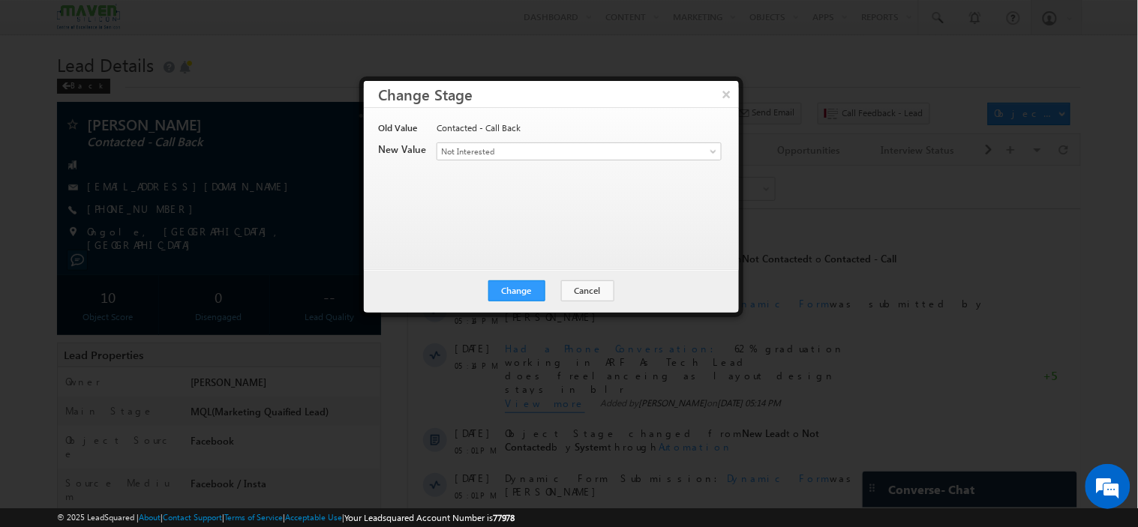
click at [511, 279] on div "Change Cancel Close" at bounding box center [551, 290] width 375 height 43
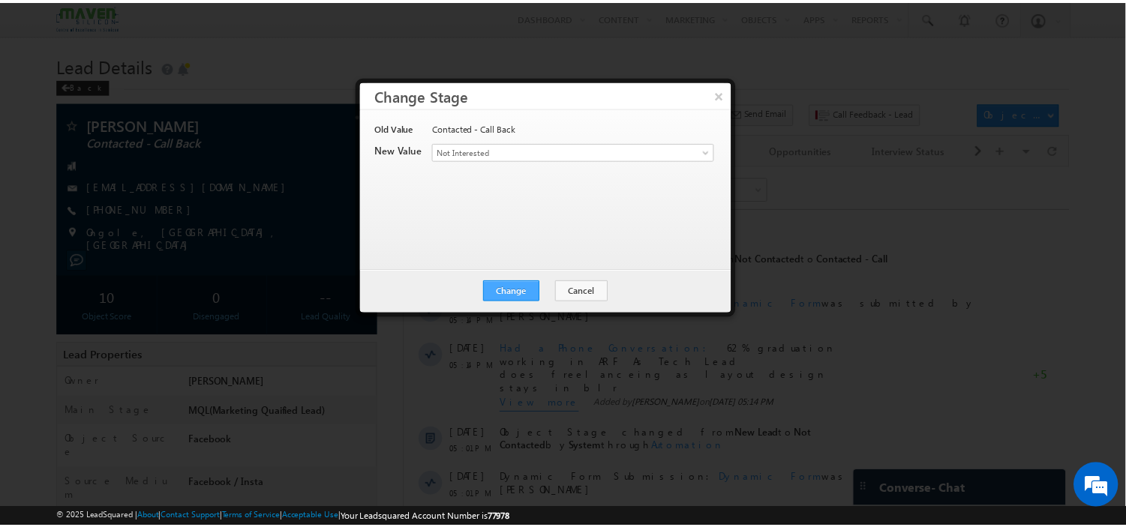
scroll to position [0, 0]
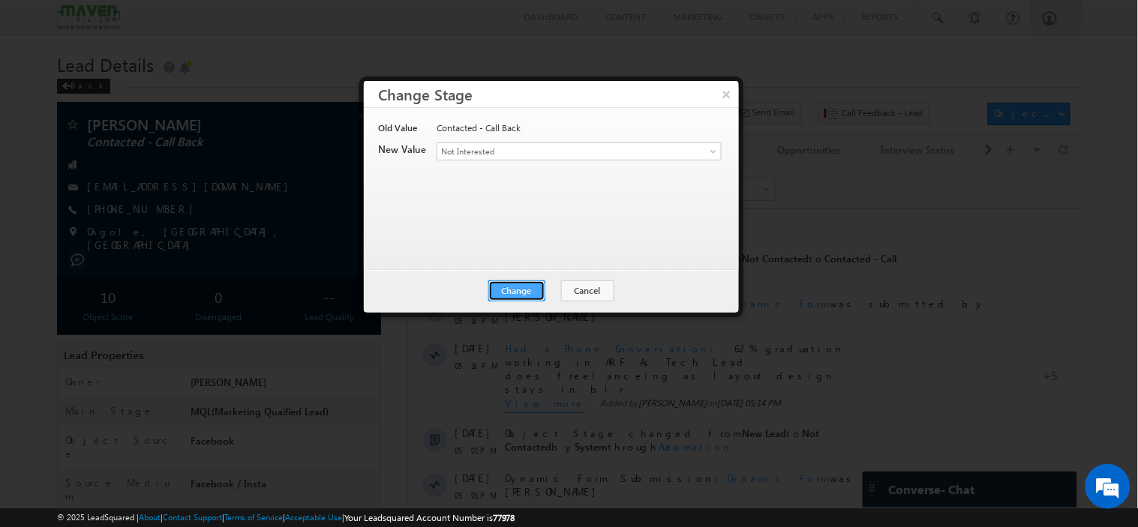
click at [517, 295] on button "Change" at bounding box center [516, 290] width 57 height 21
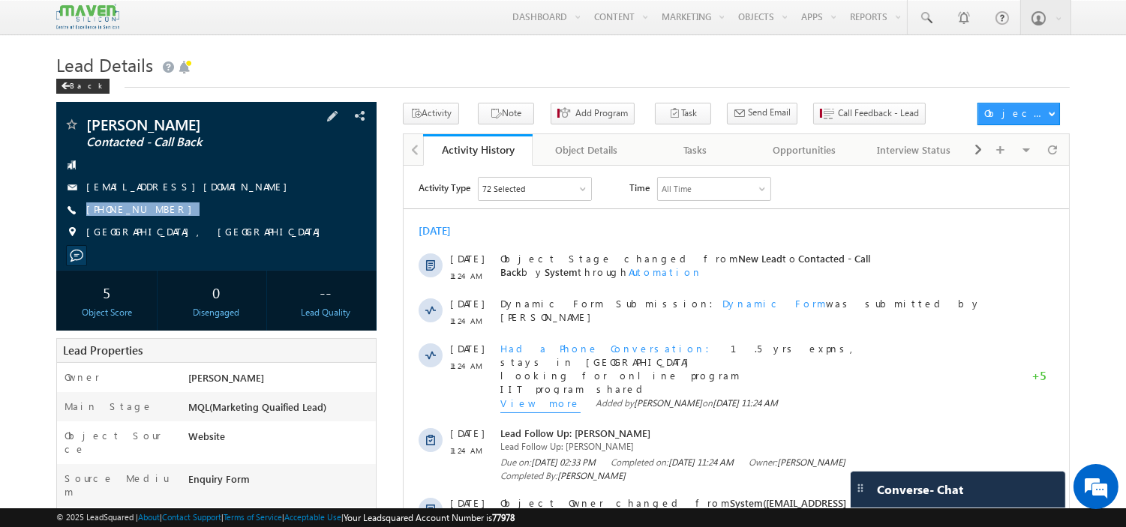
drag, startPoint x: 170, startPoint y: 210, endPoint x: 158, endPoint y: 225, distance: 19.2
click at [158, 225] on div "[PERSON_NAME] Contacted - Call Back [EMAIL_ADDRESS][DOMAIN_NAME] [PHONE_NUMBER]" at bounding box center [216, 182] width 305 height 130
copy div "[PHONE_NUMBER]"
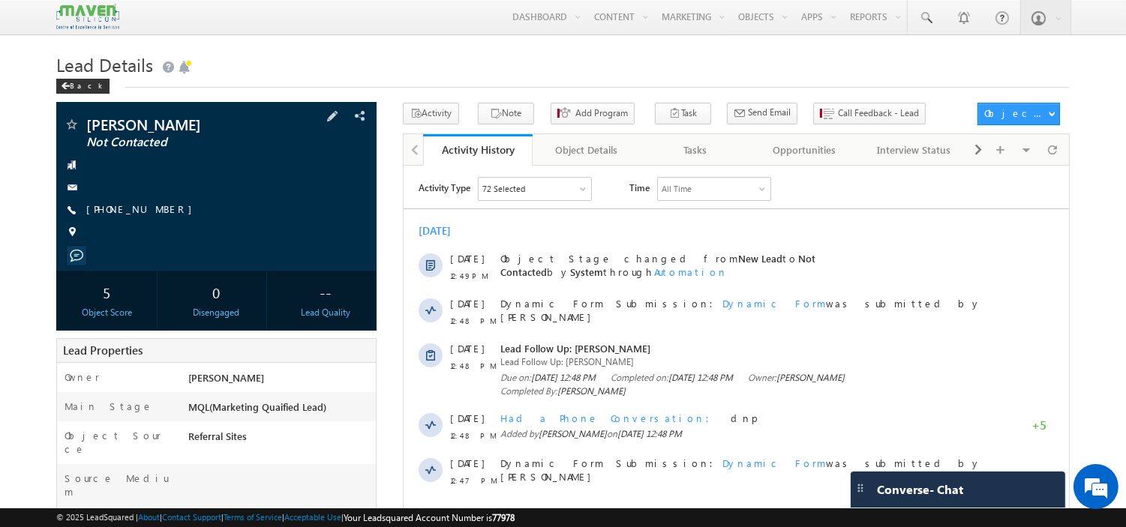
drag, startPoint x: 172, startPoint y: 213, endPoint x: 157, endPoint y: 211, distance: 15.2
click at [157, 211] on div "[PHONE_NUMBER]" at bounding box center [216, 209] width 305 height 15
copy div "[PHONE_NUMBER]"
drag, startPoint x: 174, startPoint y: 124, endPoint x: 83, endPoint y: 132, distance: 91.1
click at [83, 132] on div "[PERSON_NAME] Not Contacted" at bounding box center [216, 124] width 305 height 15
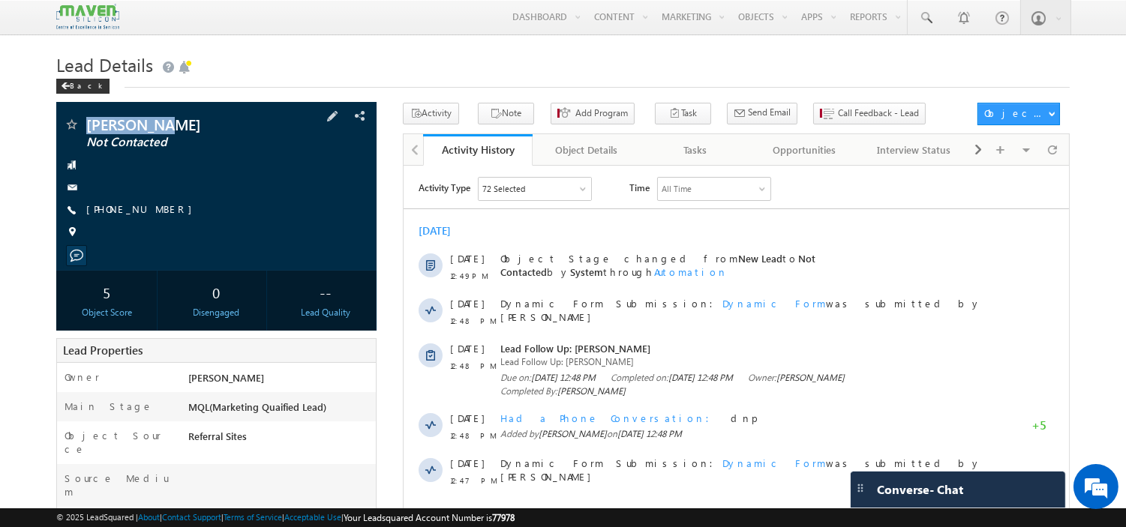
copy div "[PERSON_NAME]"
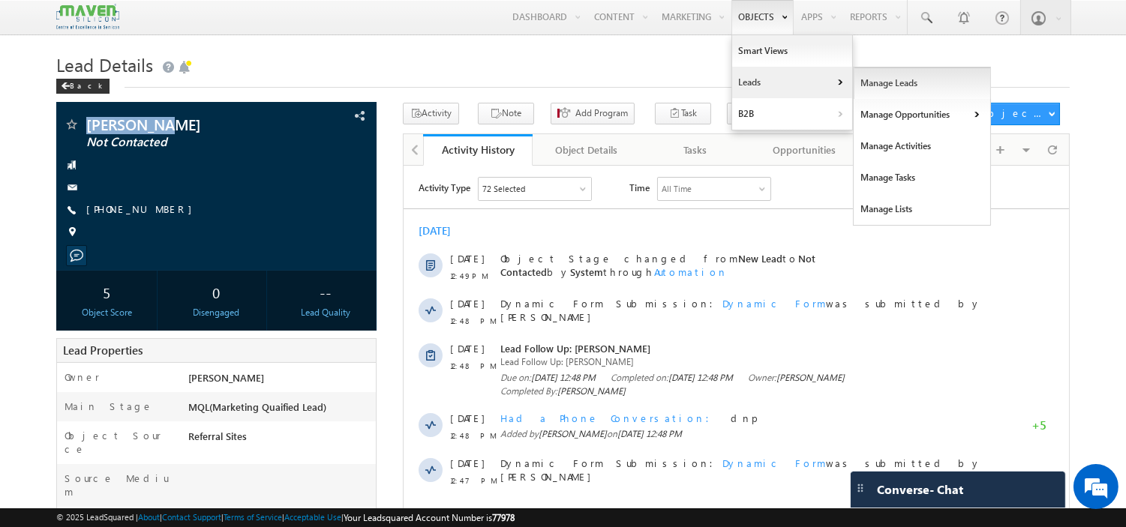
click at [853, 82] on link "Manage Leads" at bounding box center [921, 82] width 137 height 31
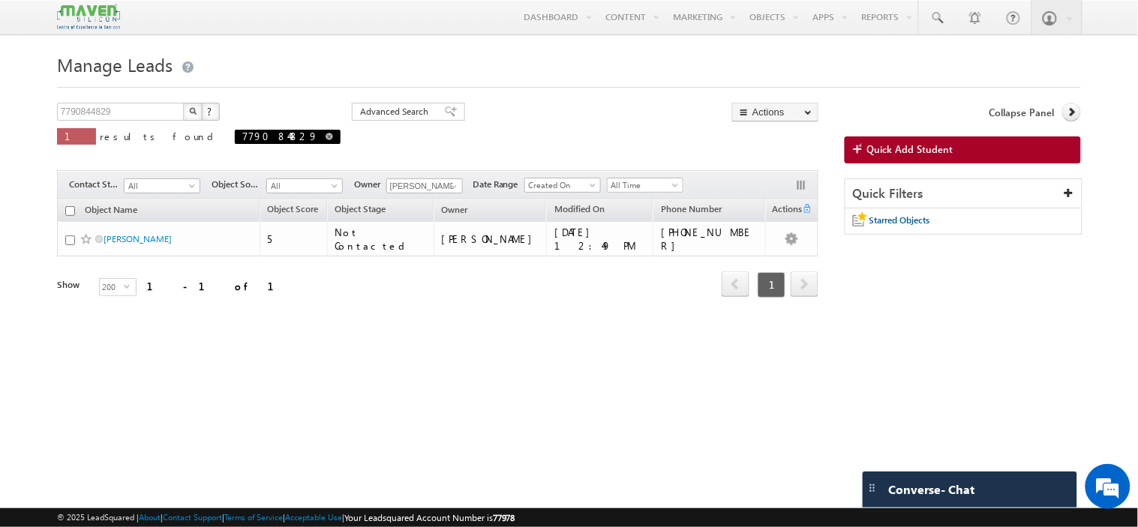
click at [325, 140] on span at bounding box center [328, 136] width 7 height 7
type input "Search Objects"
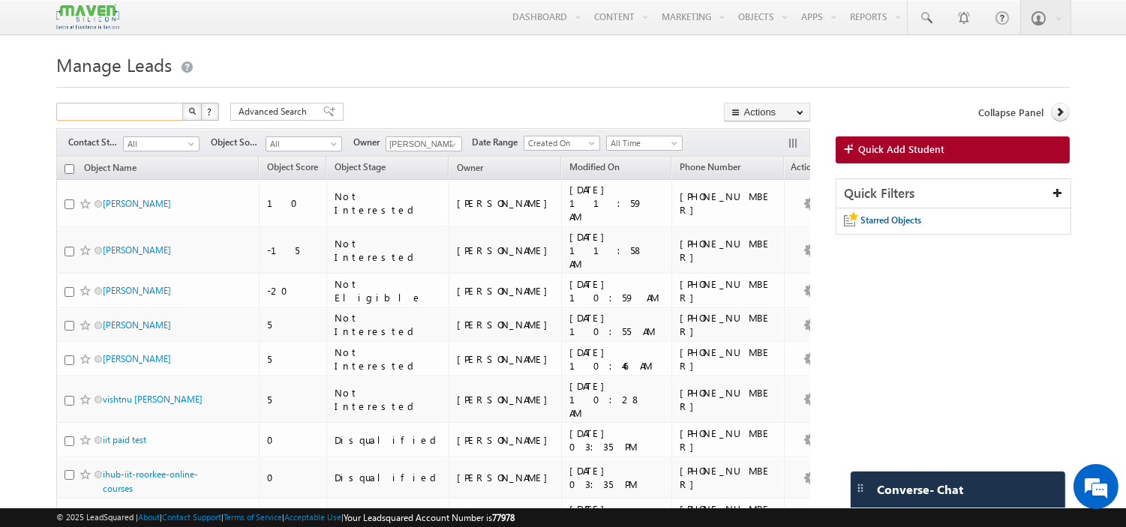
click at [145, 105] on input "text" at bounding box center [120, 112] width 128 height 18
paste input "90368 07007"
click at [88, 111] on input "90368 07007" at bounding box center [120, 112] width 128 height 18
type input "9036807007"
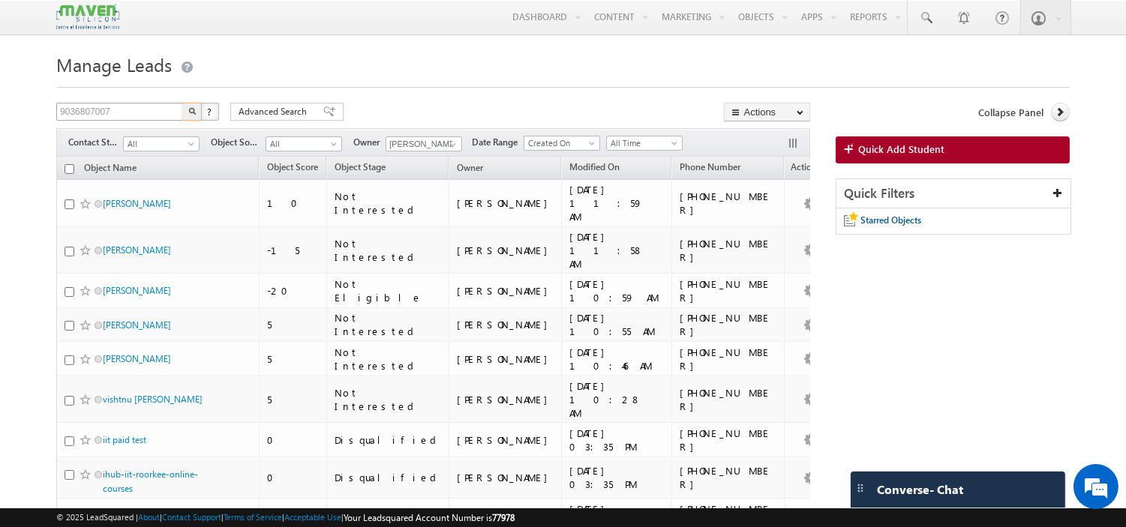
click at [182, 103] on button "button" at bounding box center [191, 112] width 19 height 18
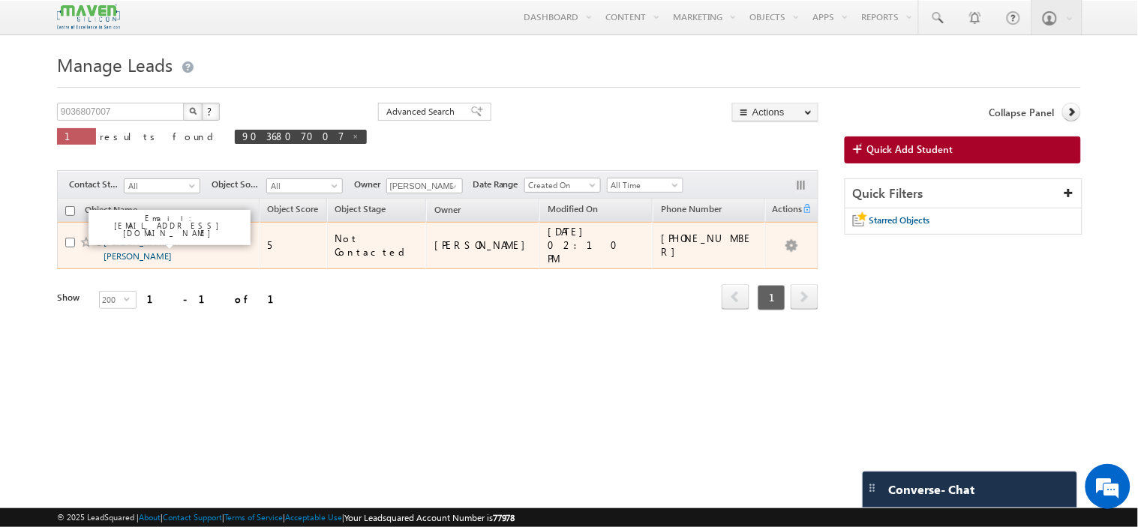
click at [136, 243] on link "[PERSON_NAME].R [PERSON_NAME]" at bounding box center [141, 248] width 76 height 25
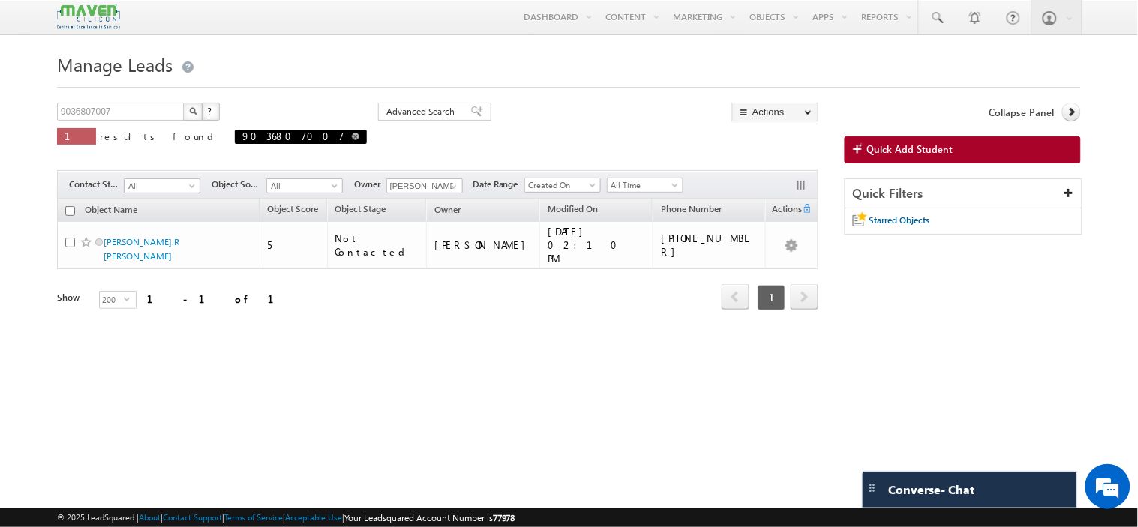
click at [352, 136] on span at bounding box center [355, 136] width 7 height 7
type input "Search Objects"
